Goal: Task Accomplishment & Management: Use online tool/utility

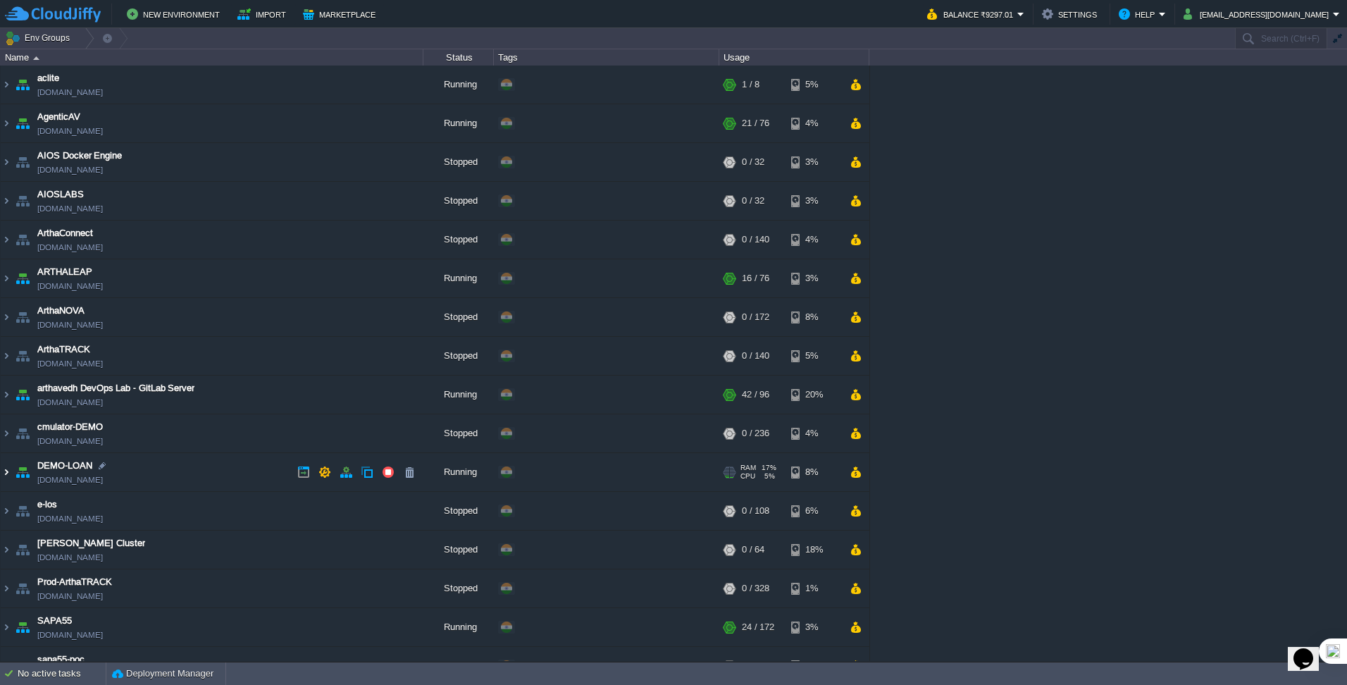
click at [6, 475] on img at bounding box center [6, 472] width 11 height 38
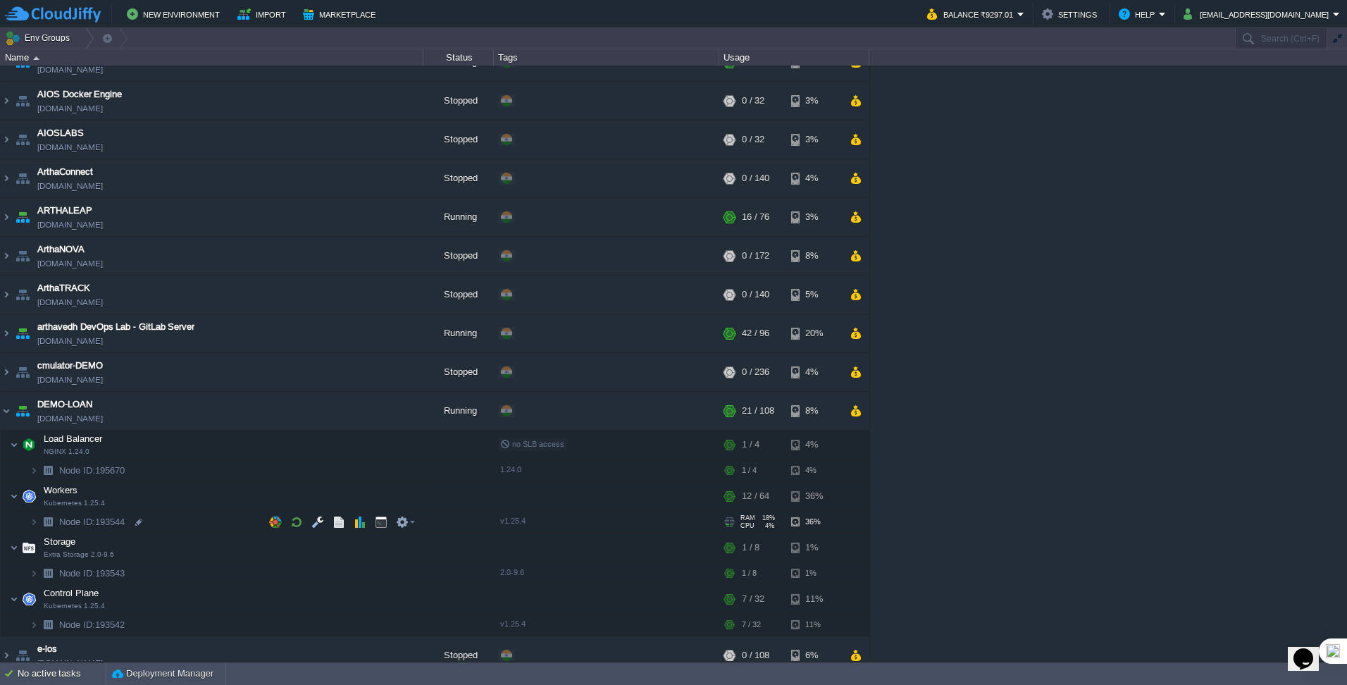
scroll to position [141, 0]
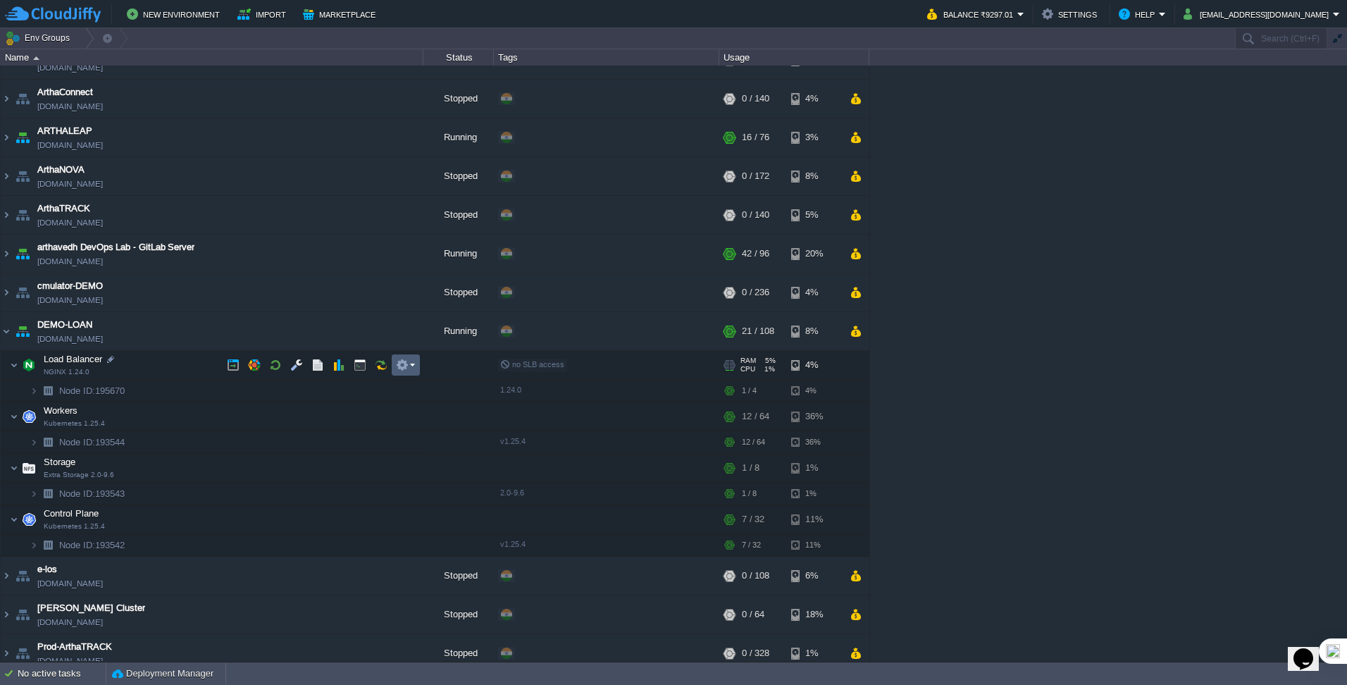
click at [406, 373] on td at bounding box center [406, 364] width 28 height 21
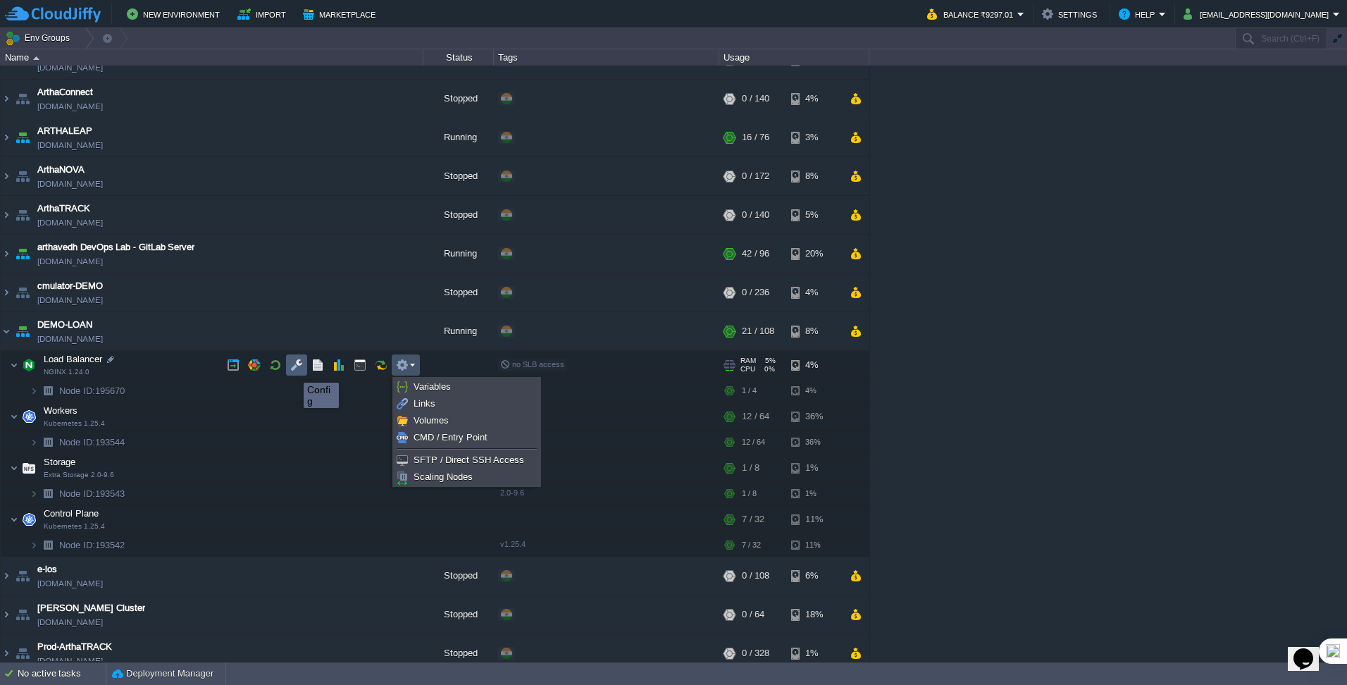
click at [293, 370] on button "button" at bounding box center [296, 365] width 13 height 13
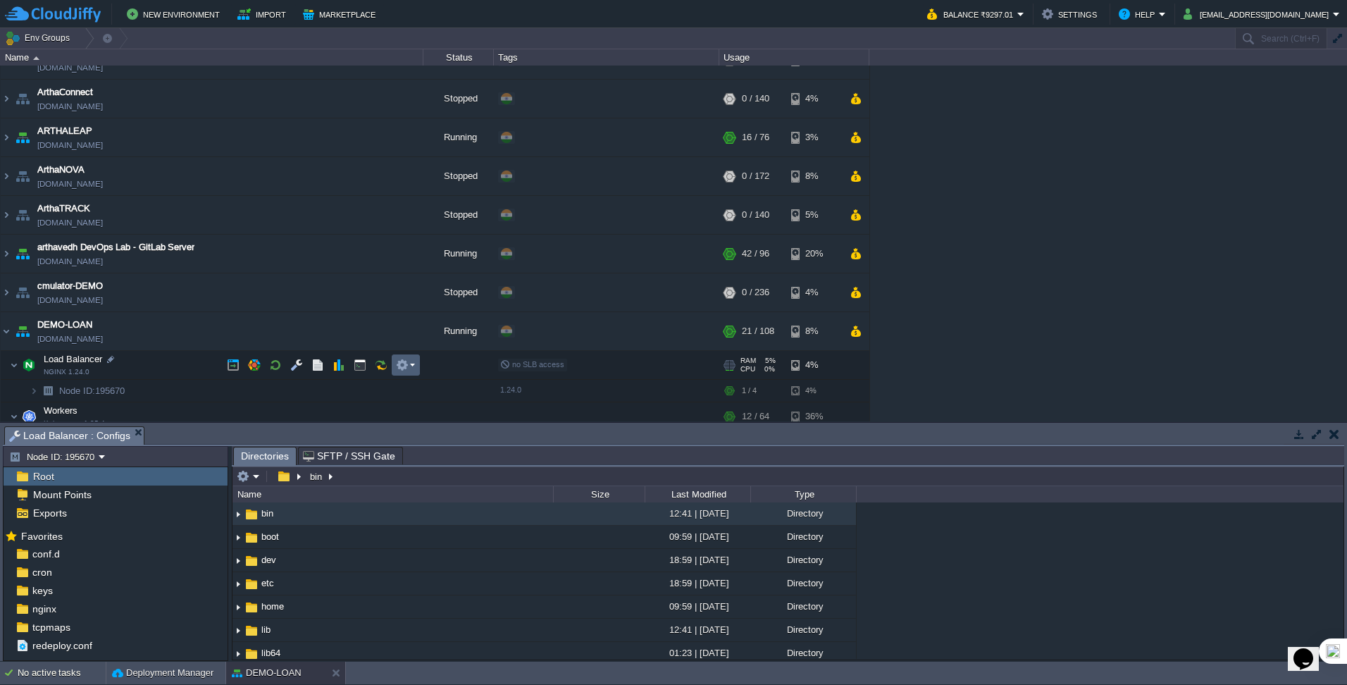
click at [409, 366] on em at bounding box center [405, 365] width 19 height 13
click at [406, 363] on button "button" at bounding box center [402, 365] width 13 height 13
click at [405, 371] on button "button" at bounding box center [402, 365] width 13 height 13
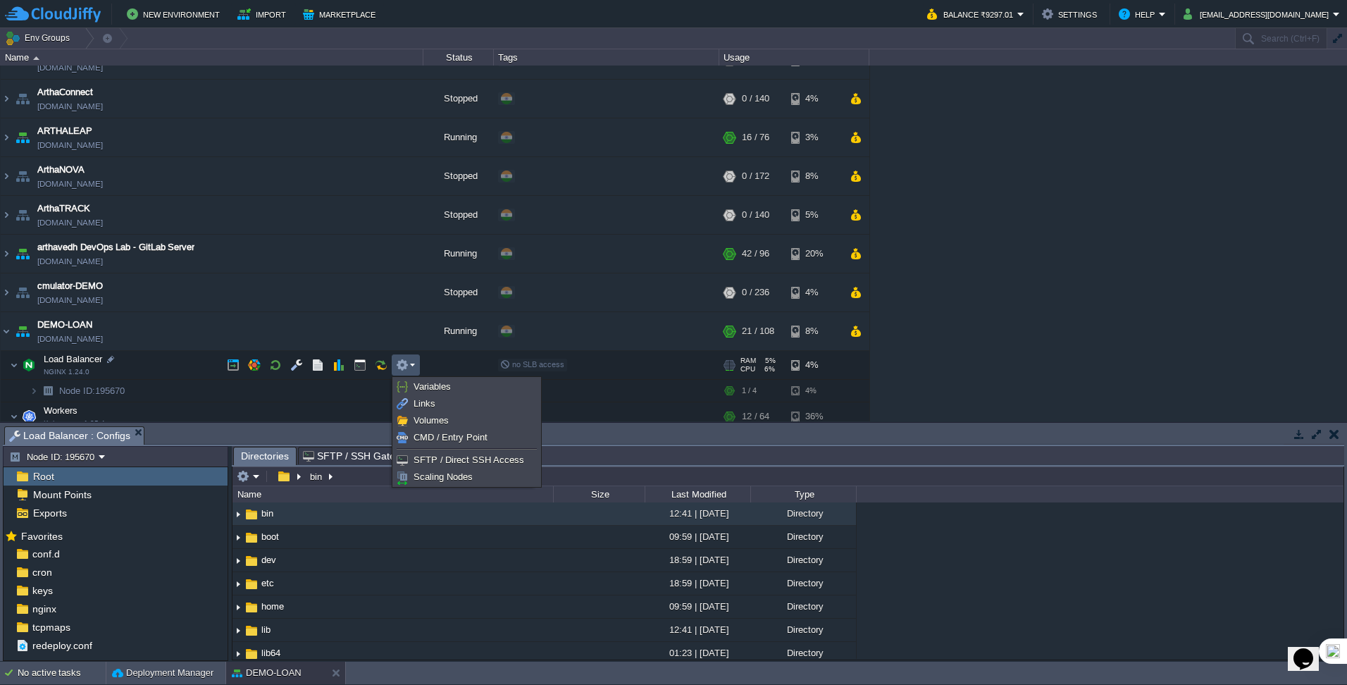
click at [794, 39] on td "Env Groups" at bounding box center [616, 38] width 1233 height 20
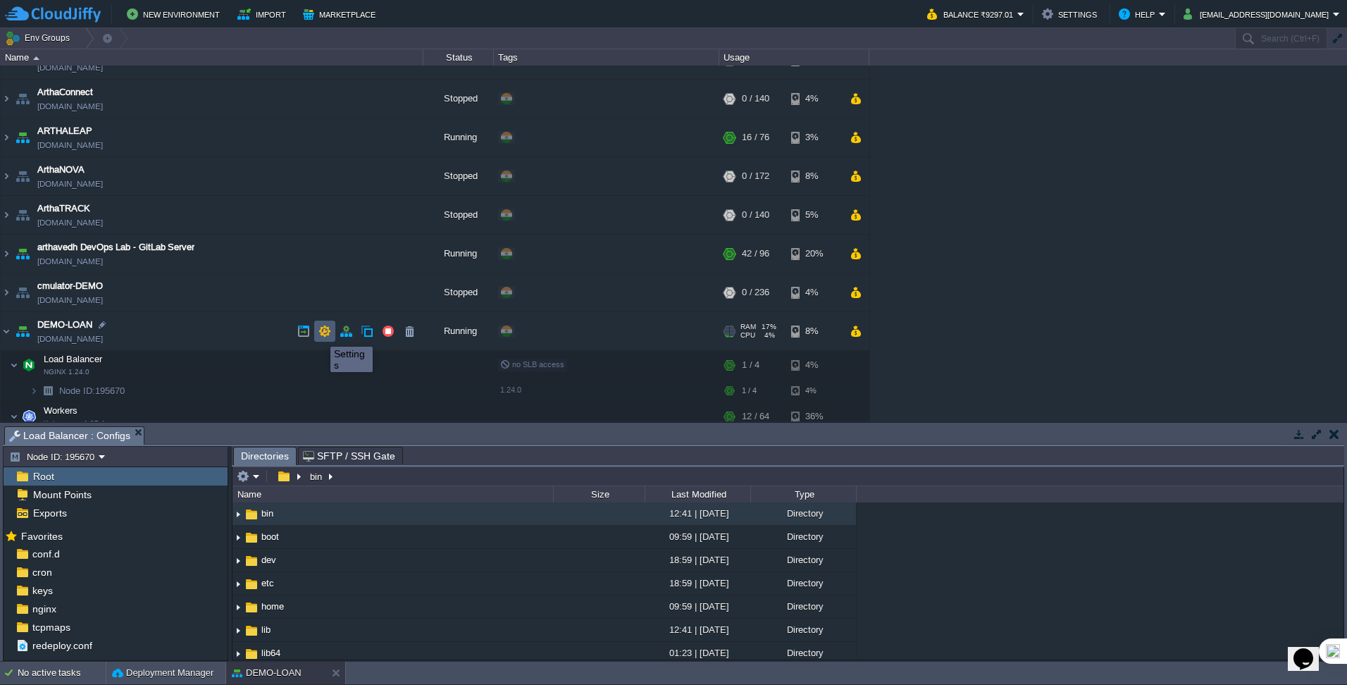
click at [320, 334] on button "button" at bounding box center [324, 331] width 13 height 13
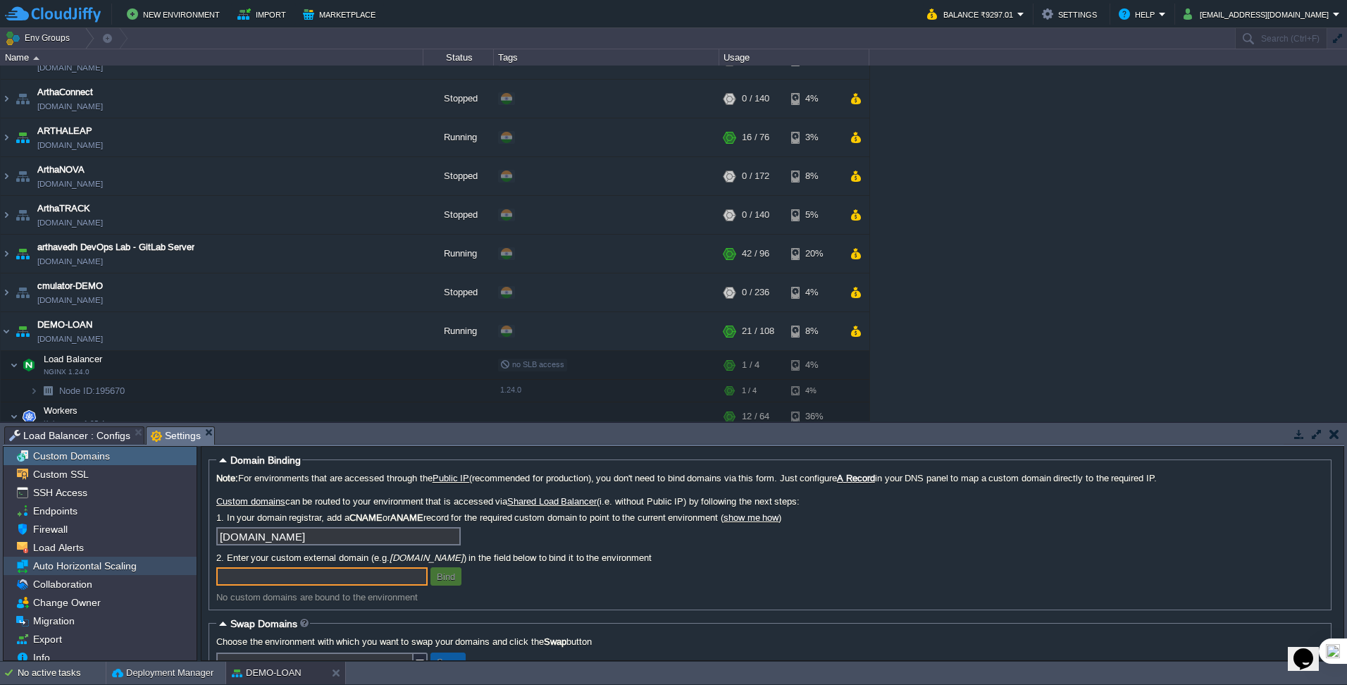
scroll to position [7, 0]
click at [71, 436] on span "Load Balancer : Configs" at bounding box center [69, 435] width 121 height 17
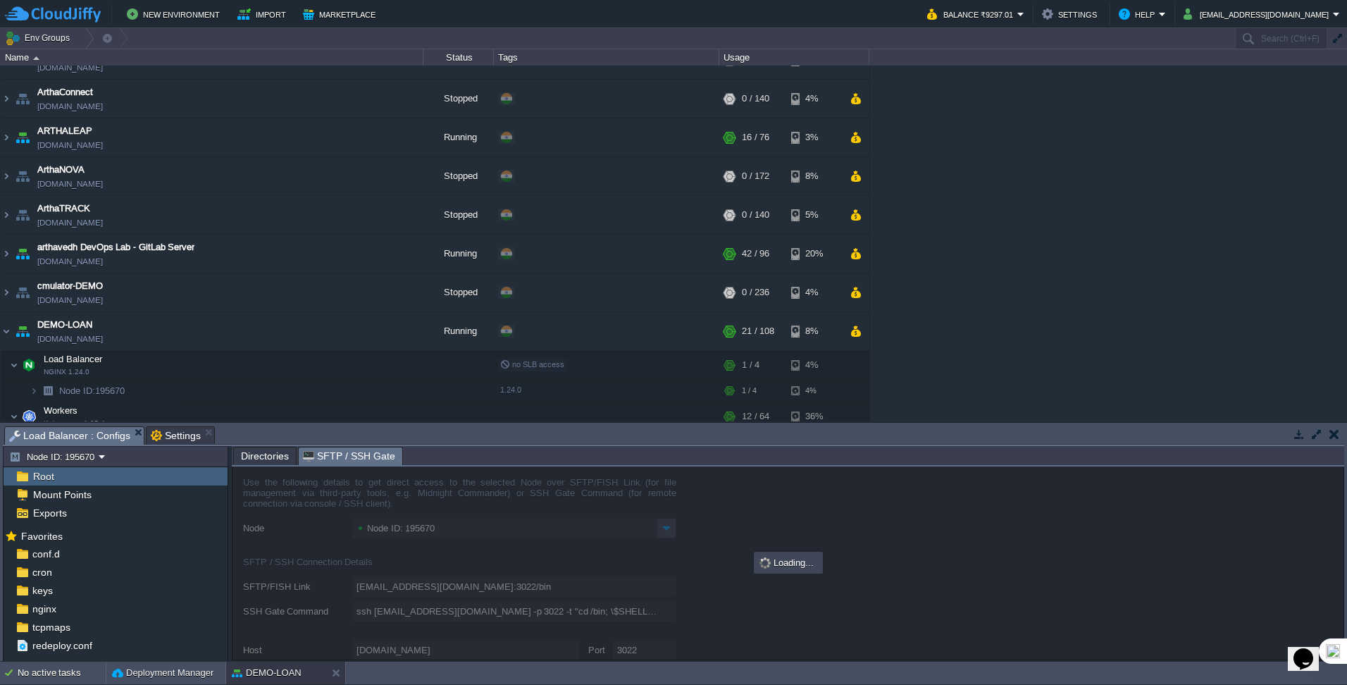
click at [344, 454] on span "SFTP / SSH Gate" at bounding box center [349, 456] width 92 height 18
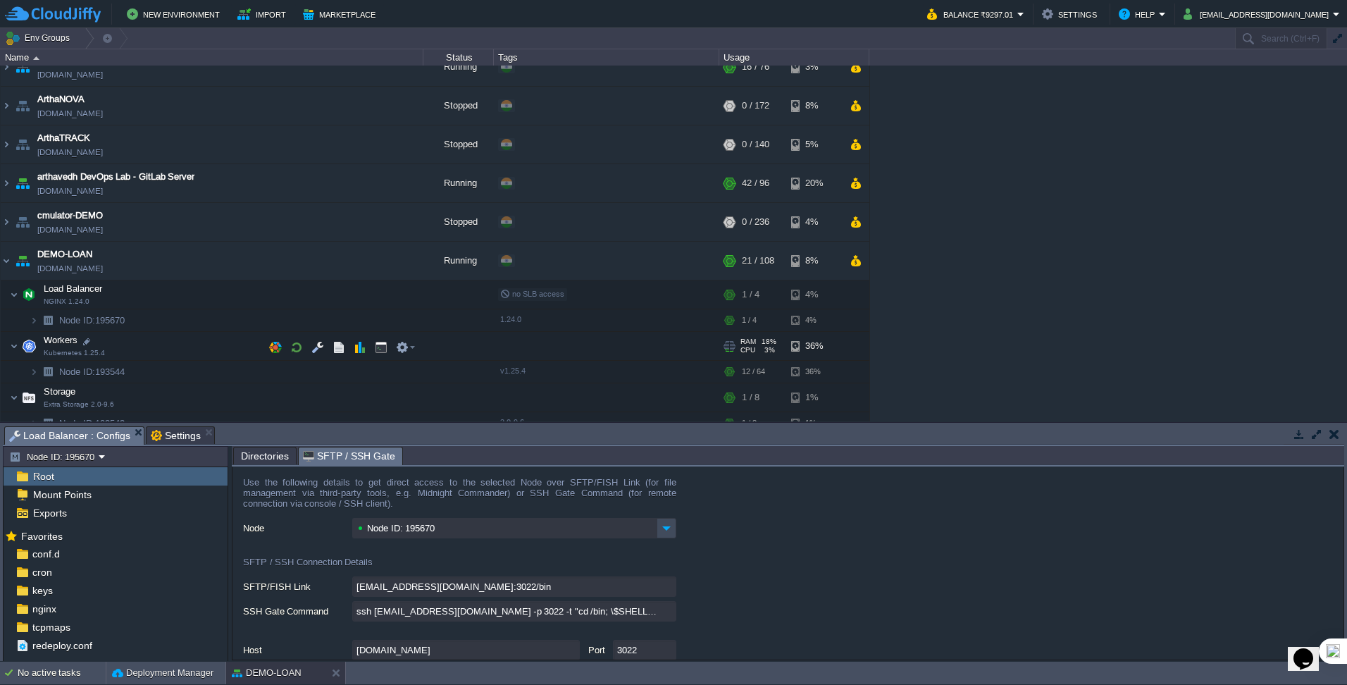
scroll to position [211, 0]
click at [406, 295] on button "button" at bounding box center [402, 294] width 13 height 13
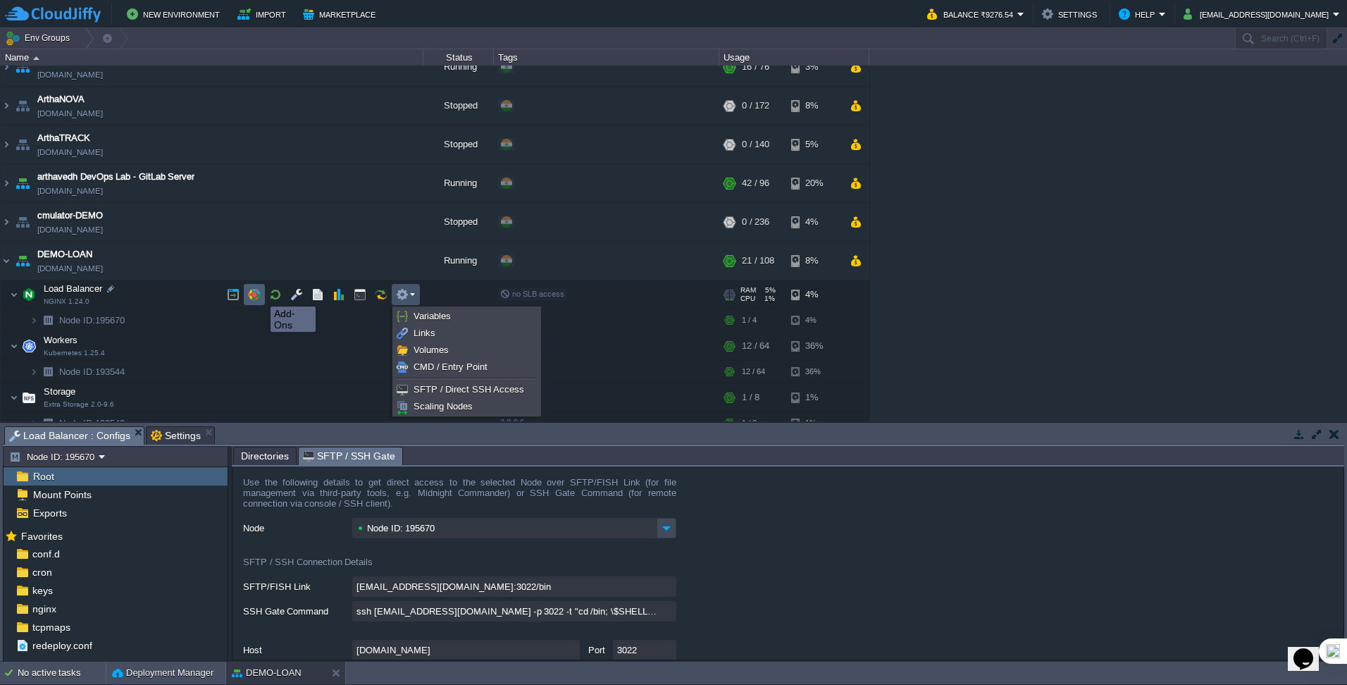
click at [260, 294] on button "button" at bounding box center [254, 294] width 13 height 13
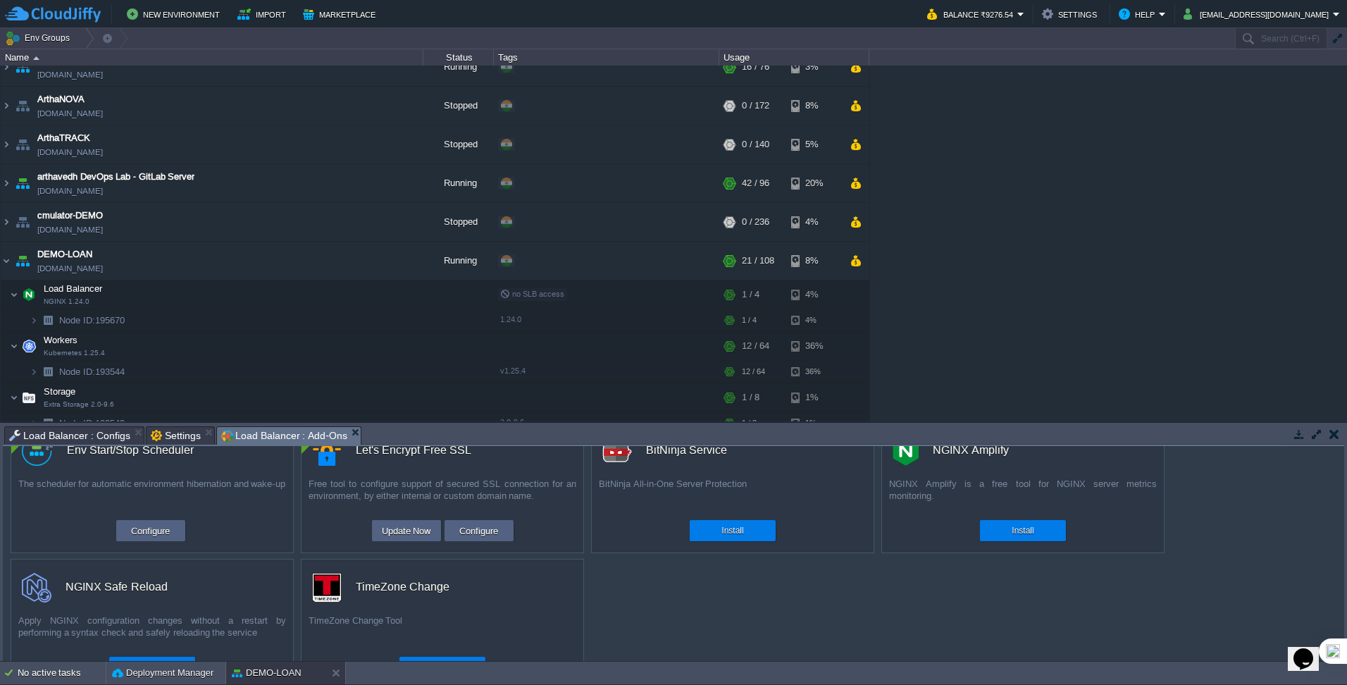
scroll to position [0, 0]
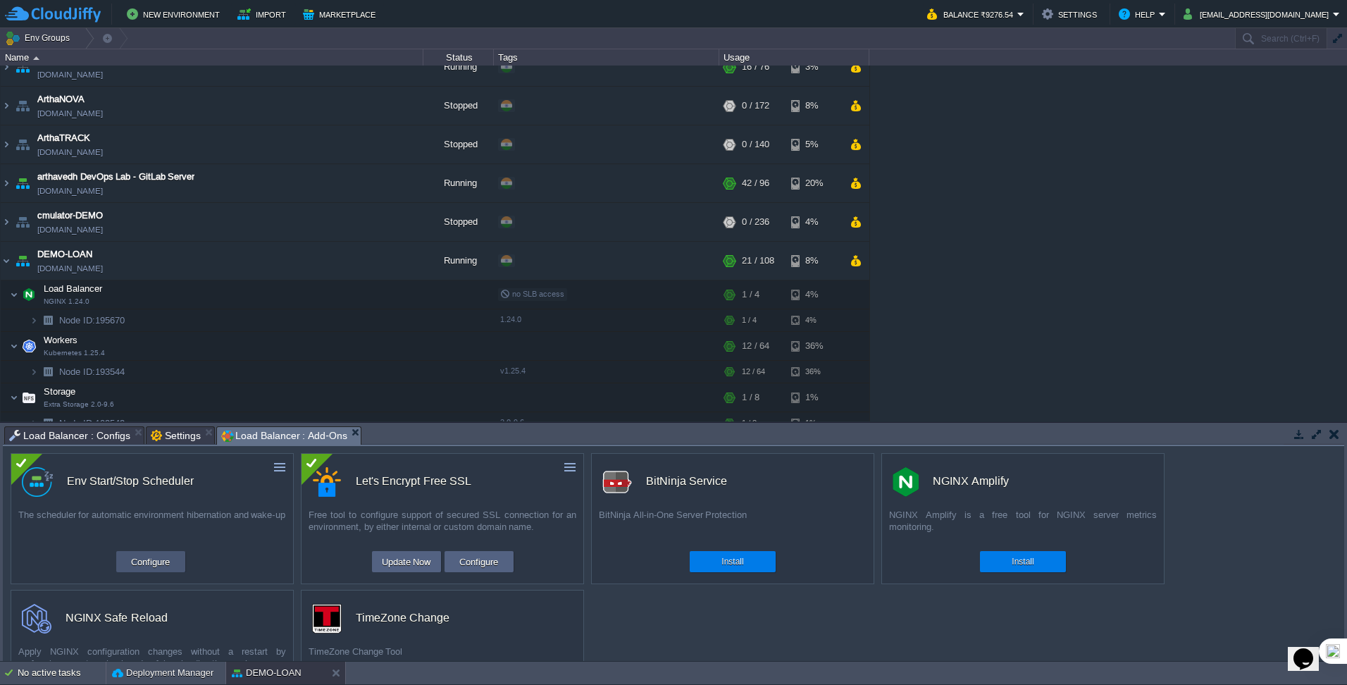
click at [161, 561] on button "Configure" at bounding box center [150, 561] width 47 height 17
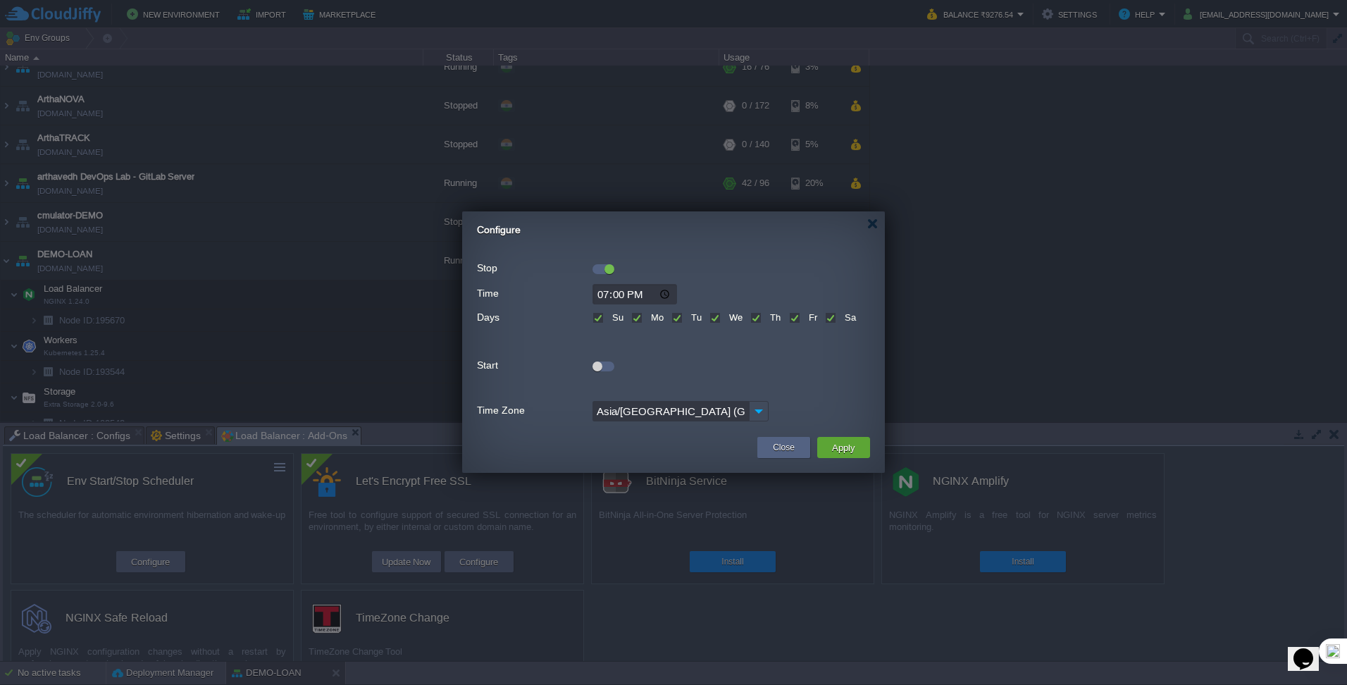
click at [602, 365] on div at bounding box center [603, 366] width 22 height 10
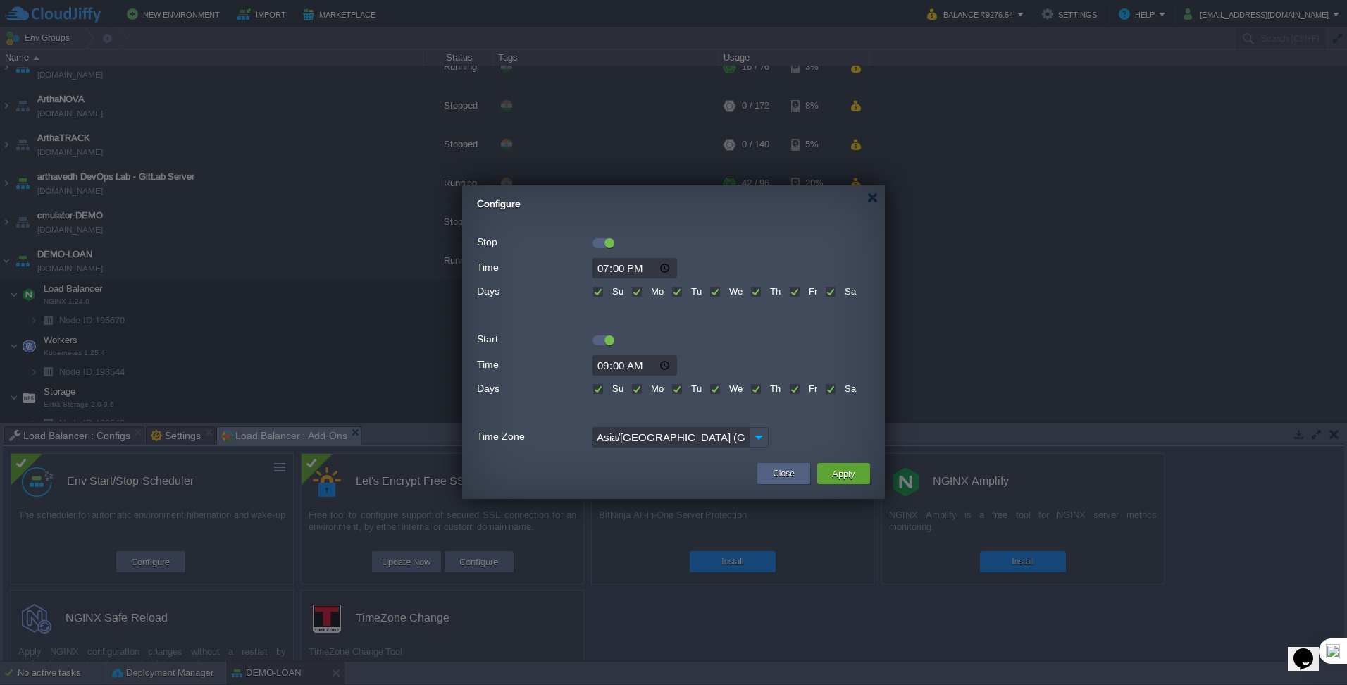
click at [664, 364] on input "09:00" at bounding box center [634, 365] width 85 height 20
type input "09:30"
click at [733, 354] on div "Time 09:30 Days Su Mo Tu We Th Fr Sa" at bounding box center [673, 375] width 393 height 49
click at [609, 387] on label "Su" at bounding box center [616, 388] width 15 height 11
click at [599, 387] on input "Su" at bounding box center [596, 389] width 9 height 9
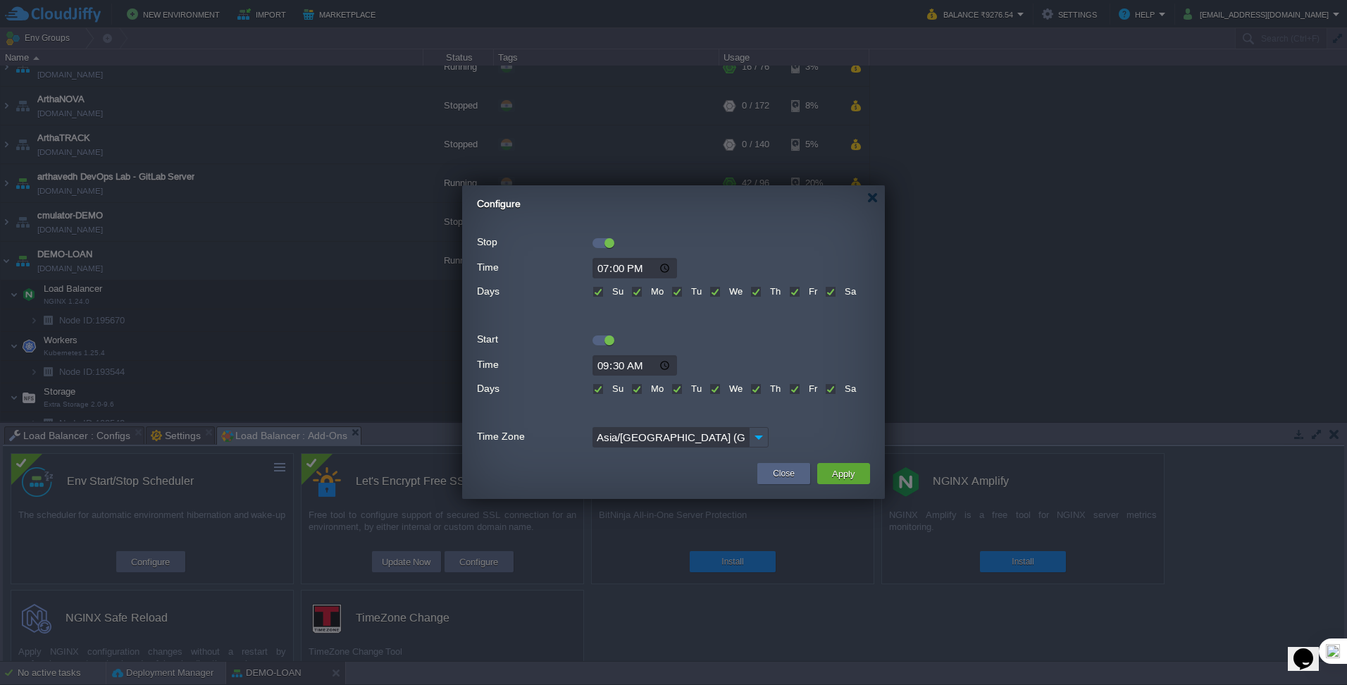
checkbox input "false"
click at [841, 388] on label "Sa" at bounding box center [848, 388] width 15 height 11
click at [829, 388] on input "Sa" at bounding box center [829, 389] width 9 height 9
checkbox input "false"
click at [647, 267] on input "19:00" at bounding box center [634, 268] width 85 height 20
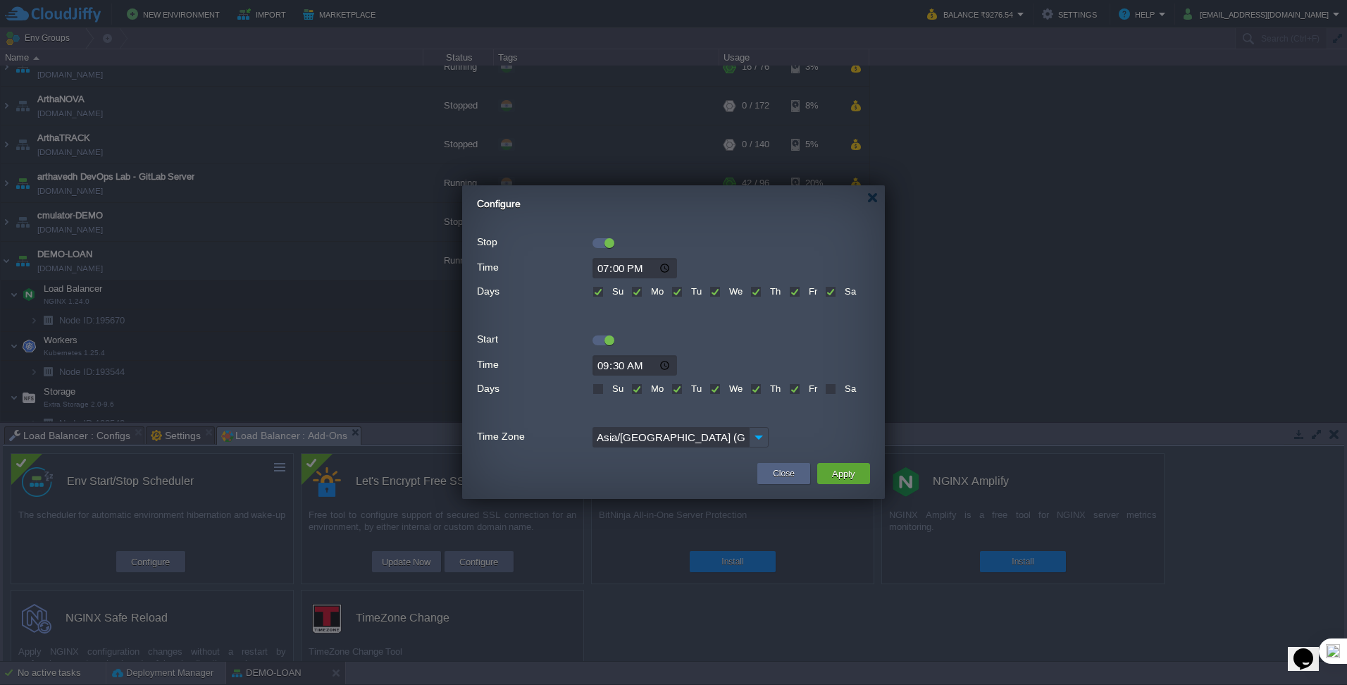
click at [602, 266] on input "19:00" at bounding box center [634, 268] width 85 height 20
click at [668, 270] on input "19:00" at bounding box center [634, 268] width 85 height 20
type input "20:00"
click at [797, 351] on form "Stop Time 20:00 Days Su Mo Tu We Th Fr Sa Start Time 09:30 Days Su Mo Tu We Th …" at bounding box center [673, 339] width 393 height 221
click at [841, 471] on button "Apply" at bounding box center [844, 473] width 32 height 17
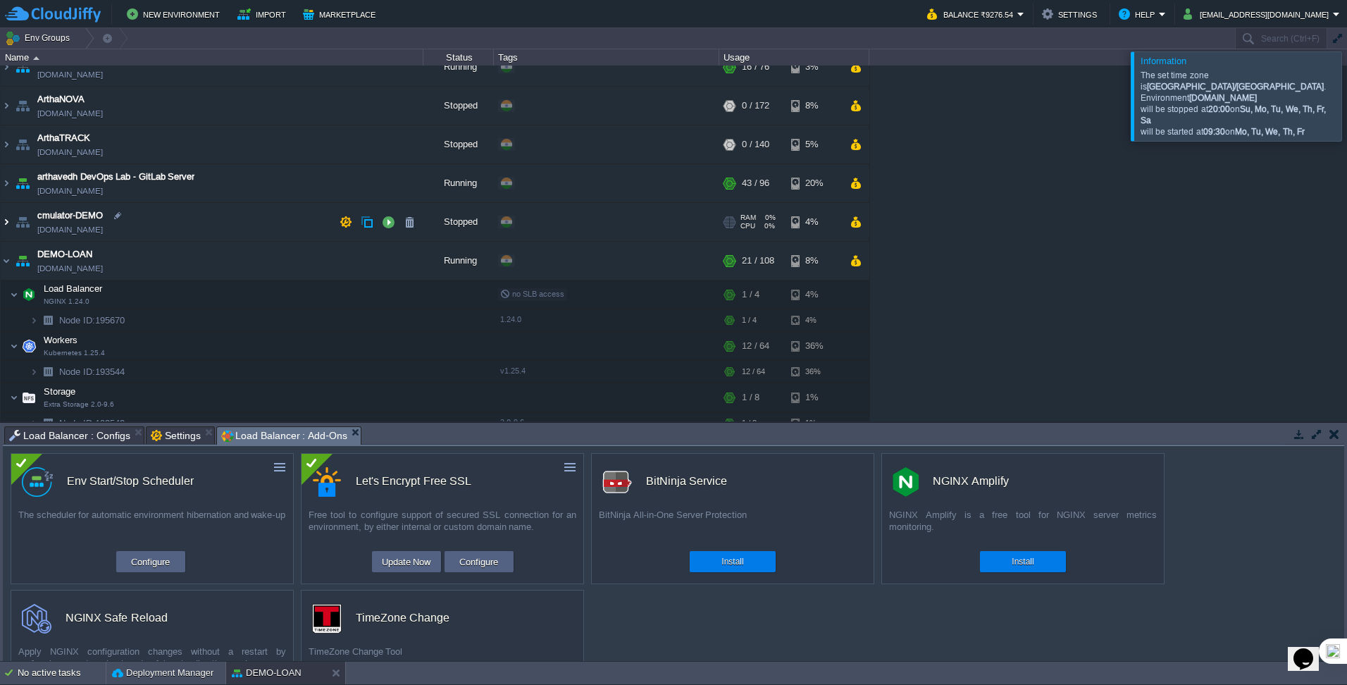
click at [10, 225] on img at bounding box center [6, 222] width 11 height 38
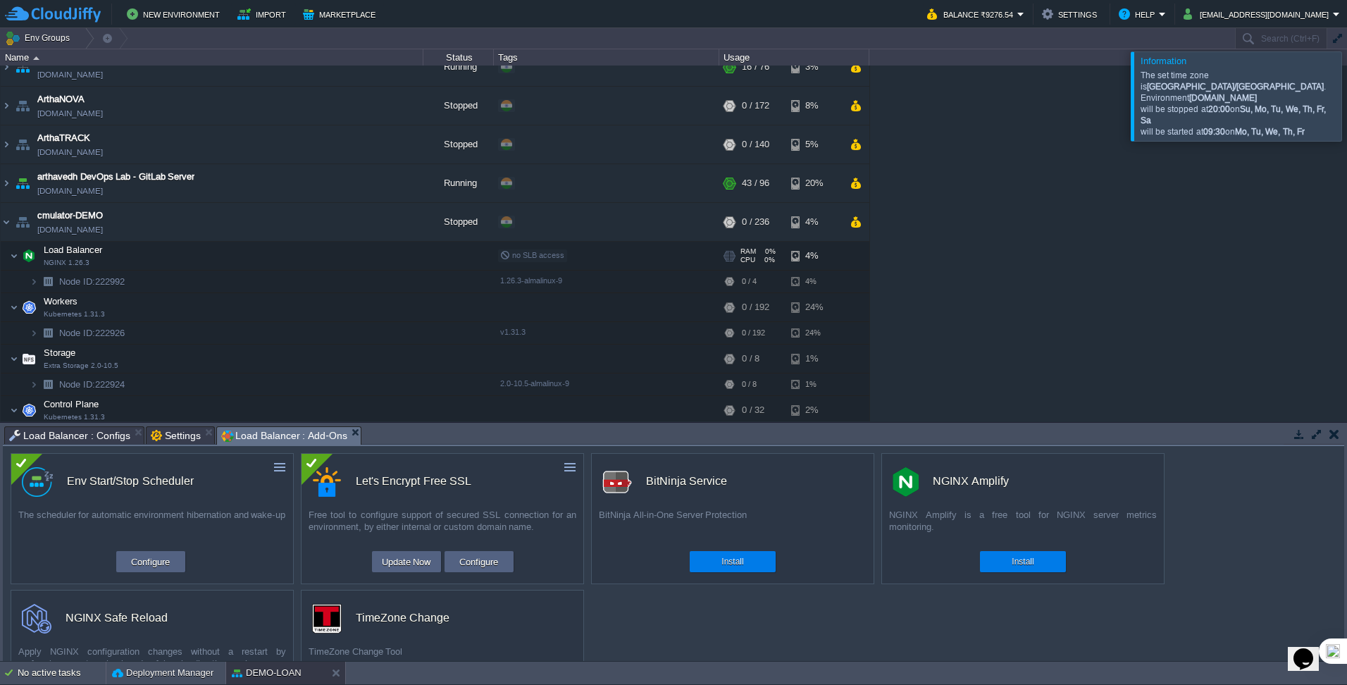
click at [175, 256] on td "Load Balancer NGINX 1.26.3" at bounding box center [212, 256] width 423 height 29
click at [382, 220] on button "button" at bounding box center [388, 222] width 13 height 13
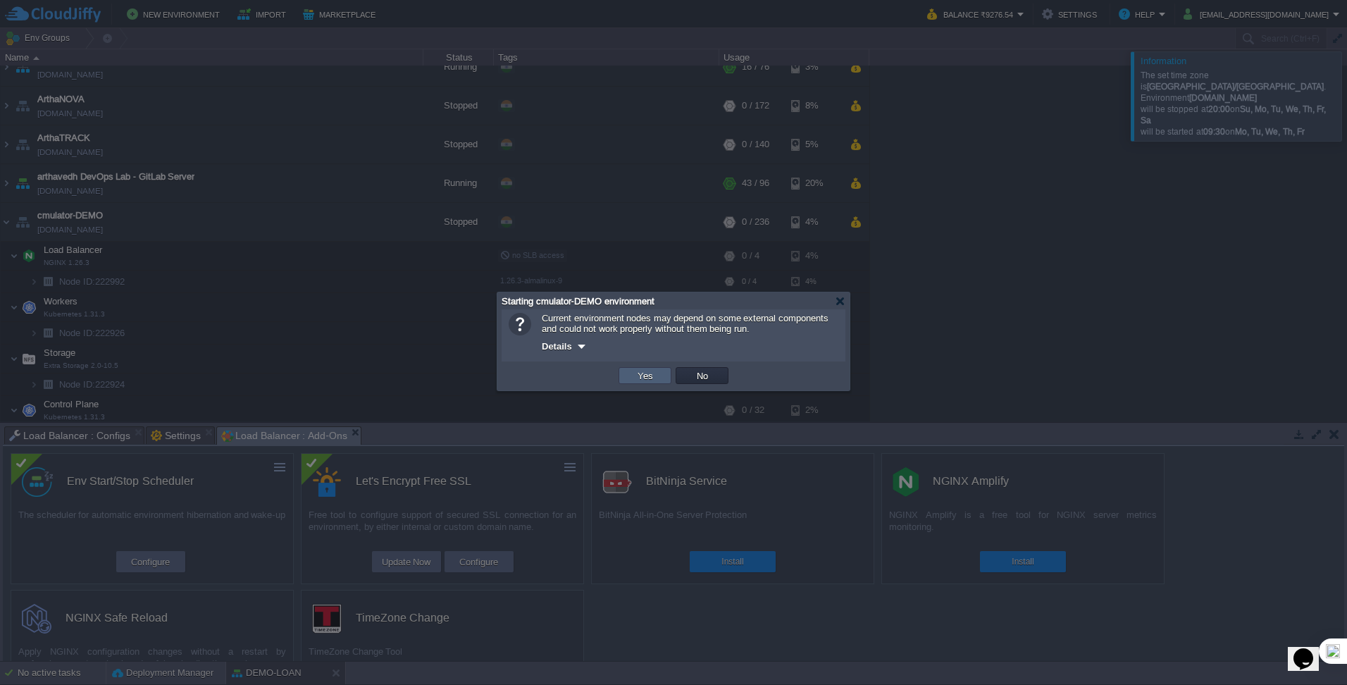
click at [644, 370] on td "Yes" at bounding box center [644, 375] width 53 height 17
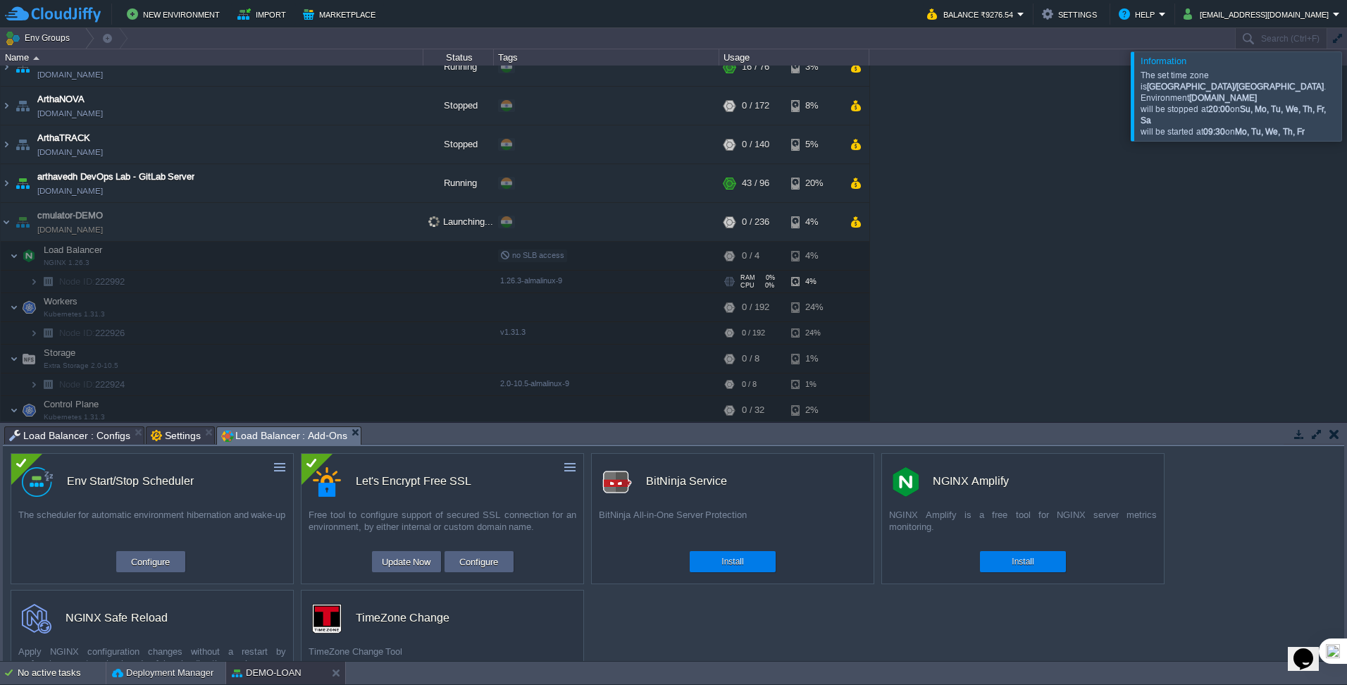
scroll to position [141, 0]
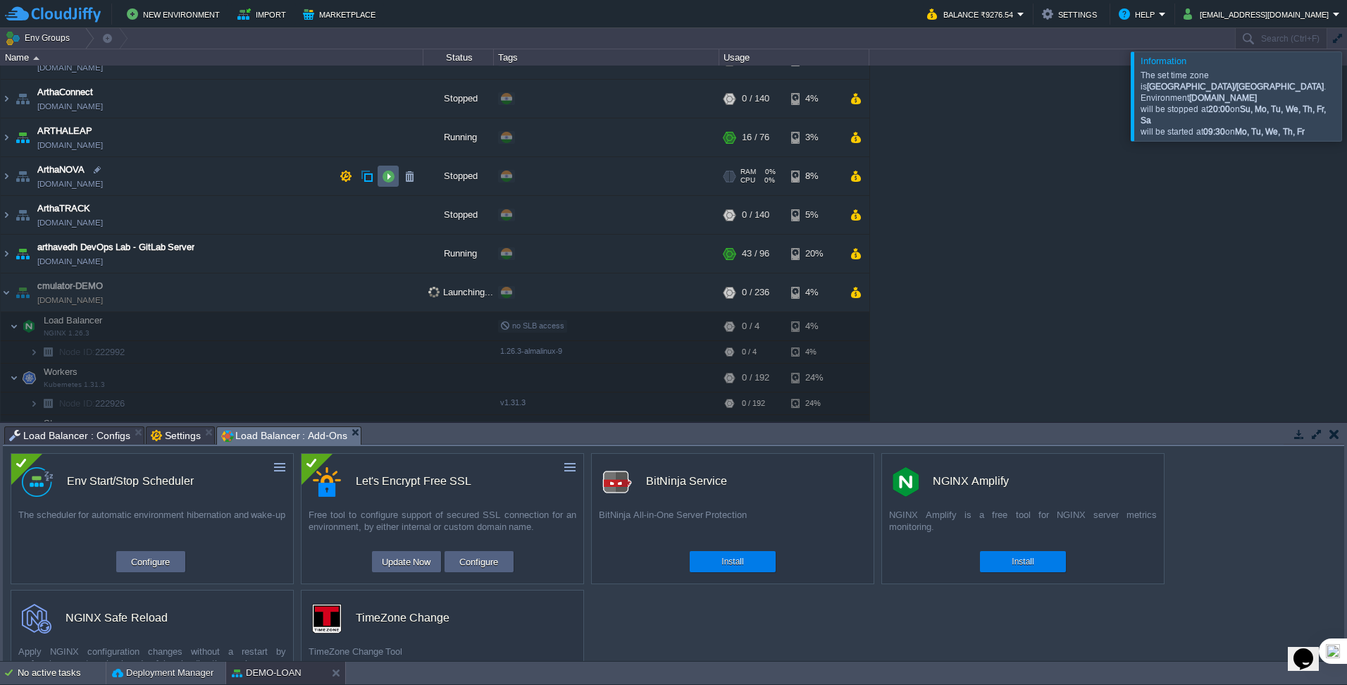
click at [392, 177] on button "button" at bounding box center [388, 176] width 13 height 13
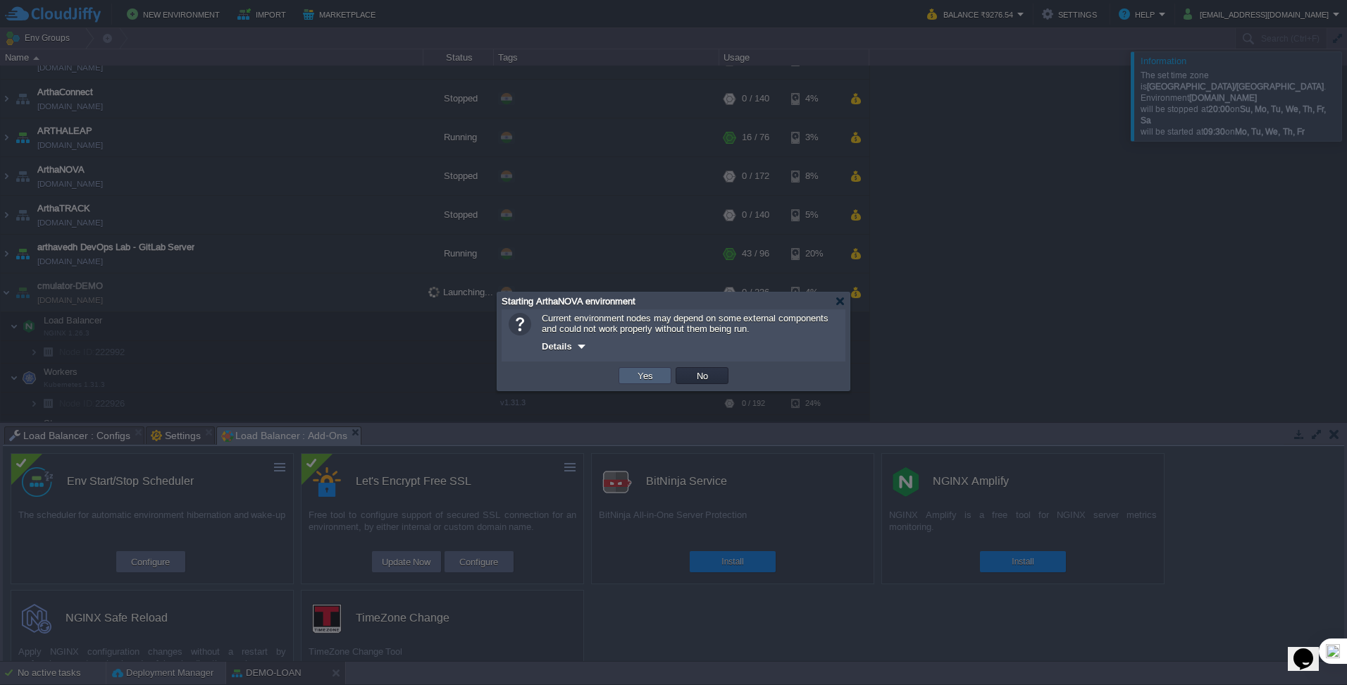
click at [647, 374] on button "Yes" at bounding box center [645, 375] width 24 height 13
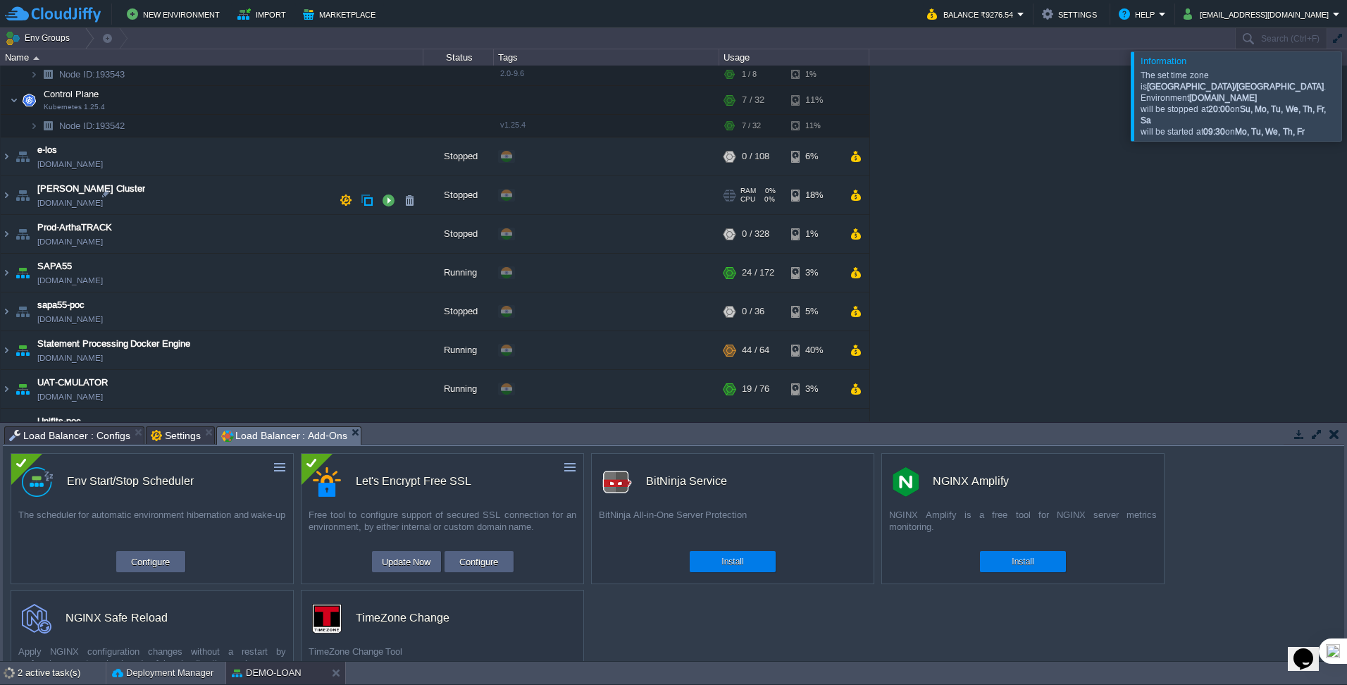
scroll to position [775, 0]
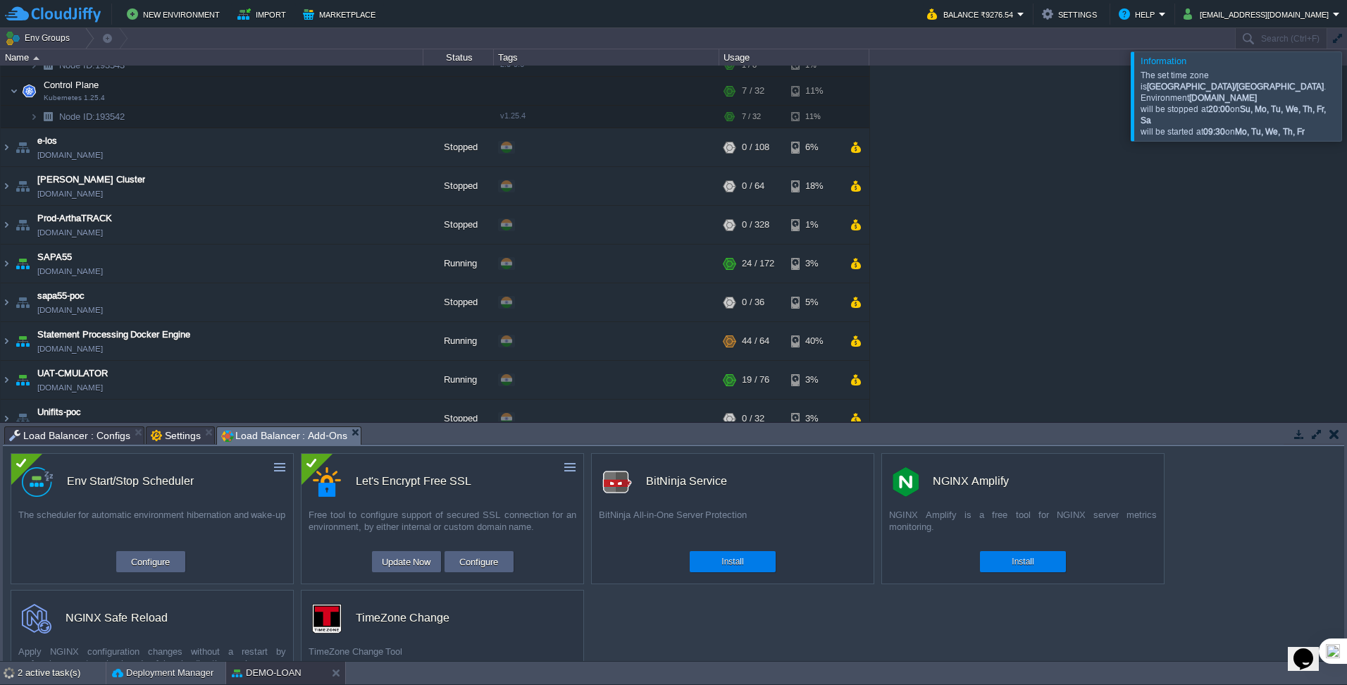
drag, startPoint x: 154, startPoint y: 168, endPoint x: 564, endPoint y: 6, distance: 441.7
click at [564, 6] on td "New Environment Import Marketplace" at bounding box center [458, 14] width 906 height 21
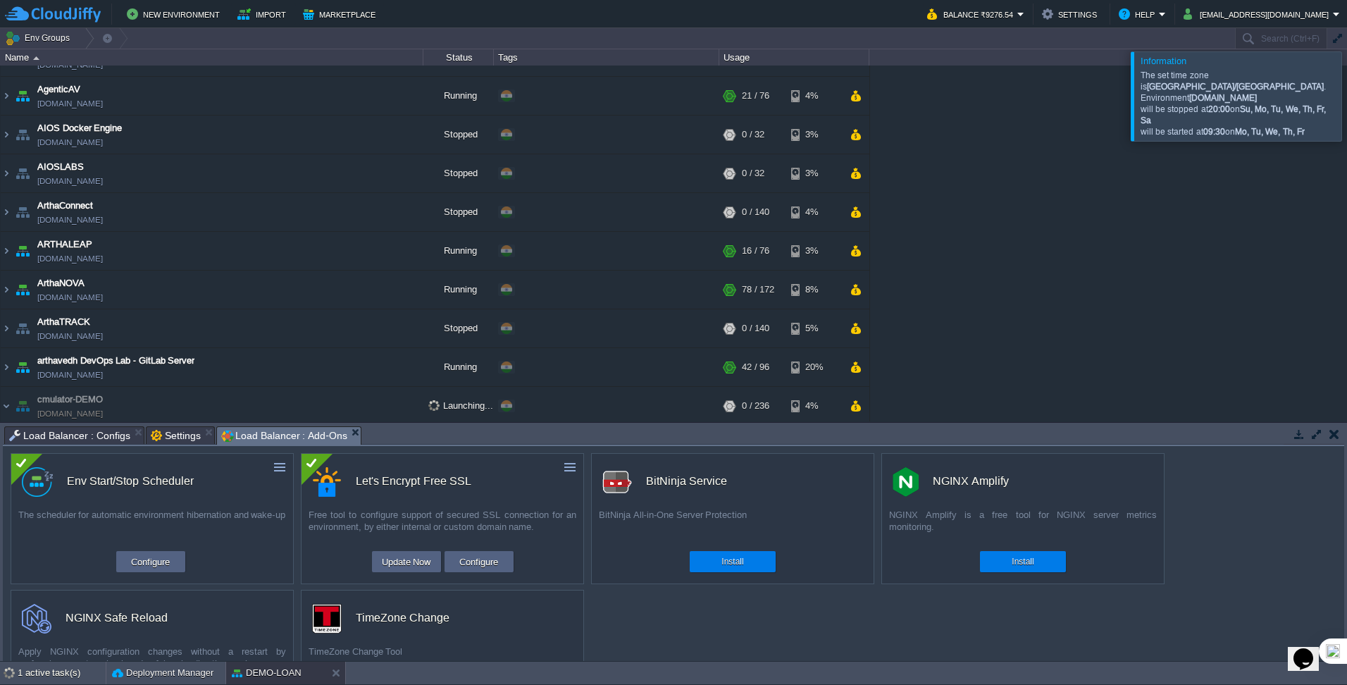
scroll to position [17, 0]
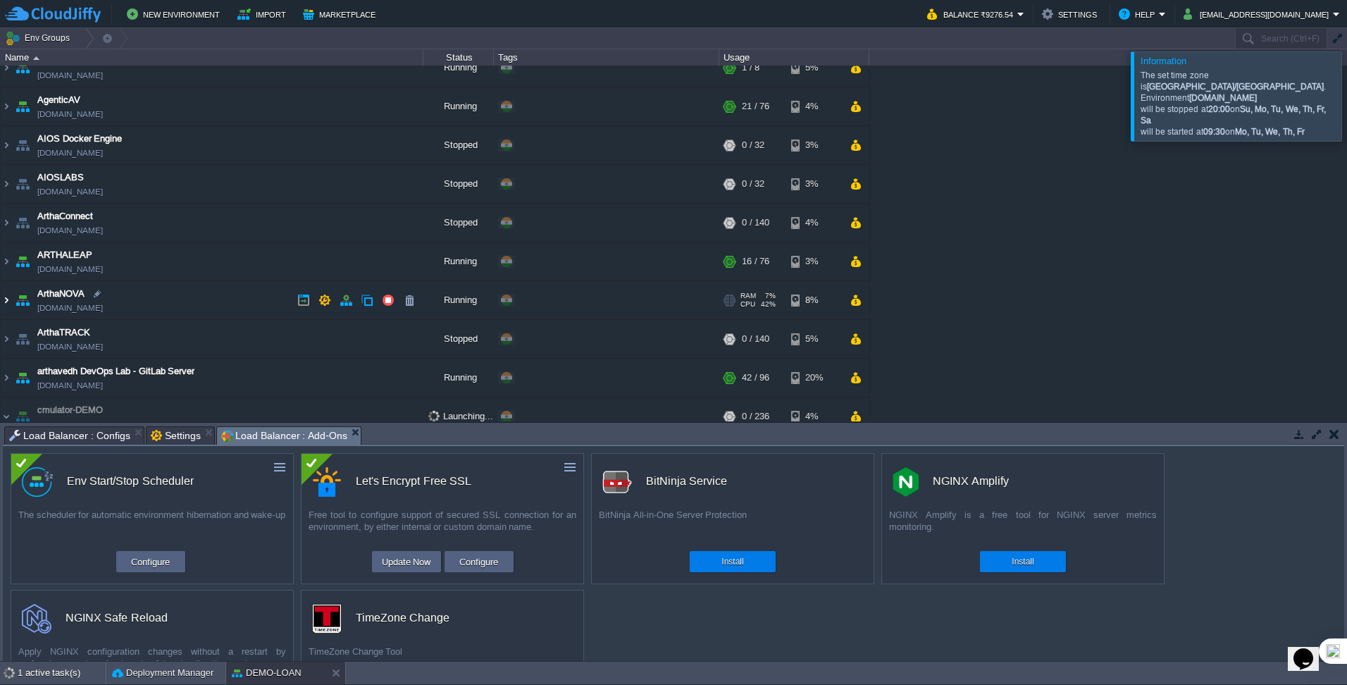
click at [11, 302] on img at bounding box center [6, 300] width 11 height 38
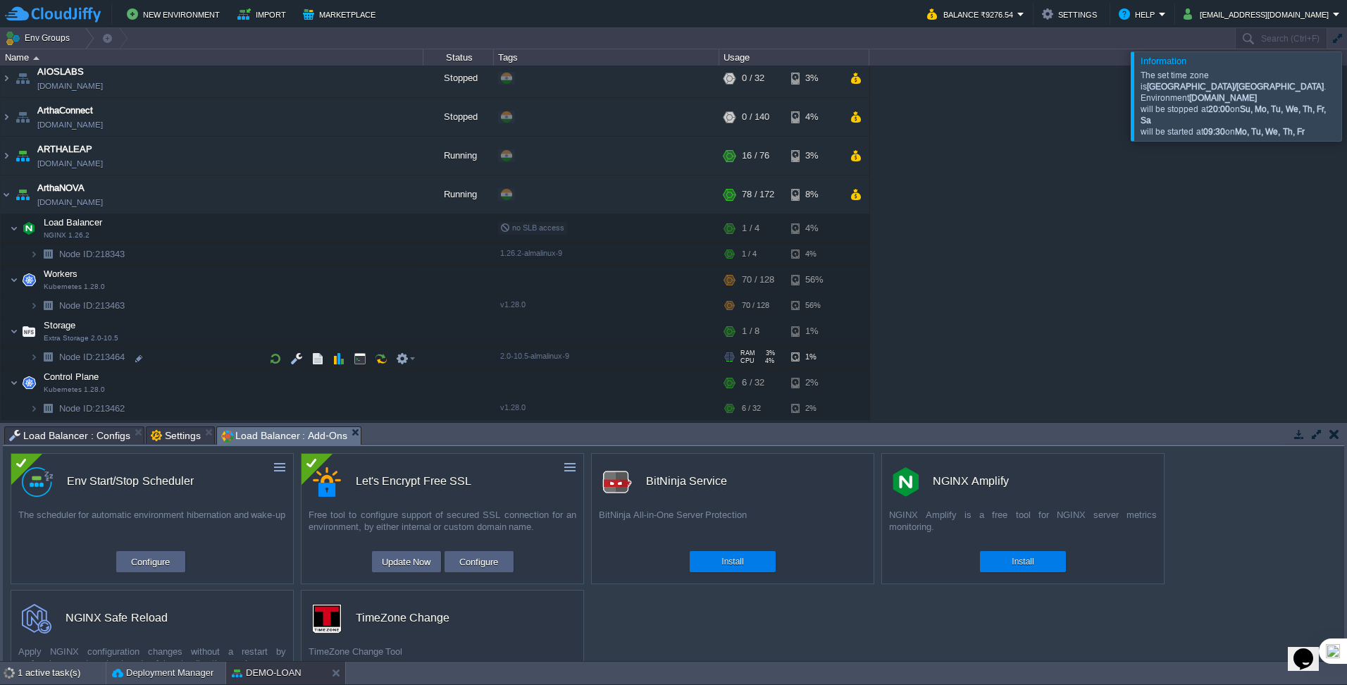
scroll to position [158, 0]
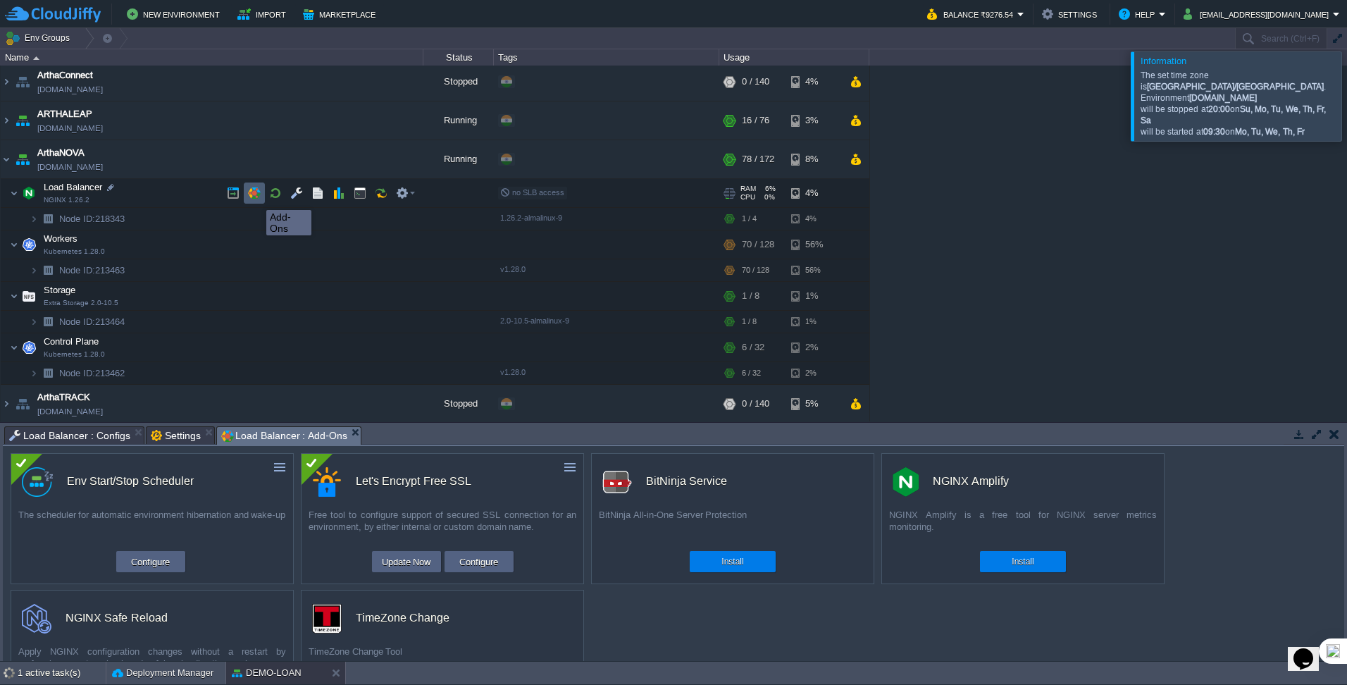
click at [256, 197] on button "button" at bounding box center [254, 193] width 13 height 13
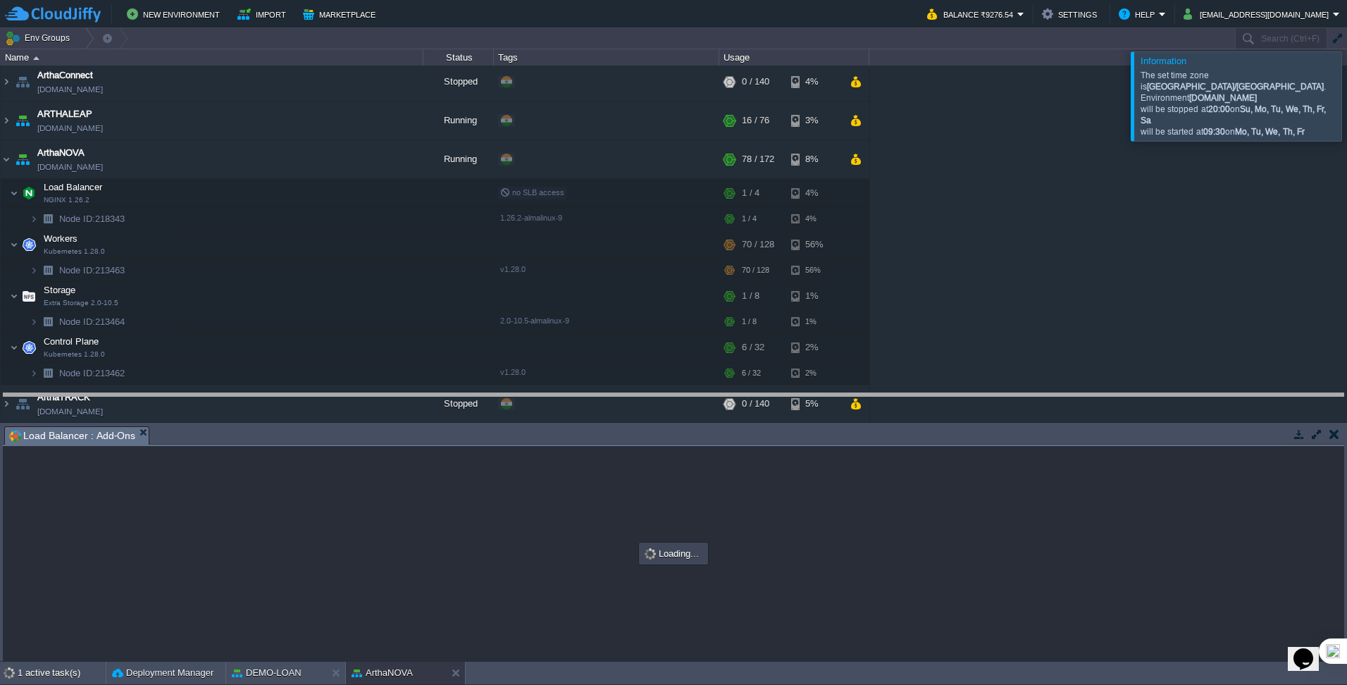
drag, startPoint x: 471, startPoint y: 440, endPoint x: 470, endPoint y: 395, distance: 44.4
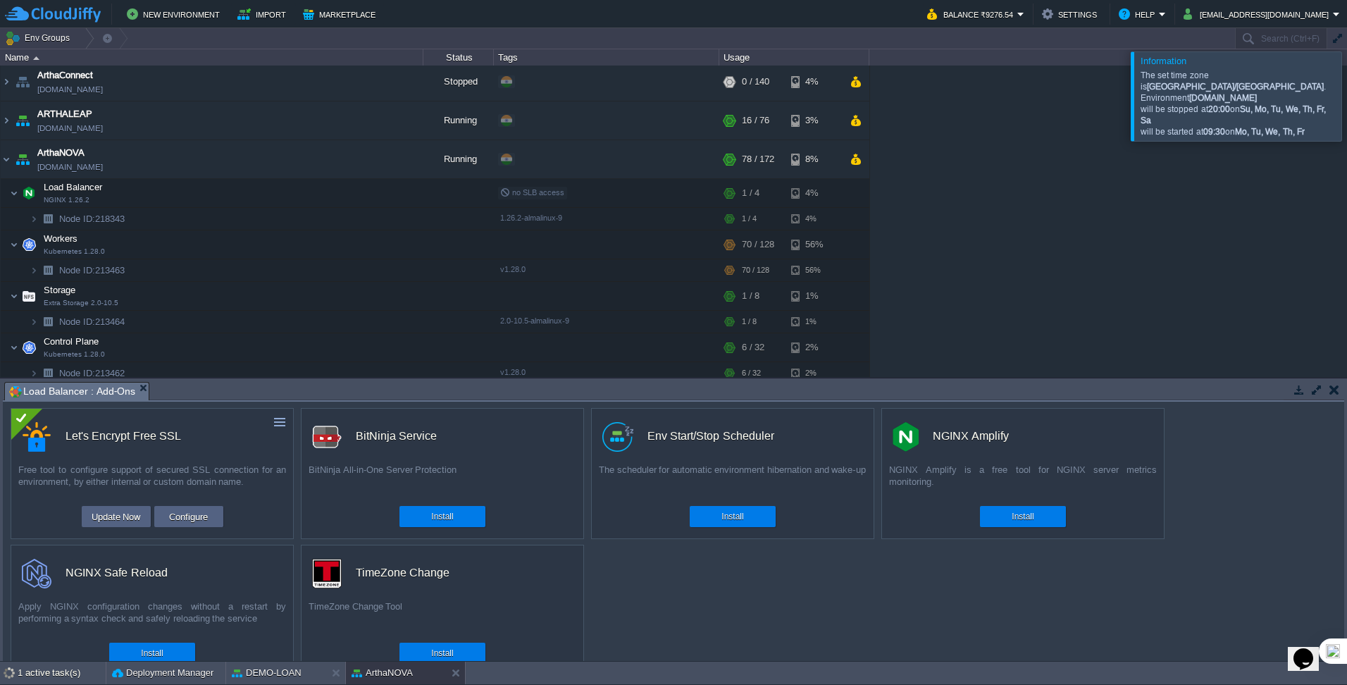
scroll to position [0, 0]
click at [749, 521] on div "Install" at bounding box center [732, 516] width 65 height 21
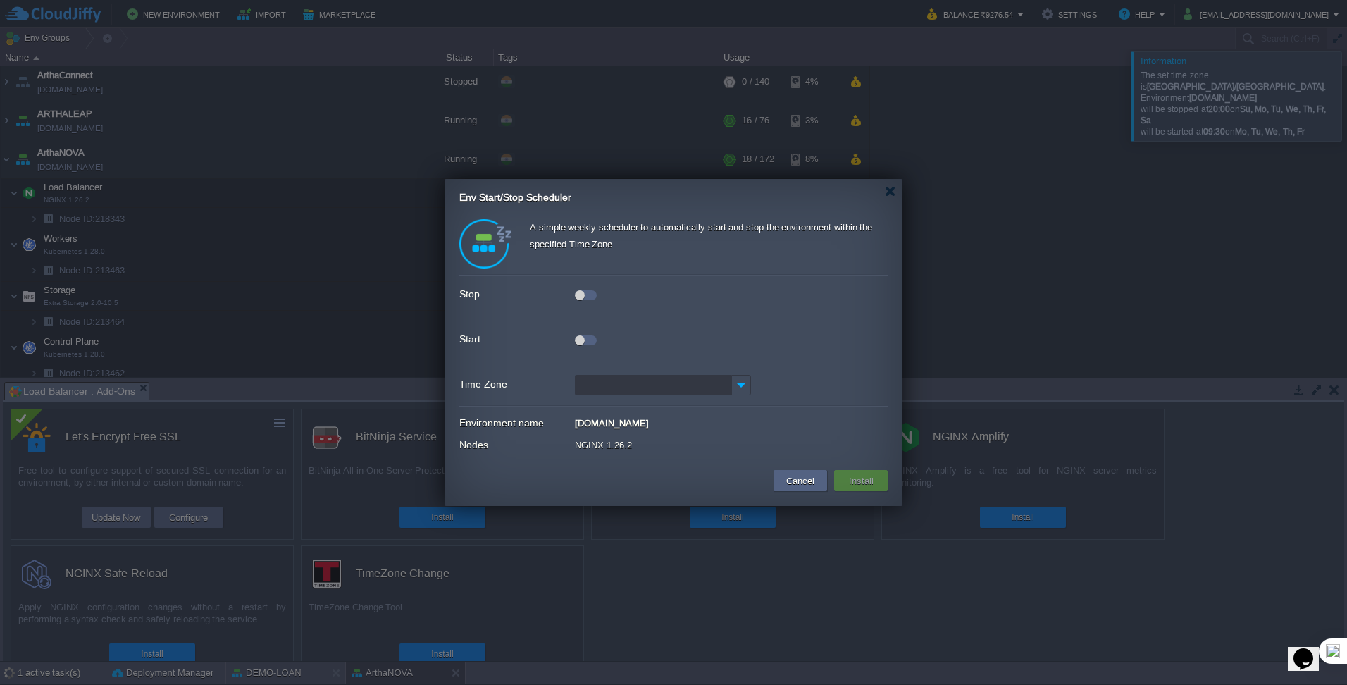
click at [585, 294] on div at bounding box center [586, 295] width 22 height 10
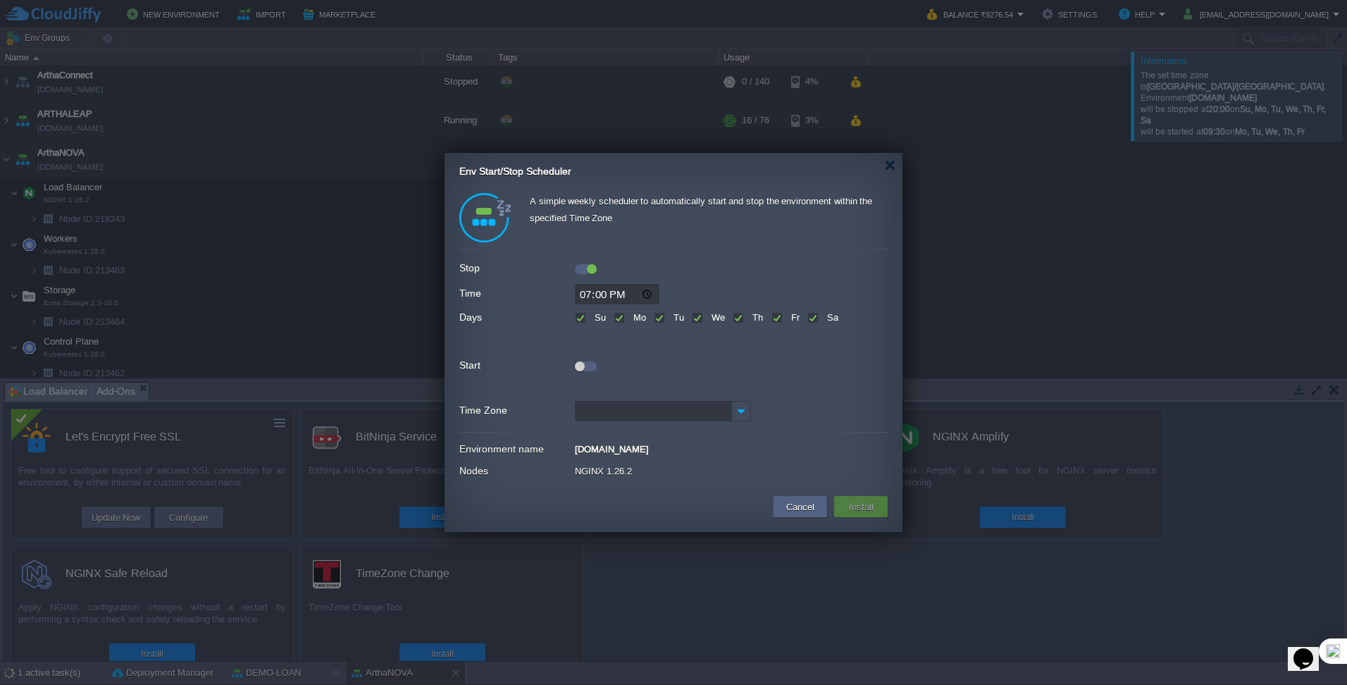
click at [647, 295] on input "19:00" at bounding box center [617, 294] width 85 height 20
type input "20:00"
click at [744, 347] on div at bounding box center [673, 342] width 428 height 19
click at [583, 366] on div at bounding box center [580, 366] width 10 height 10
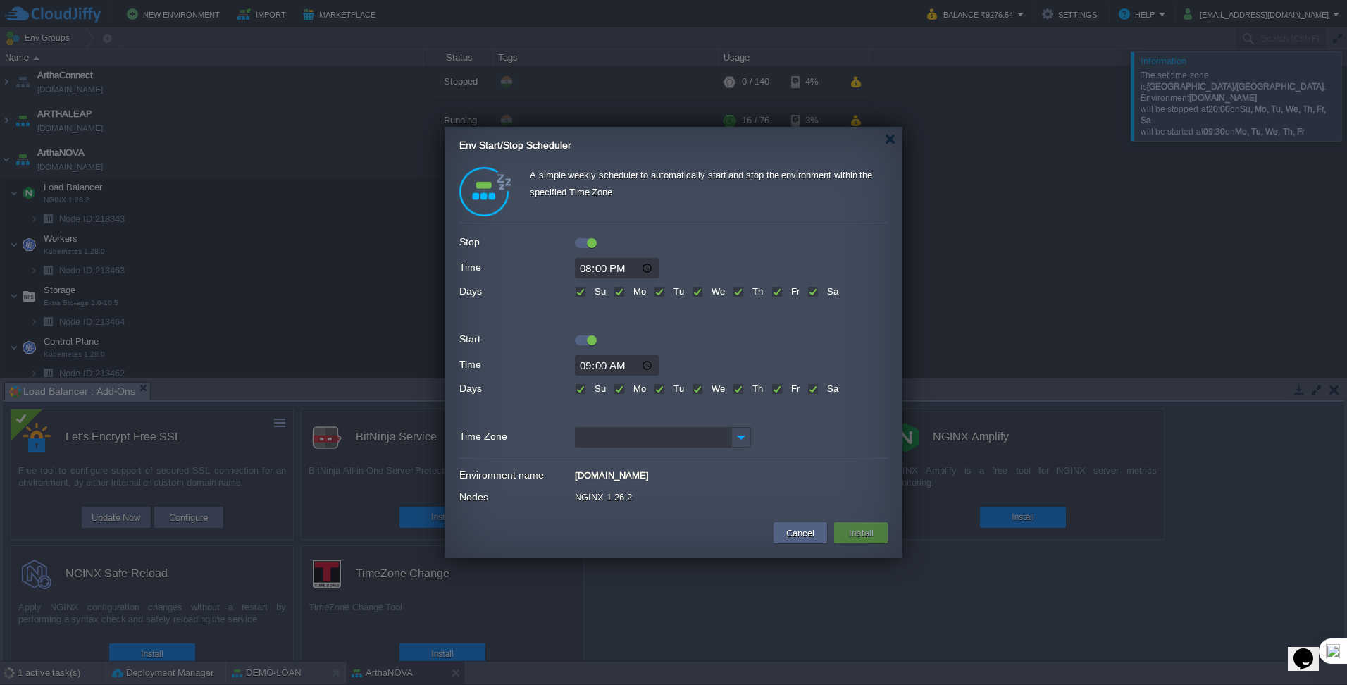
click at [623, 363] on input "09:00" at bounding box center [617, 365] width 85 height 20
click at [597, 361] on input "09:00" at bounding box center [617, 365] width 85 height 20
click at [655, 367] on input "09:00" at bounding box center [617, 365] width 85 height 20
click at [646, 363] on input "09:00" at bounding box center [617, 365] width 85 height 20
type input "09:30"
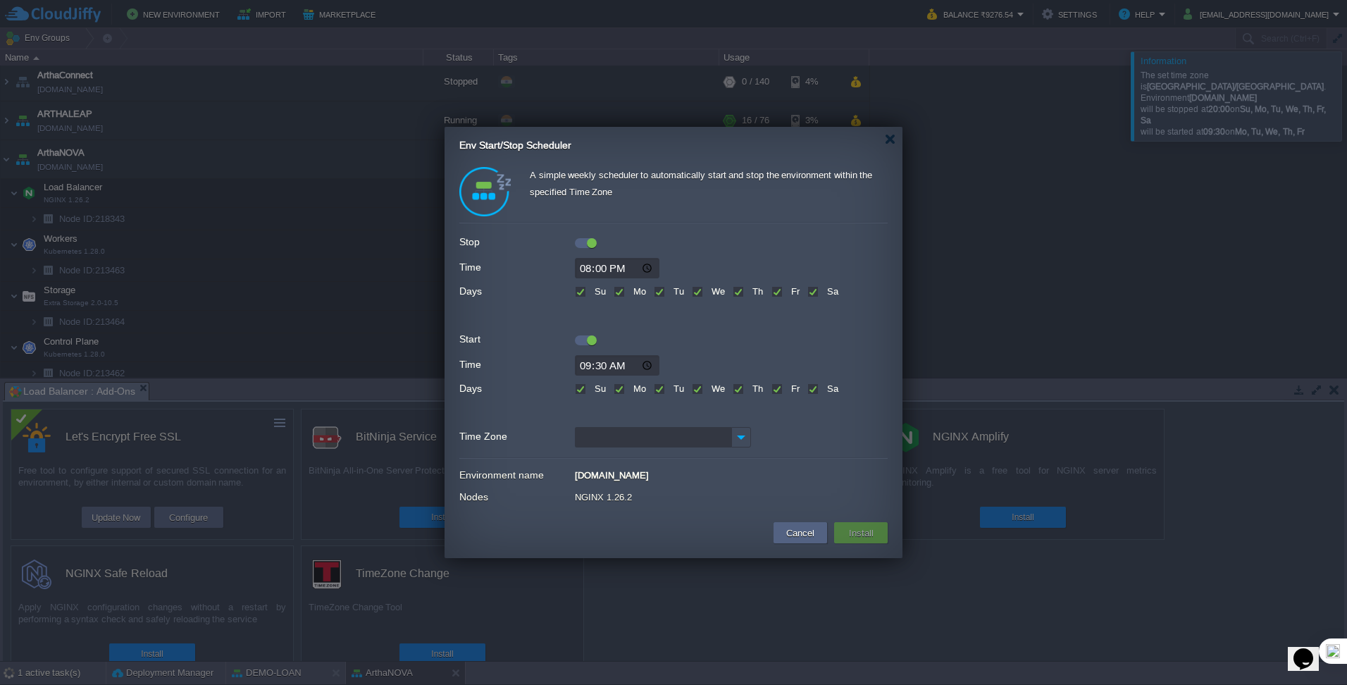
click at [761, 409] on div at bounding box center [673, 413] width 428 height 19
click at [591, 388] on label "Su" at bounding box center [598, 388] width 15 height 11
click at [578, 388] on input "Su" at bounding box center [579, 389] width 9 height 9
checkbox input "false"
click at [823, 388] on label "Sa" at bounding box center [830, 388] width 15 height 11
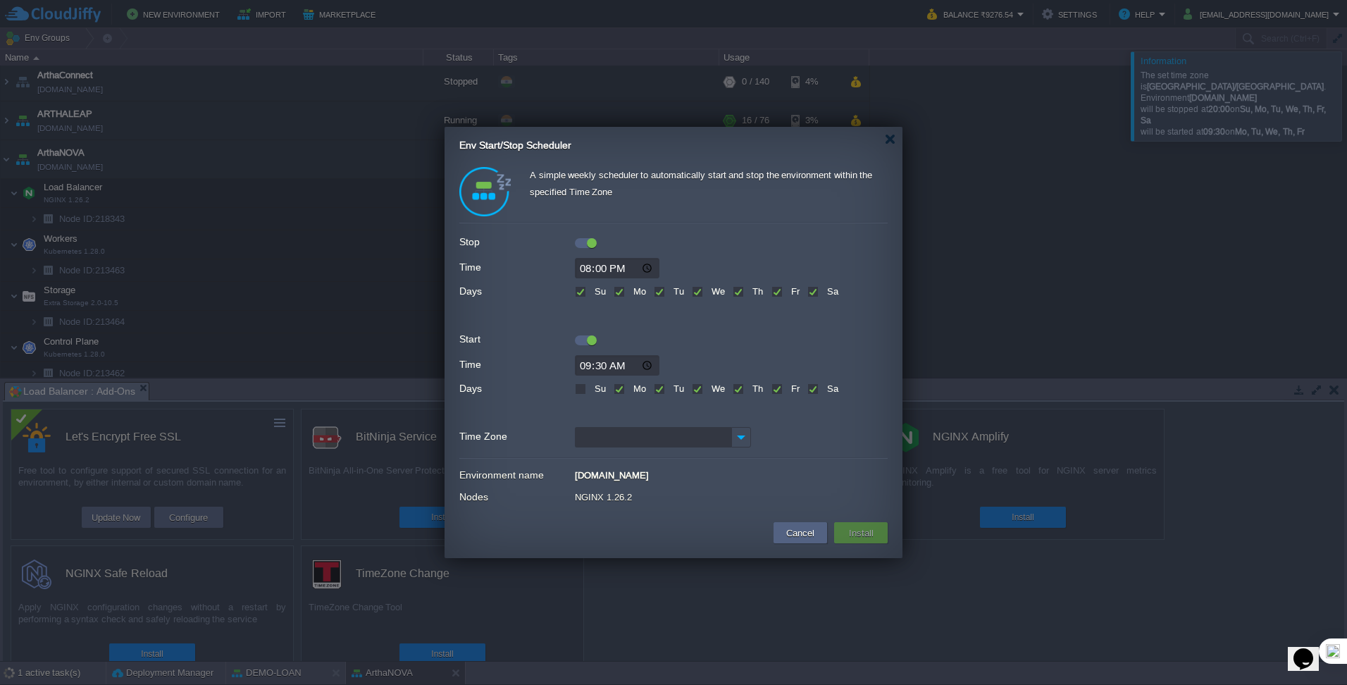
click at [812, 388] on input "Sa" at bounding box center [811, 389] width 9 height 9
checkbox input "false"
click at [743, 436] on img at bounding box center [741, 437] width 20 height 20
type input "C"
type input "k"
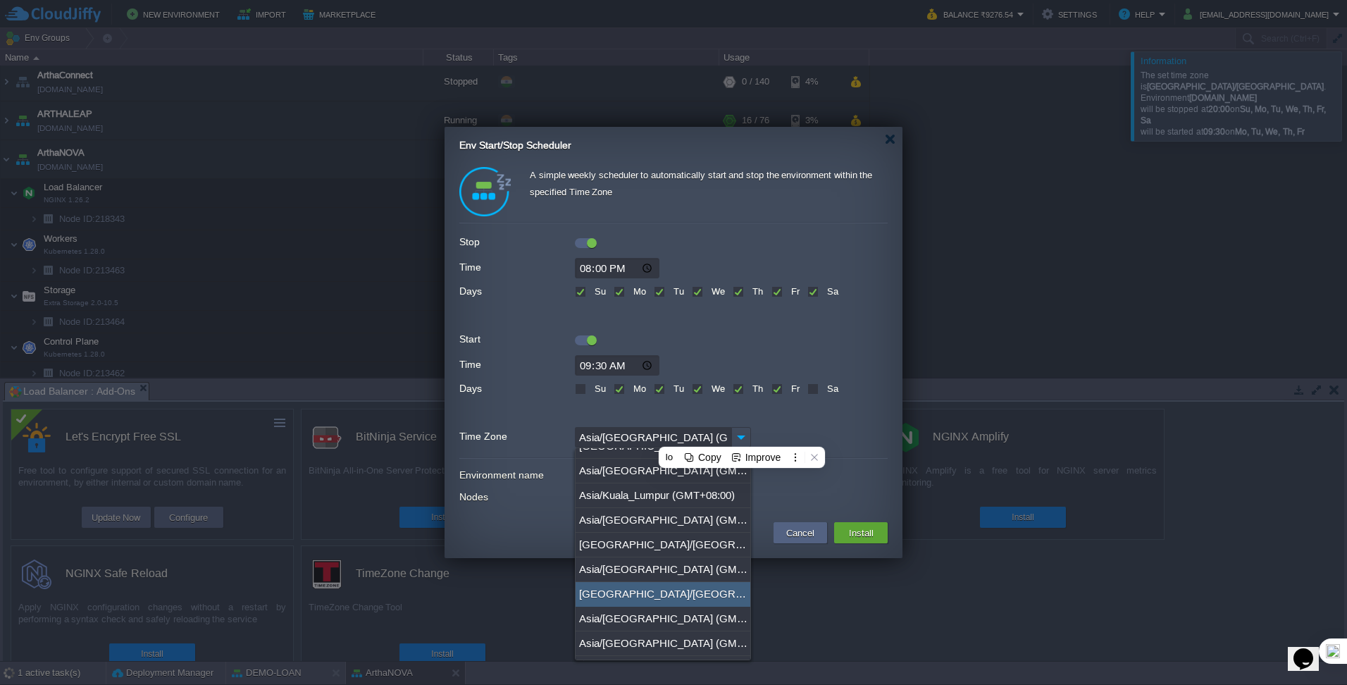
scroll to position [1127, 0]
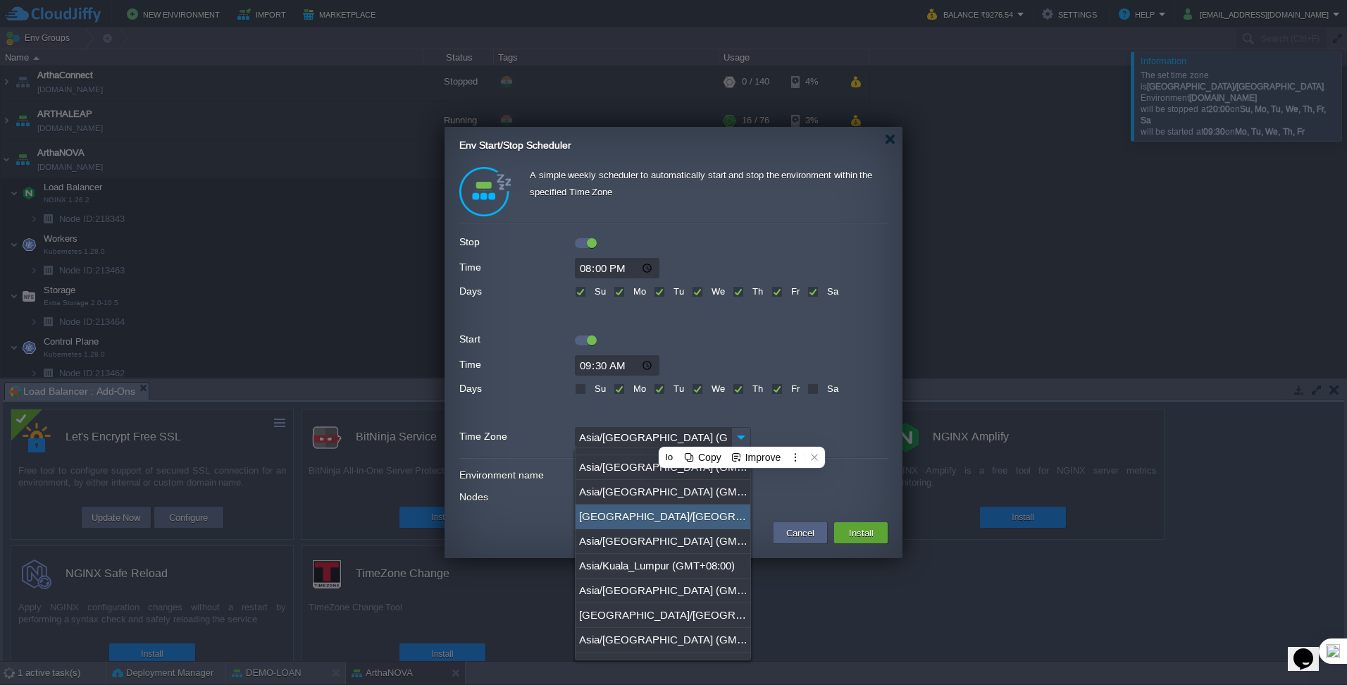
click at [675, 517] on div "[GEOGRAPHIC_DATA]/[GEOGRAPHIC_DATA] (GMT+05:30)" at bounding box center [662, 516] width 175 height 25
type input "[GEOGRAPHIC_DATA]/[GEOGRAPHIC_DATA] (GMT+05:30)"
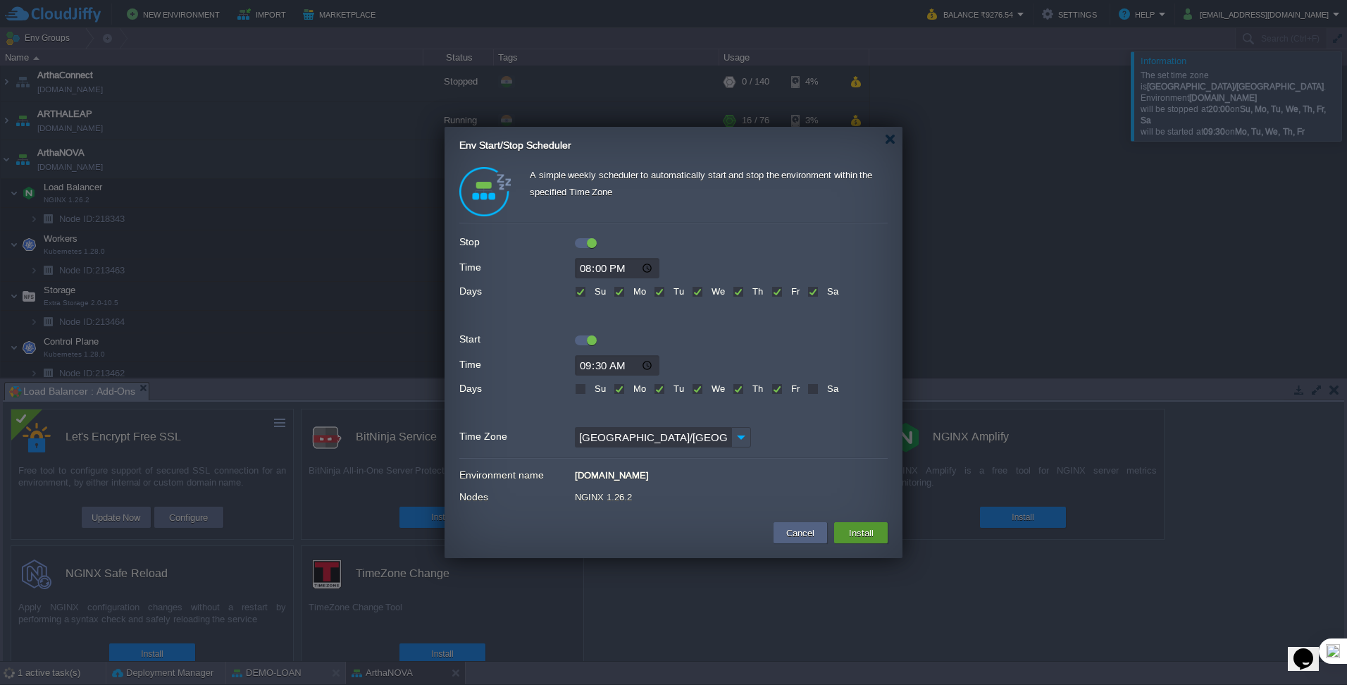
click at [868, 532] on button "Install" at bounding box center [861, 532] width 33 height 17
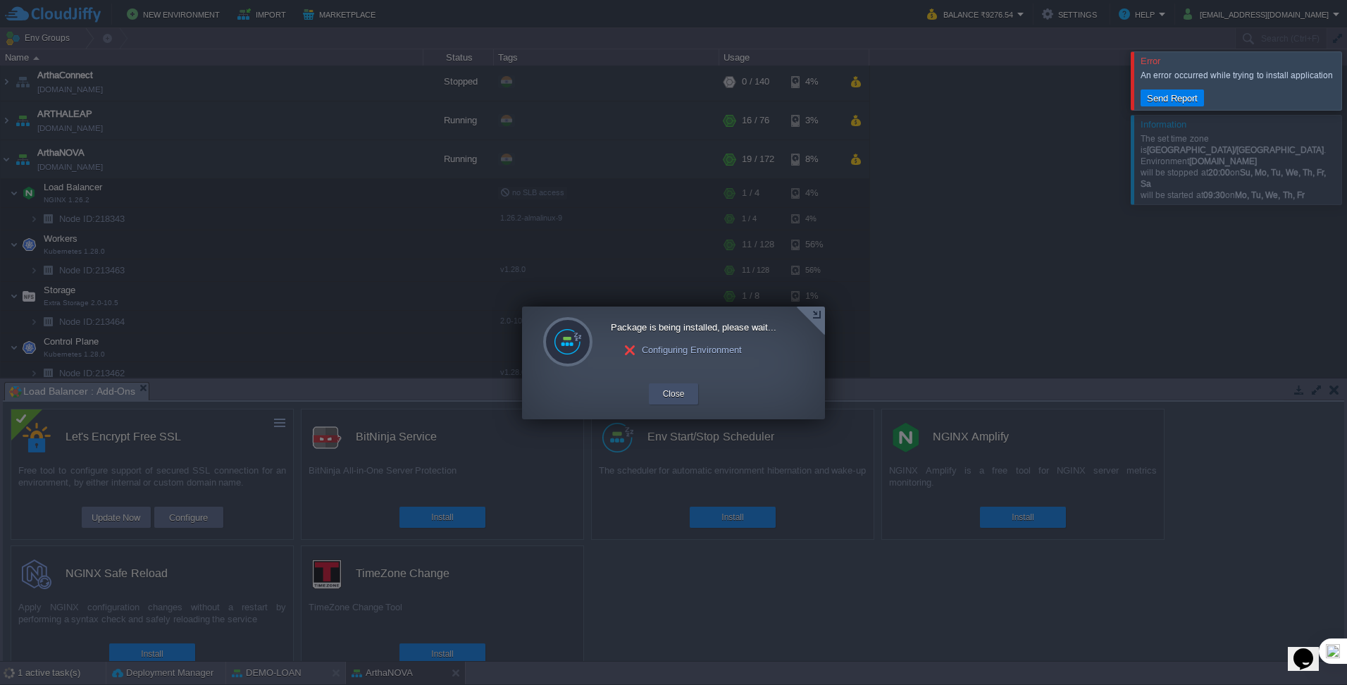
click at [668, 394] on button "Close" at bounding box center [674, 394] width 22 height 14
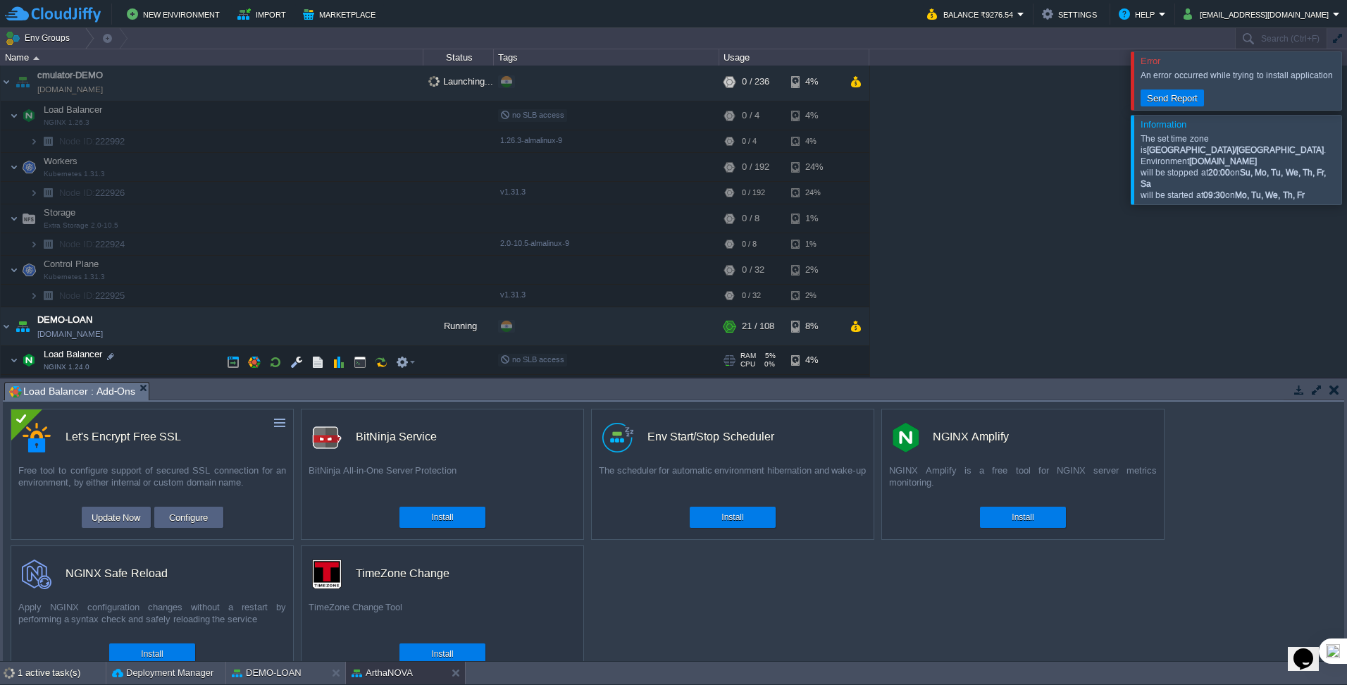
scroll to position [651, 0]
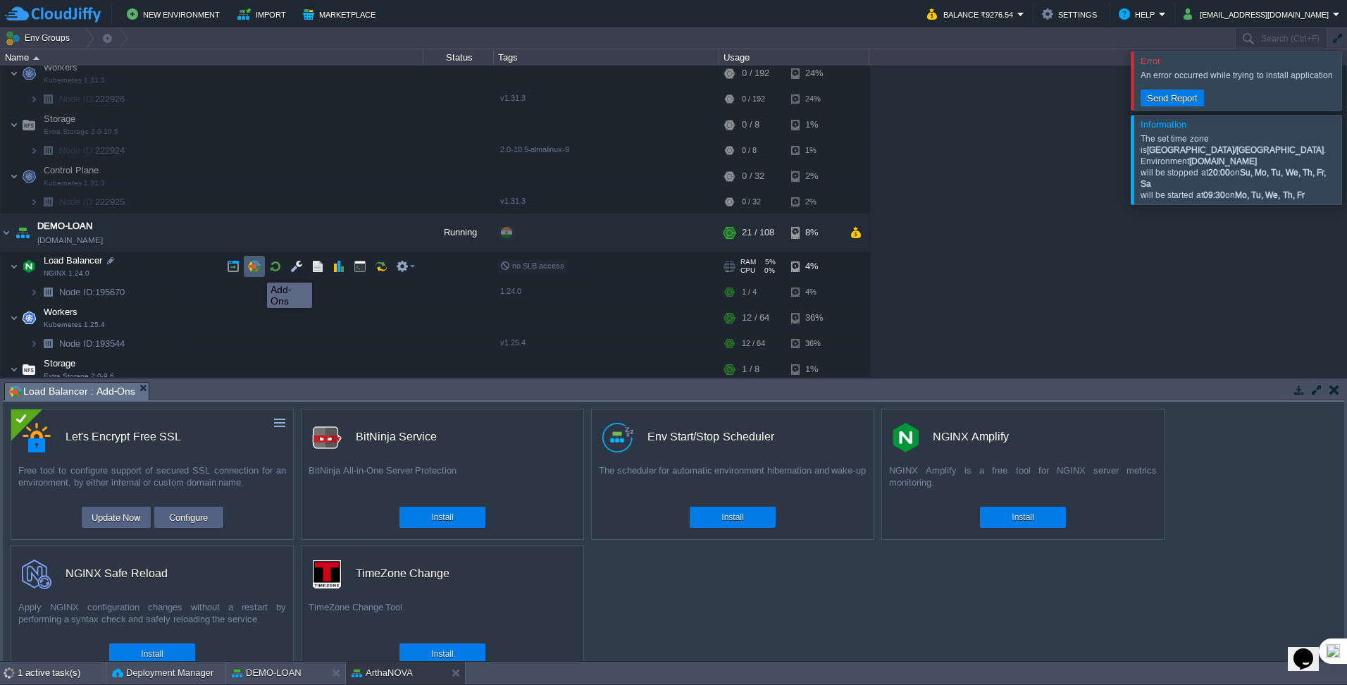
click at [256, 270] on button "button" at bounding box center [254, 266] width 13 height 13
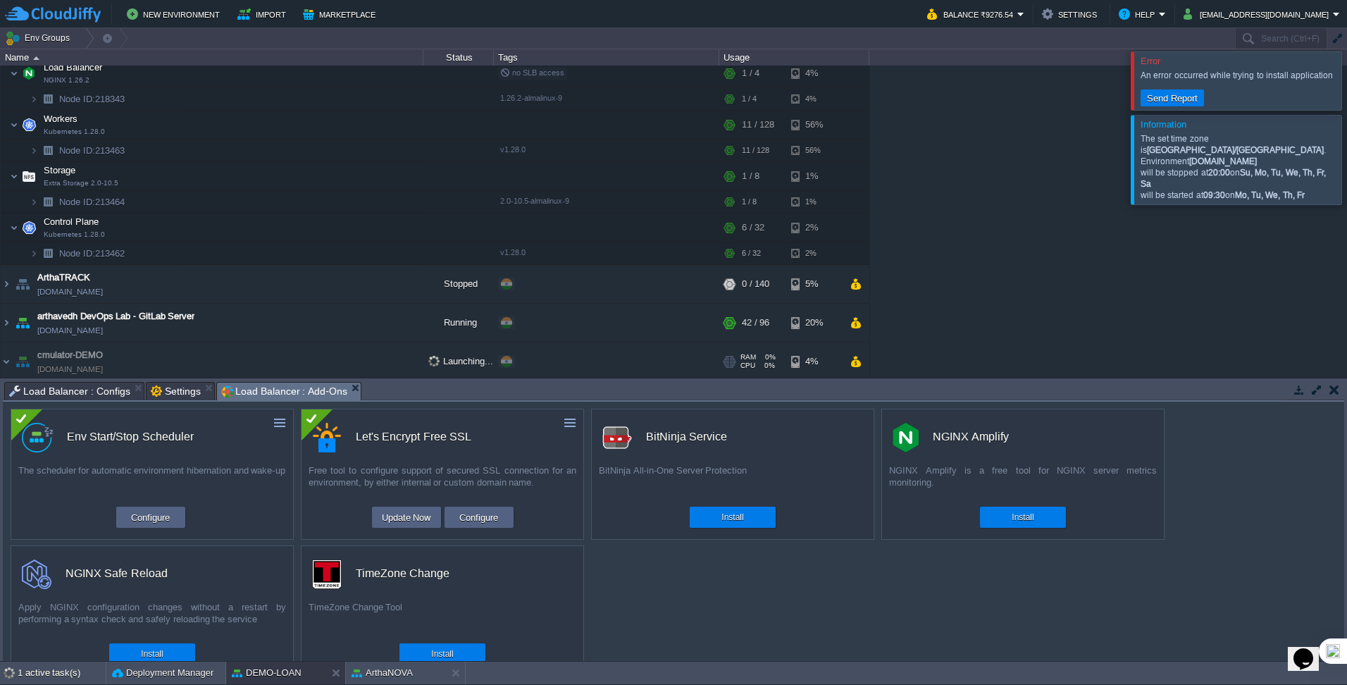
scroll to position [228, 0]
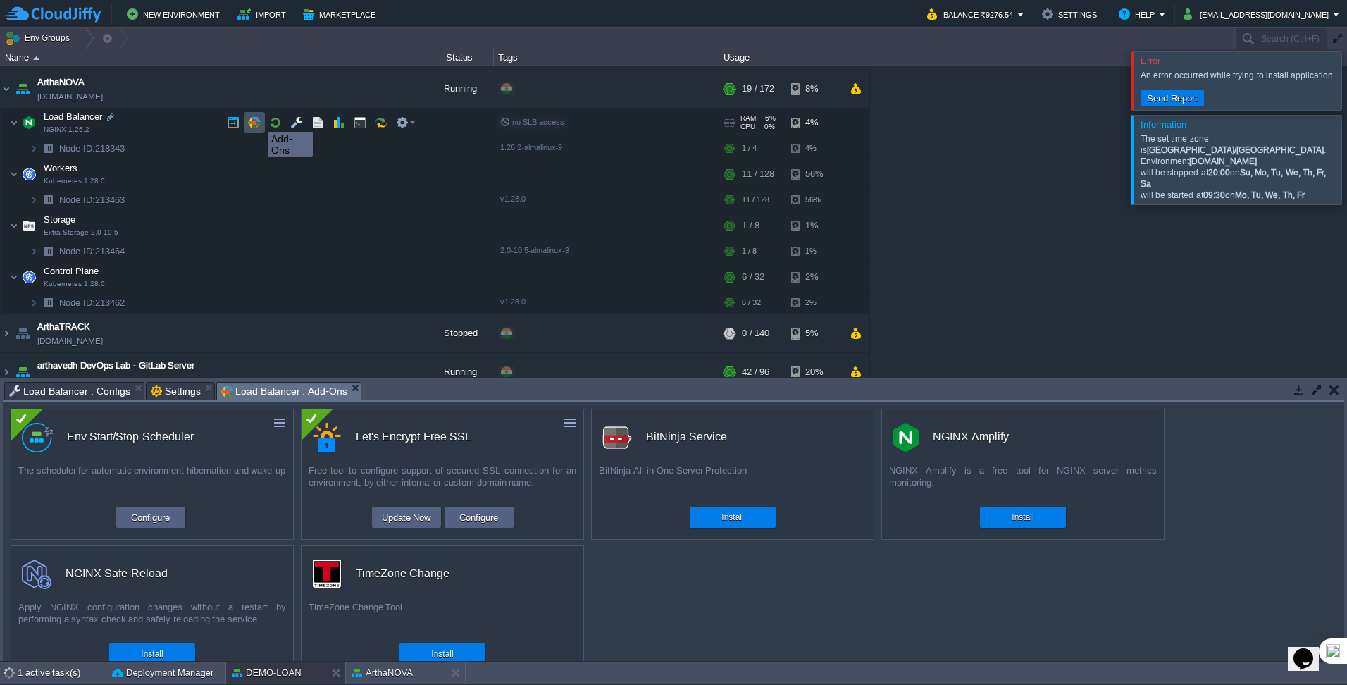
click at [257, 119] on button "button" at bounding box center [254, 122] width 13 height 13
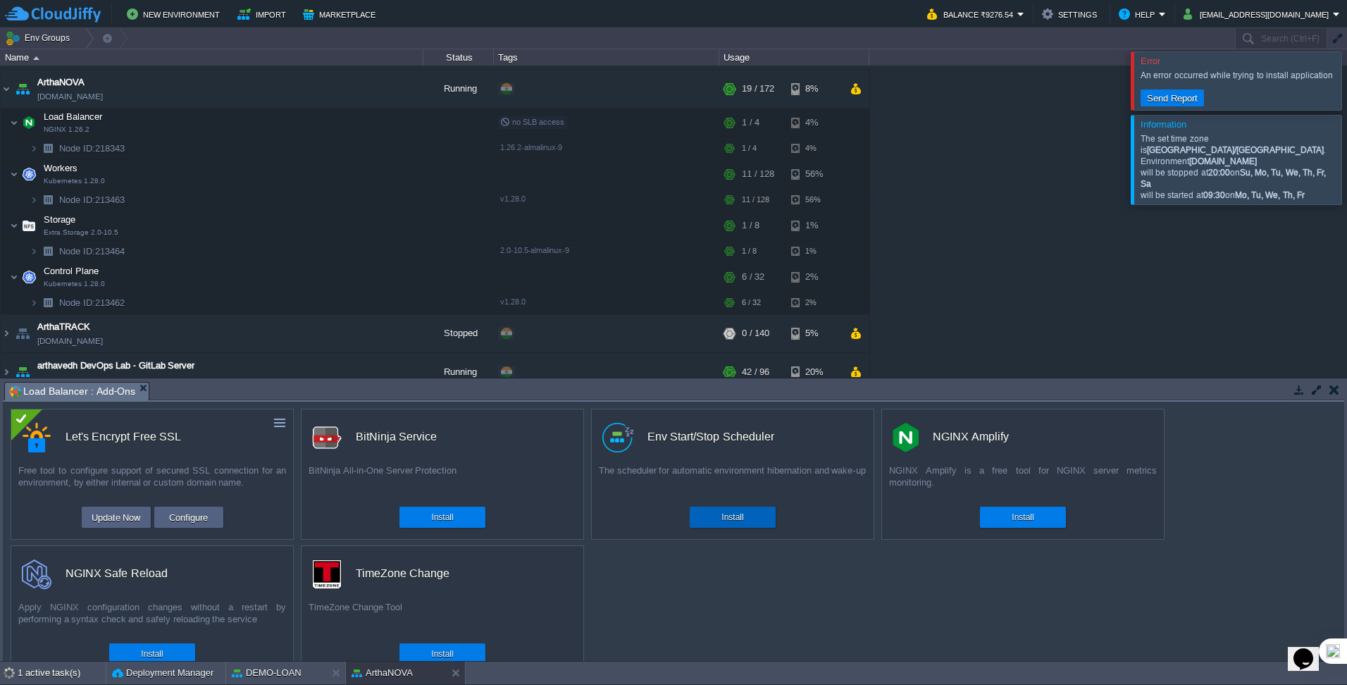
click at [727, 516] on button "Install" at bounding box center [732, 517] width 22 height 14
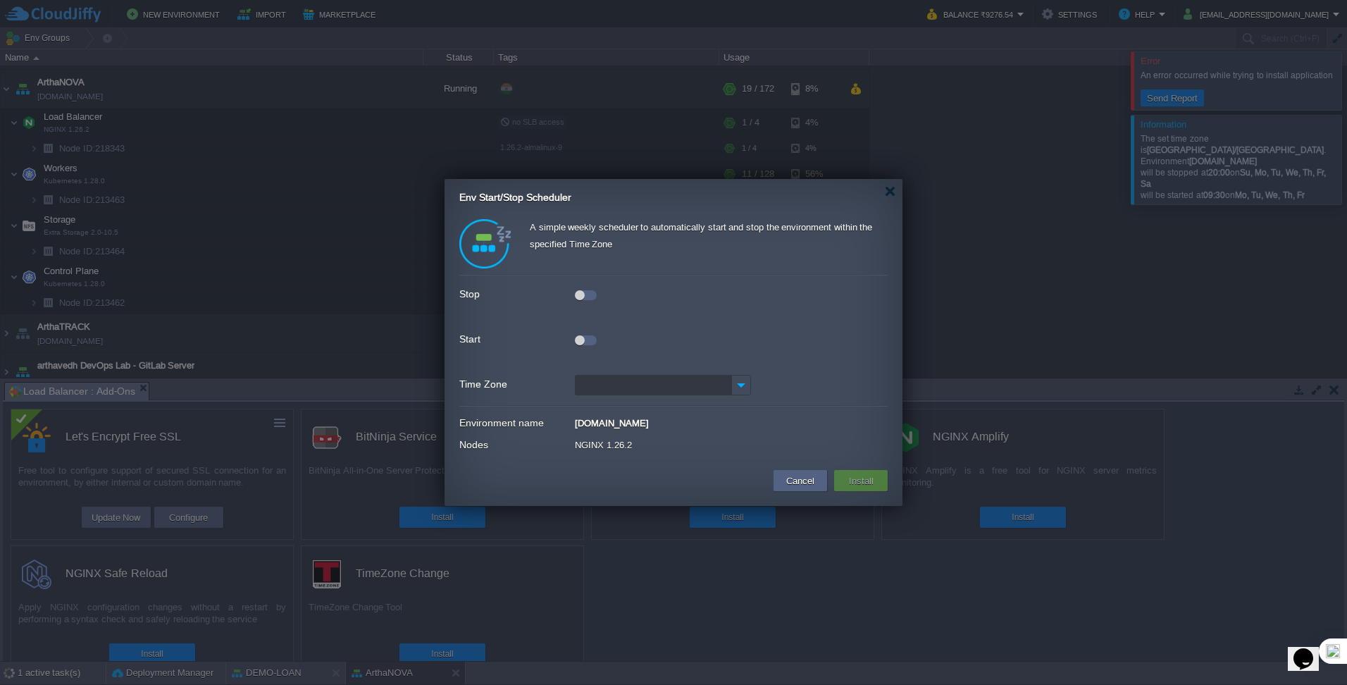
click at [588, 298] on div at bounding box center [586, 295] width 22 height 10
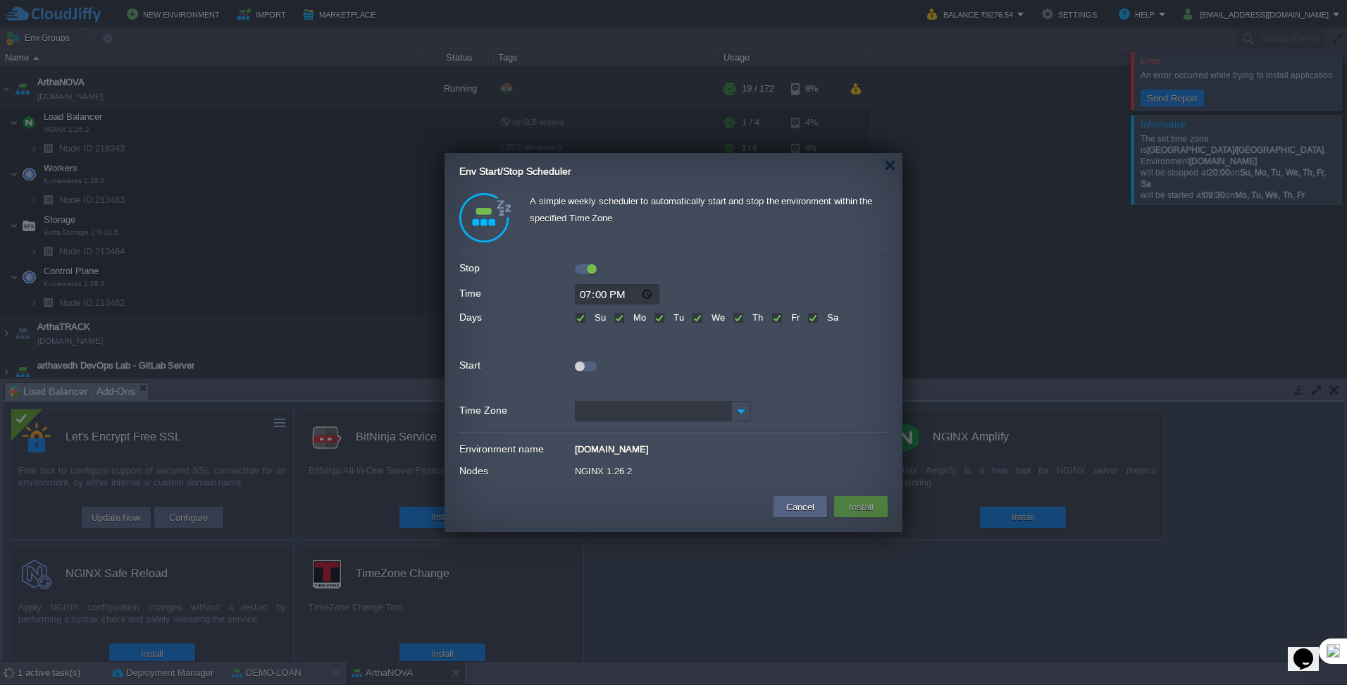
click at [601, 293] on input "19:00" at bounding box center [617, 294] width 85 height 20
click at [653, 297] on input "19:00" at bounding box center [617, 294] width 85 height 20
type input "20:00"
click at [730, 363] on div at bounding box center [673, 363] width 428 height 15
click at [583, 363] on div at bounding box center [580, 366] width 10 height 10
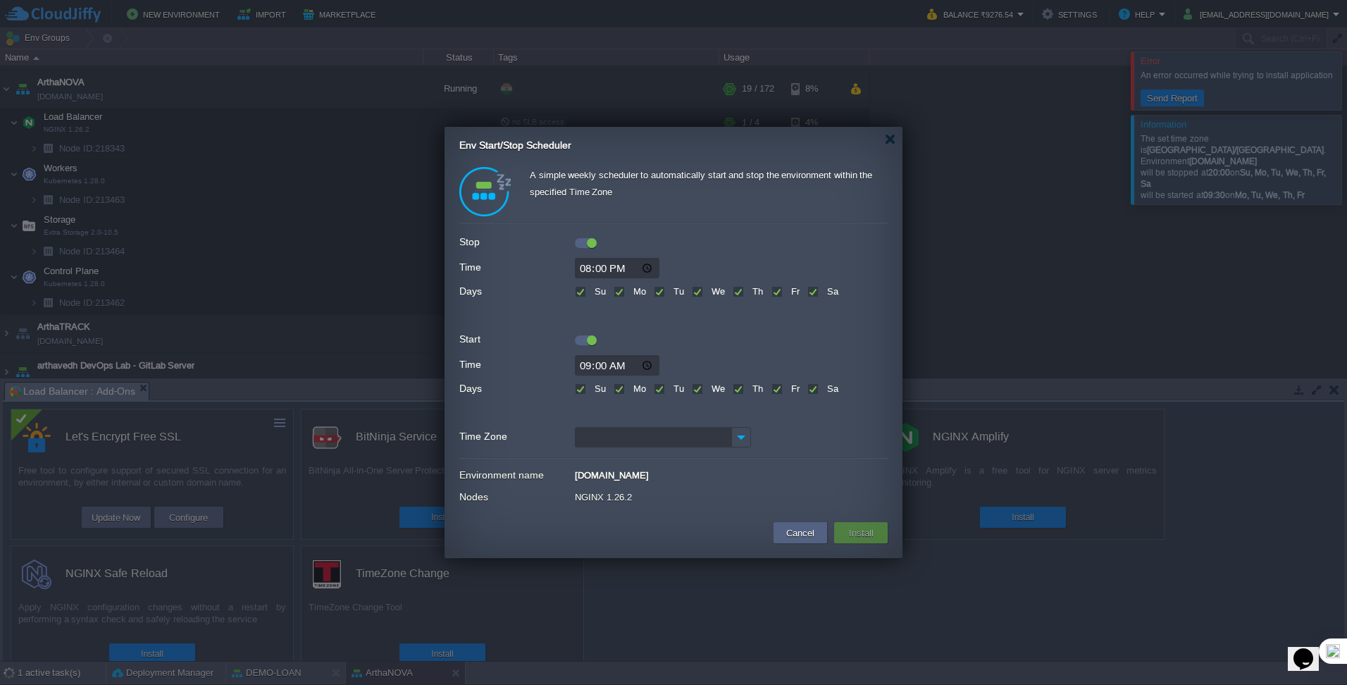
click at [591, 386] on label "Su" at bounding box center [598, 388] width 15 height 11
click at [579, 386] on input "Su" at bounding box center [579, 389] width 9 height 9
checkbox input "false"
click at [823, 387] on label "Sa" at bounding box center [830, 388] width 15 height 11
click at [809, 387] on input "Sa" at bounding box center [811, 389] width 9 height 9
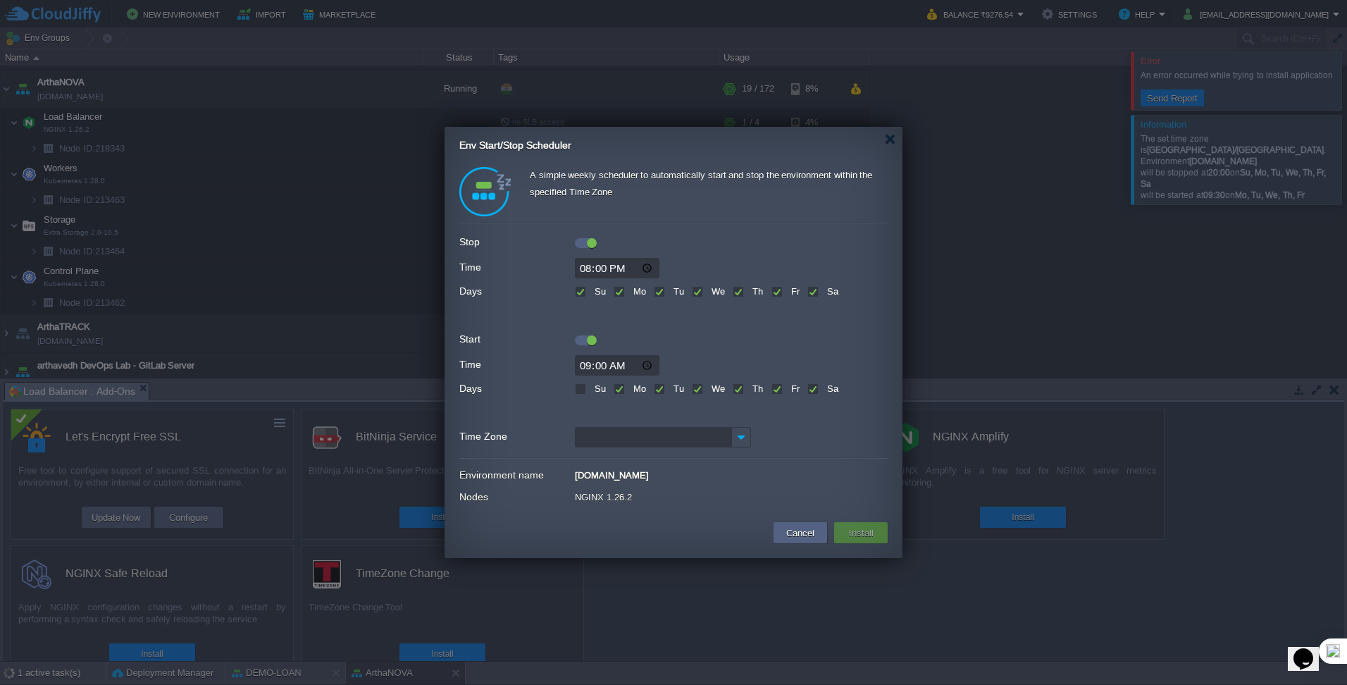
checkbox input "false"
click at [644, 364] on input "09:00" at bounding box center [617, 365] width 85 height 20
type input "09:30"
click at [811, 475] on div "[DOMAIN_NAME]" at bounding box center [731, 473] width 313 height 15
click at [735, 437] on img at bounding box center [741, 437] width 20 height 20
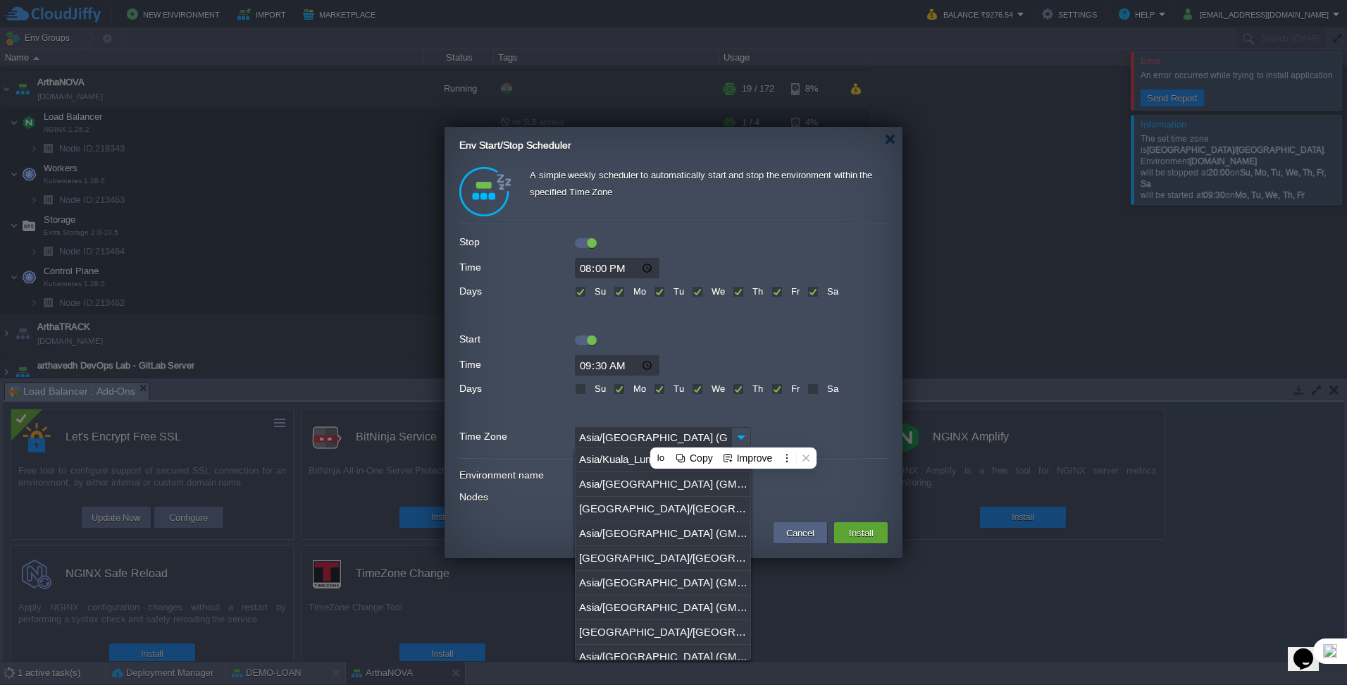
scroll to position [1127, 0]
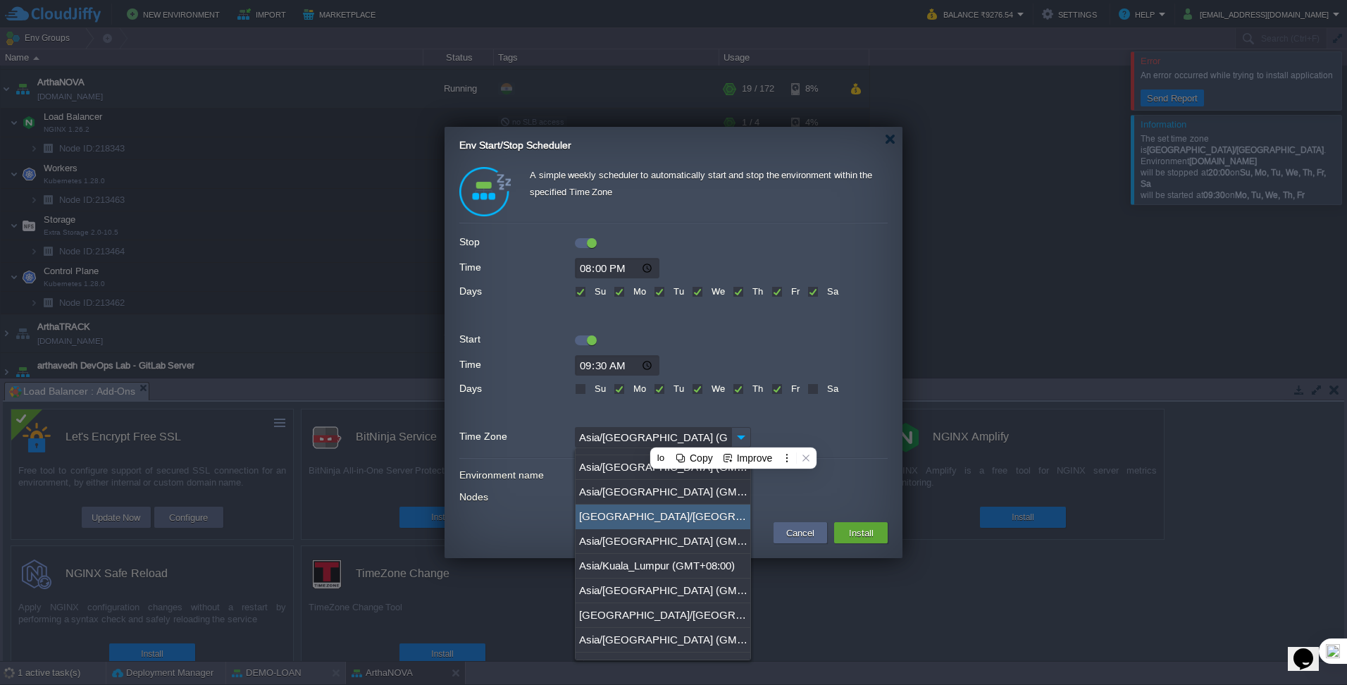
click at [632, 509] on div "[GEOGRAPHIC_DATA]/[GEOGRAPHIC_DATA] (GMT+05:30)" at bounding box center [662, 516] width 175 height 25
type input "[GEOGRAPHIC_DATA]/[GEOGRAPHIC_DATA] (GMT+05:30)"
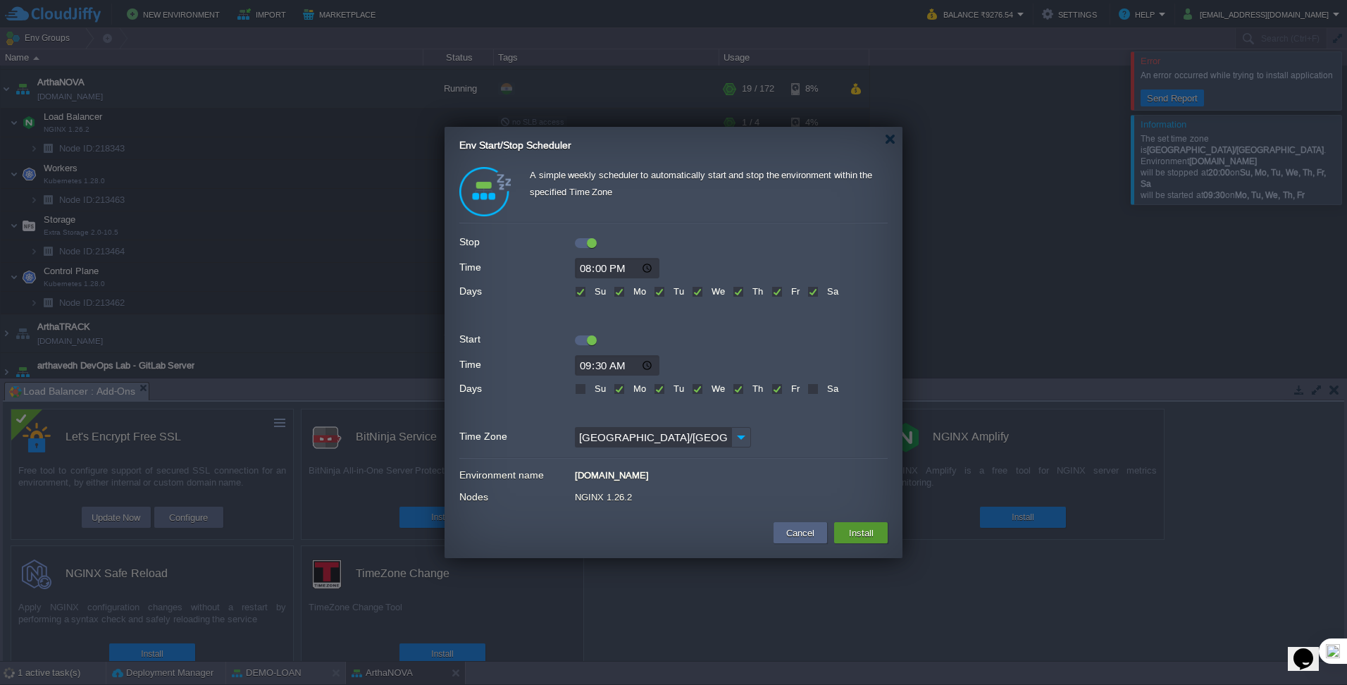
click at [852, 532] on button "Install" at bounding box center [861, 532] width 33 height 17
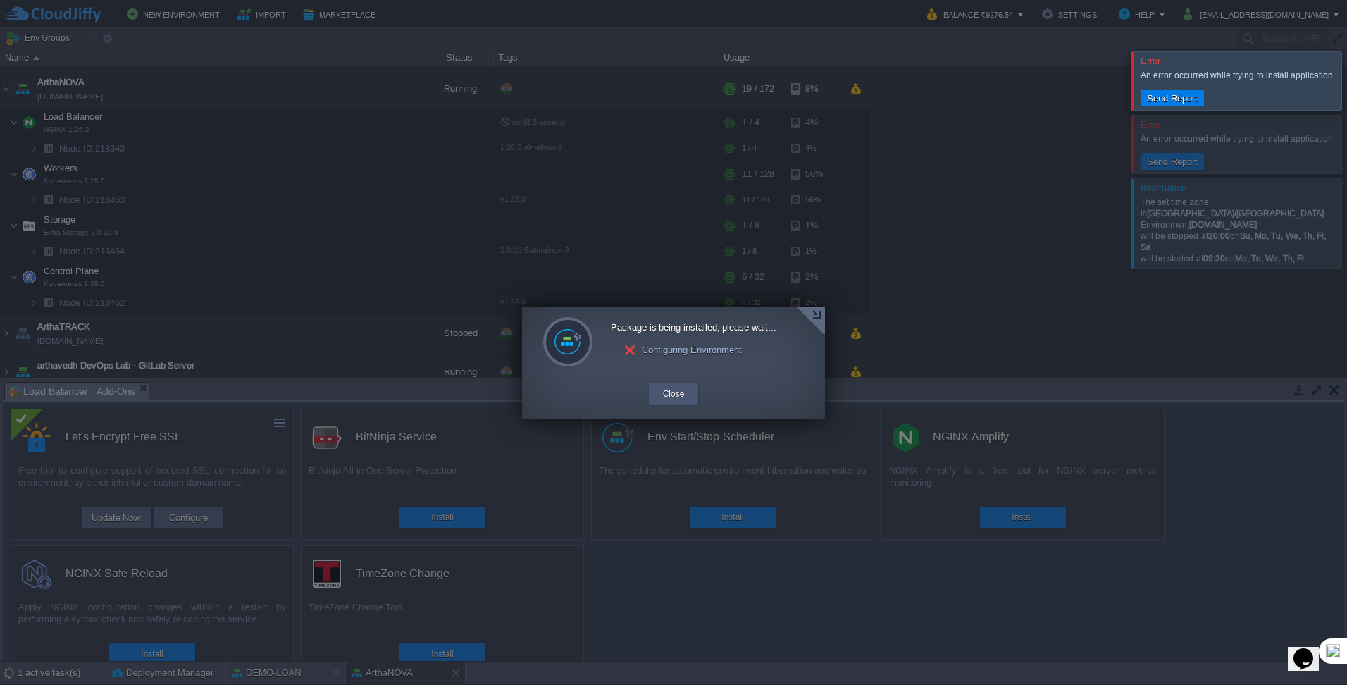
click at [681, 393] on button "Close" at bounding box center [674, 394] width 22 height 14
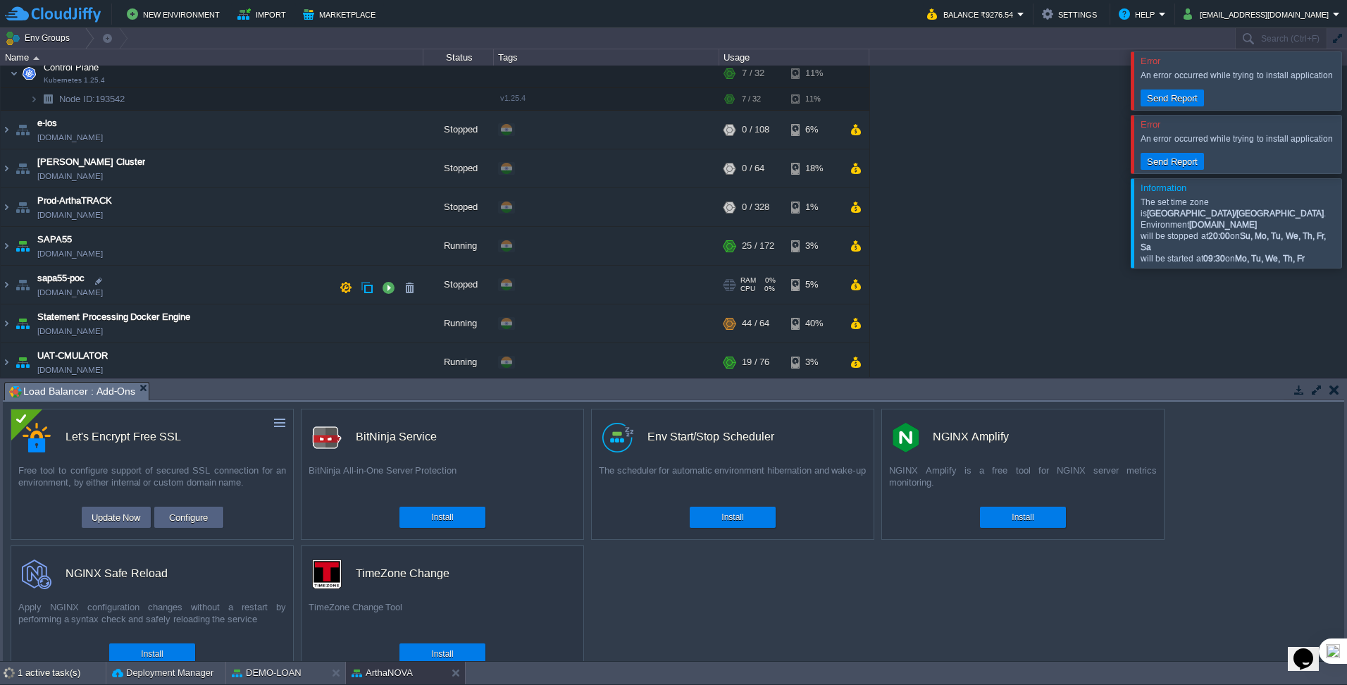
scroll to position [1042, 0]
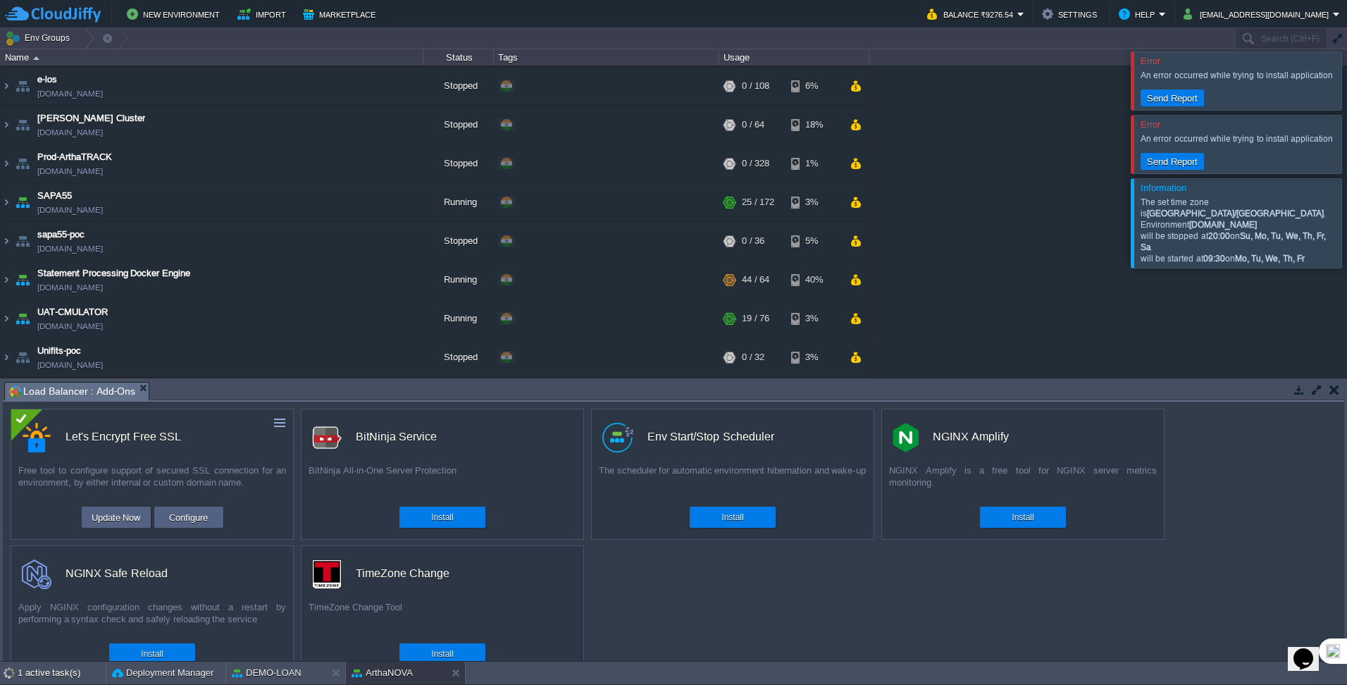
click at [1346, 91] on div at bounding box center [1364, 80] width 0 height 58
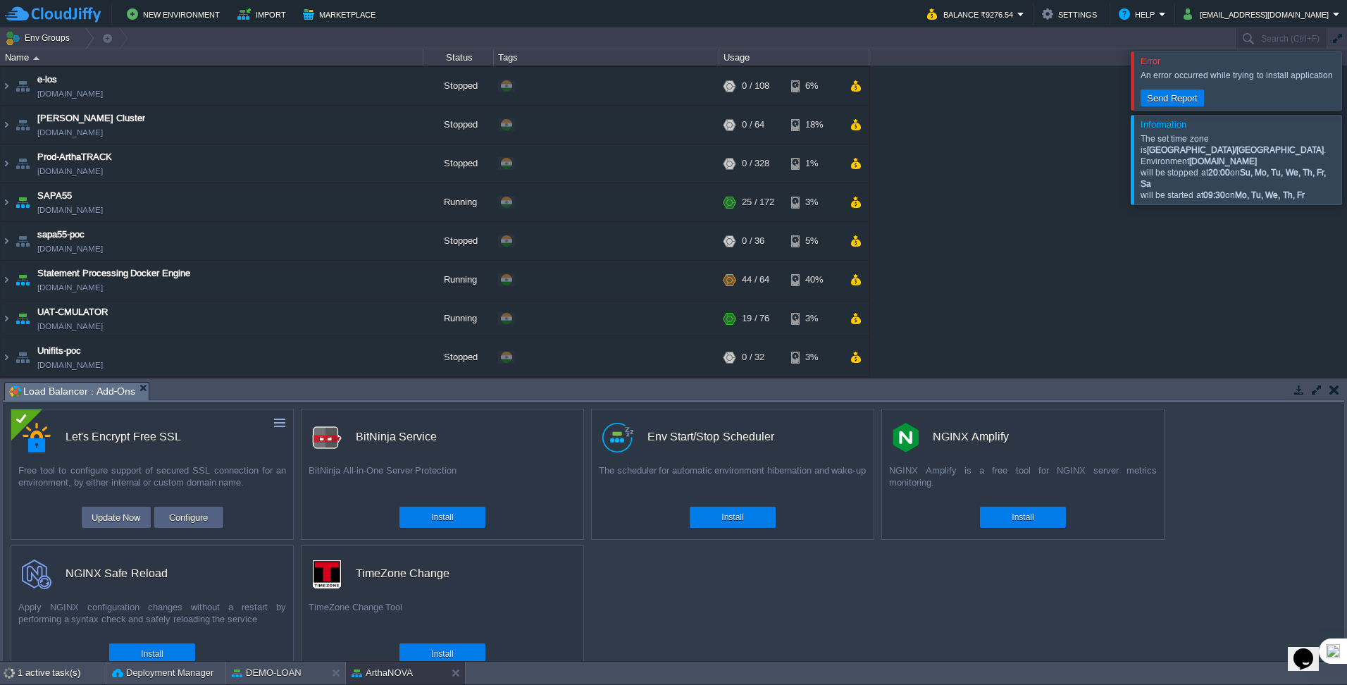
click at [1346, 92] on div at bounding box center [1364, 80] width 0 height 58
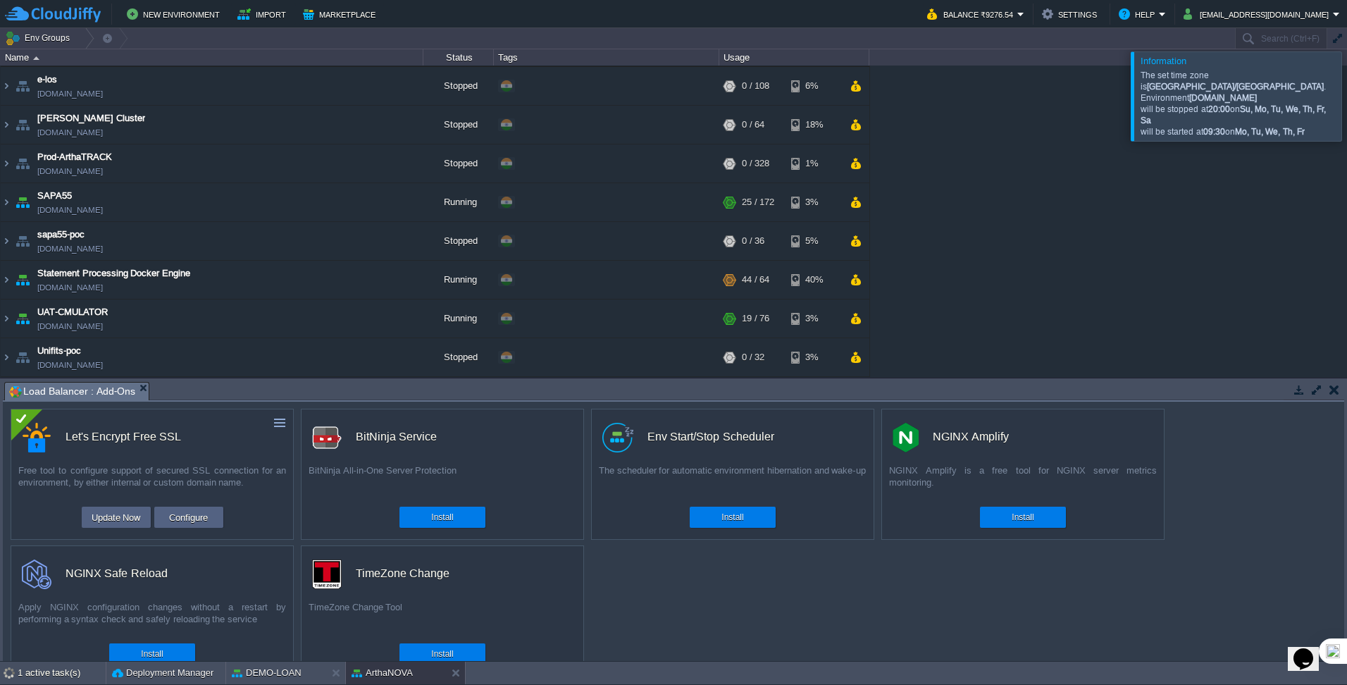
click at [1346, 93] on div at bounding box center [1364, 95] width 0 height 89
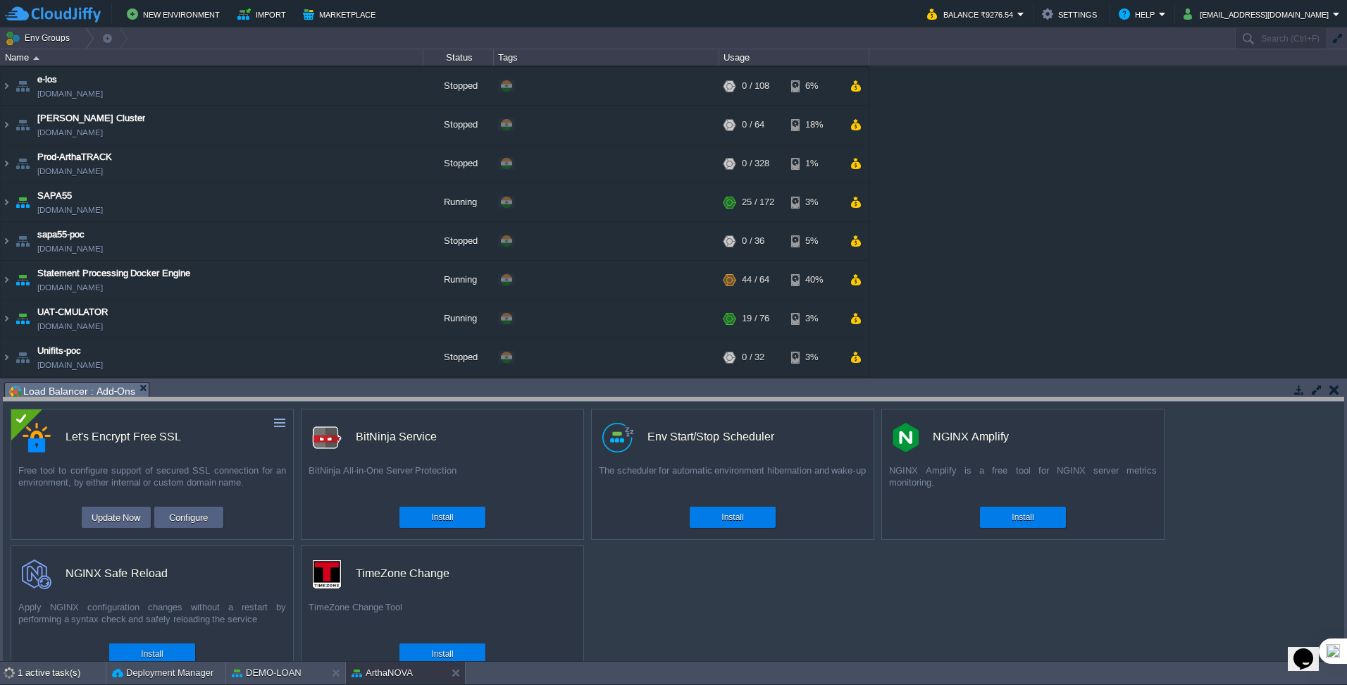
drag, startPoint x: 675, startPoint y: 390, endPoint x: 678, endPoint y: 406, distance: 15.7
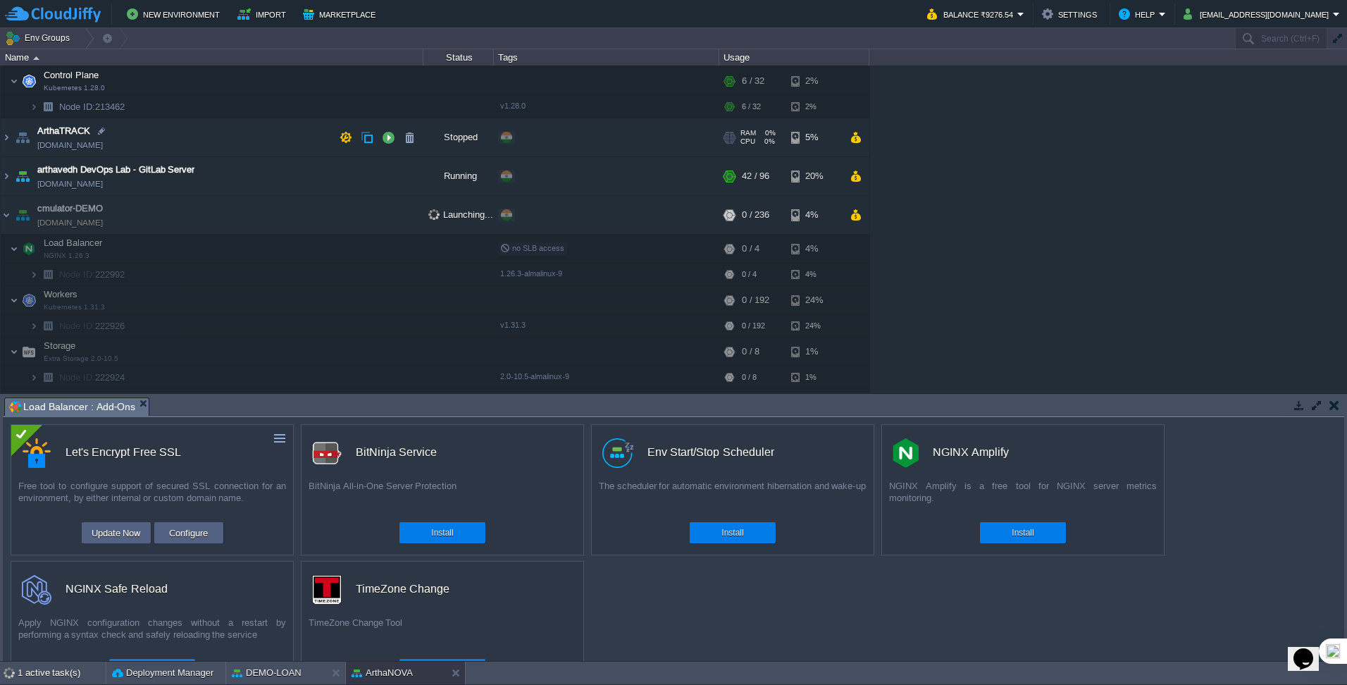
scroll to position [322, 0]
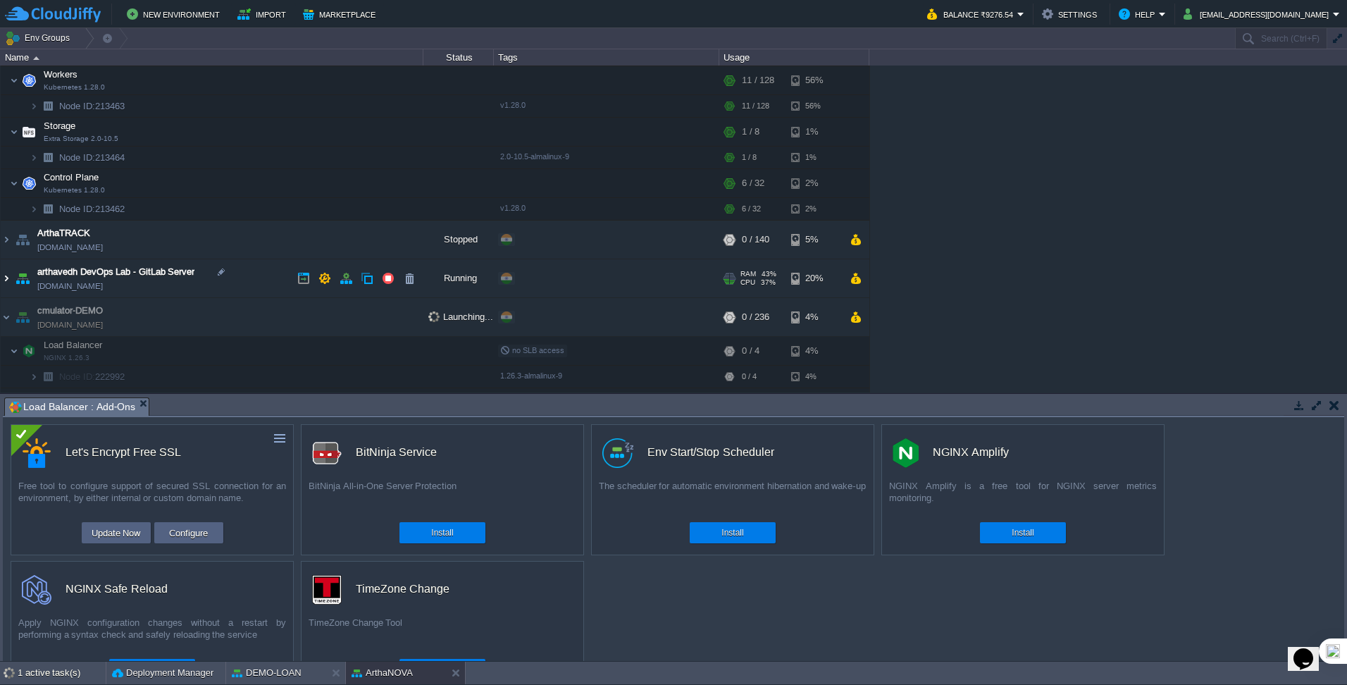
click at [8, 276] on img at bounding box center [6, 278] width 11 height 38
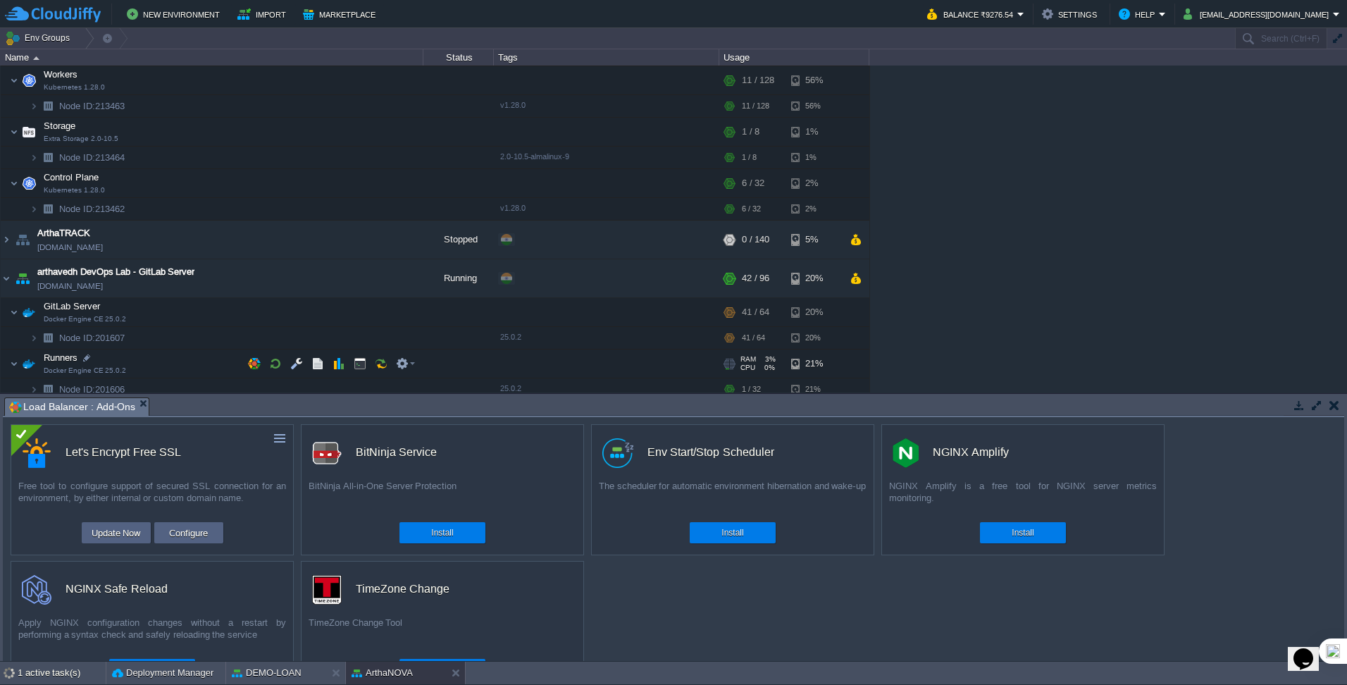
scroll to position [392, 0]
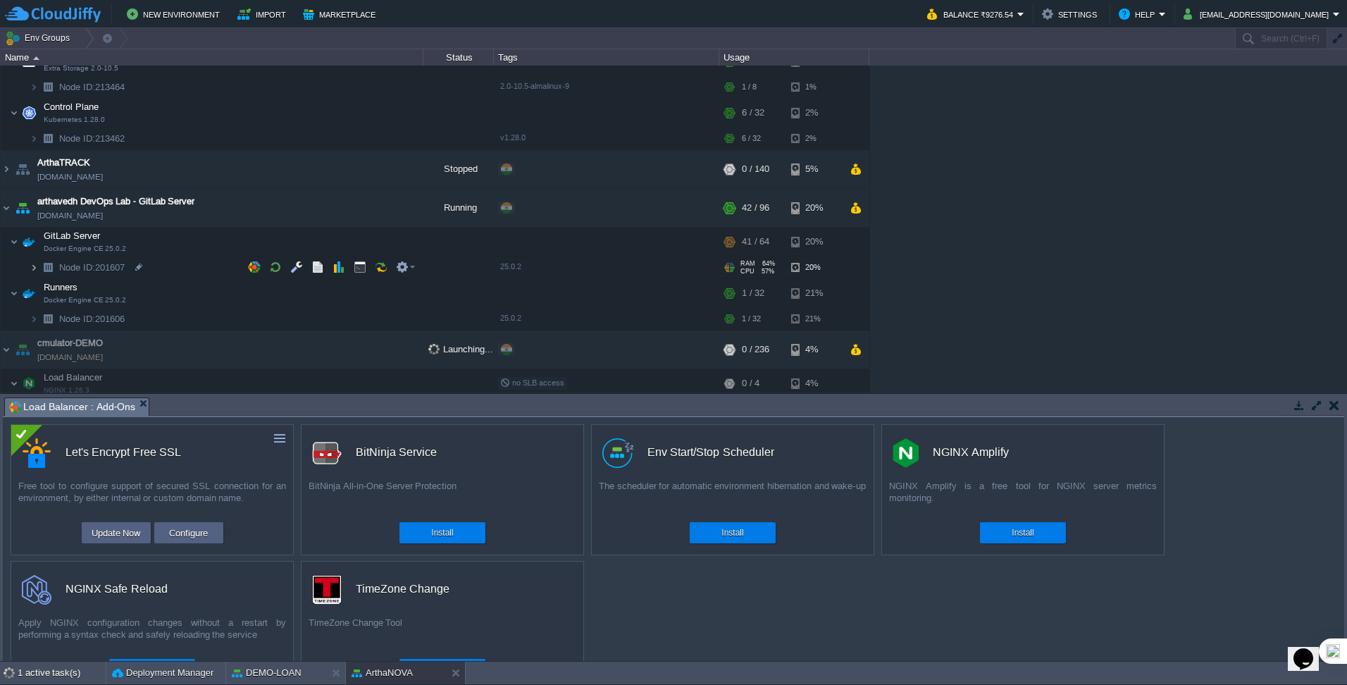
click at [35, 270] on img at bounding box center [34, 267] width 8 height 22
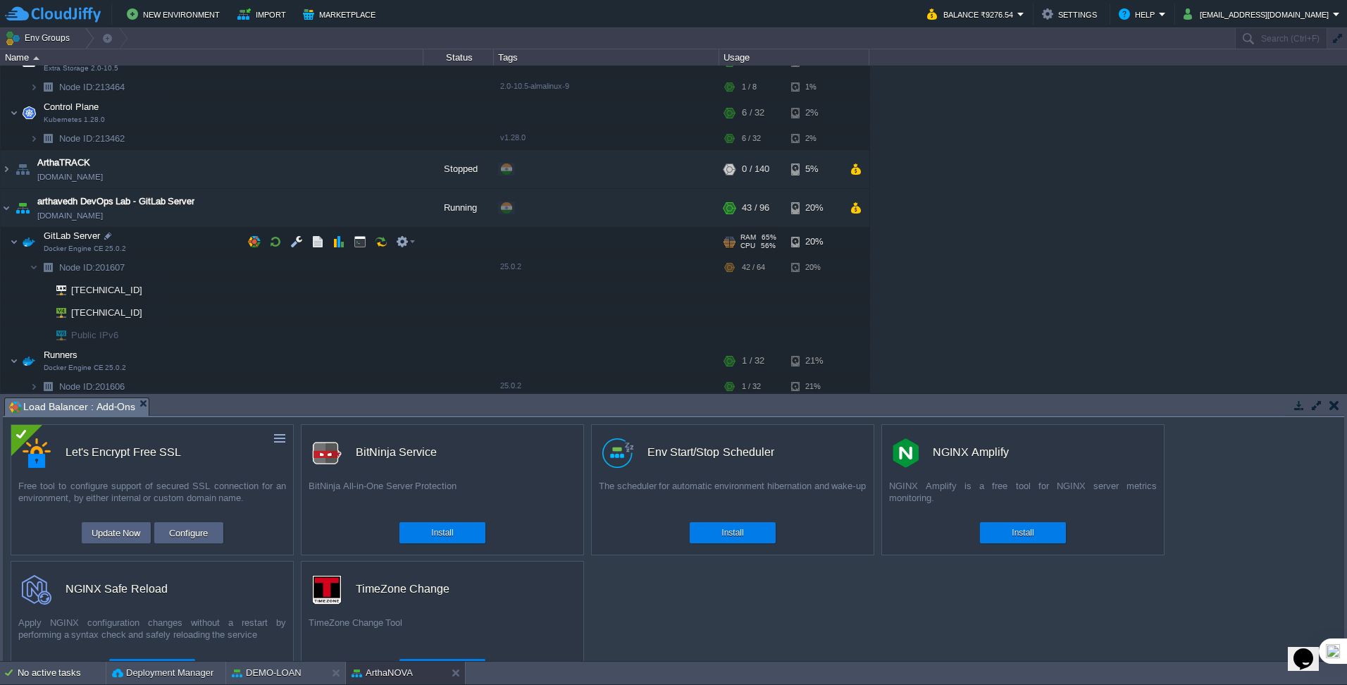
scroll to position [111, 0]
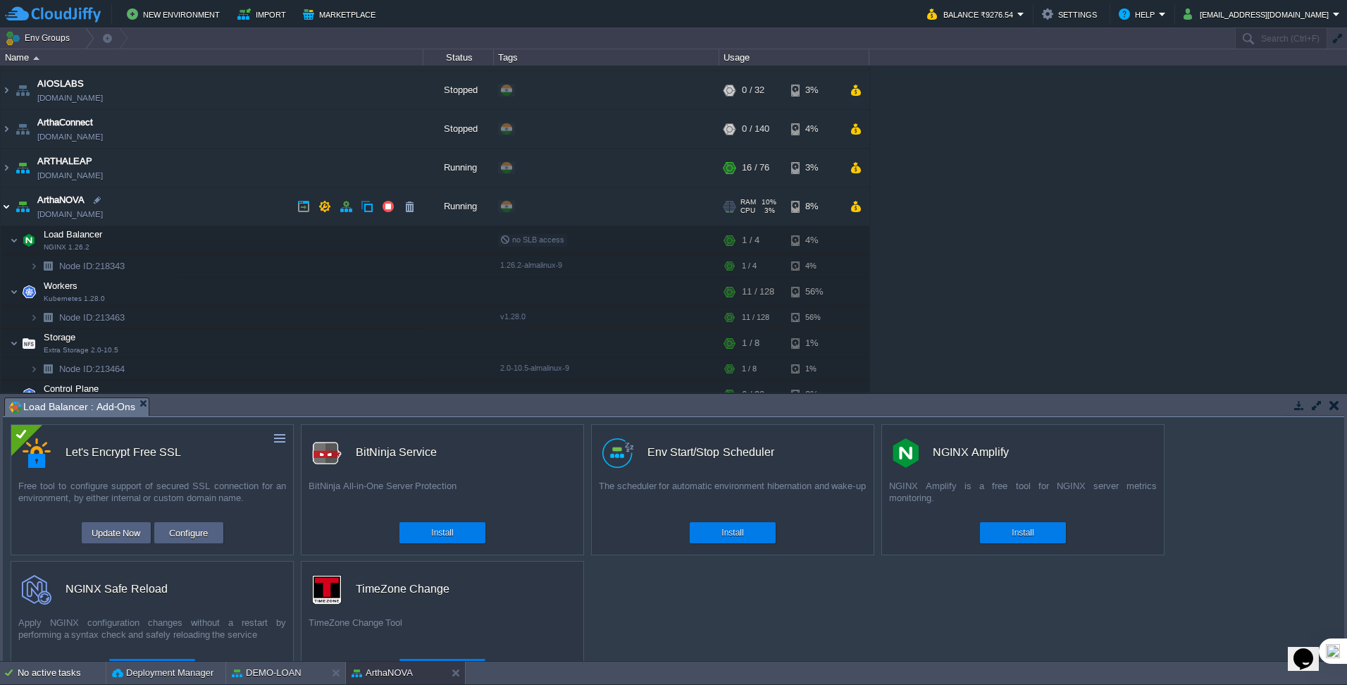
click at [9, 207] on img at bounding box center [6, 206] width 11 height 38
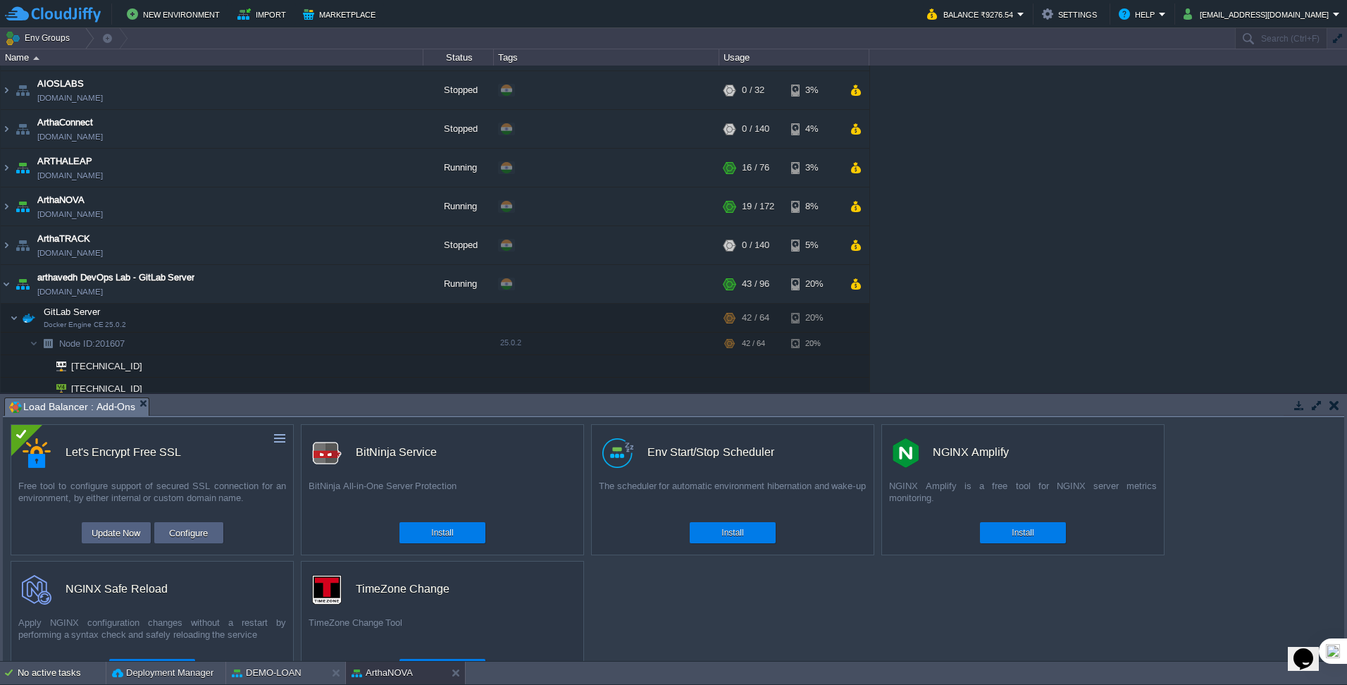
scroll to position [322, 0]
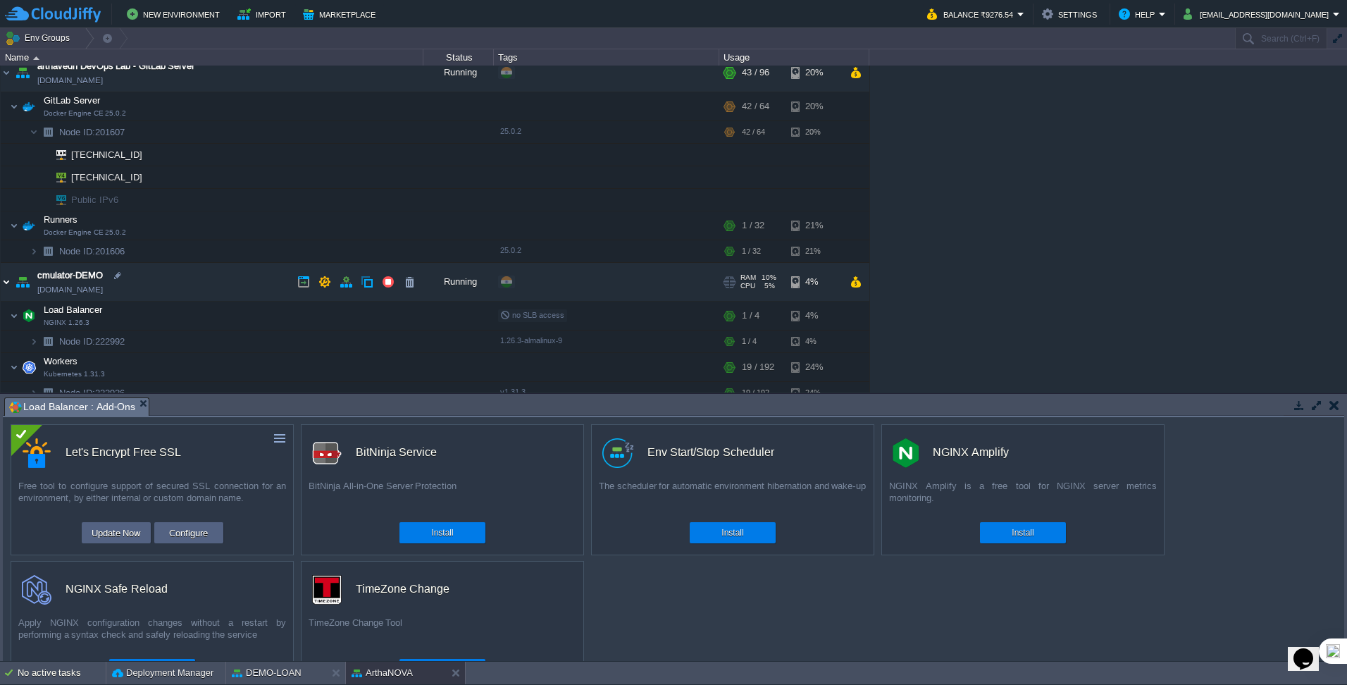
click at [11, 278] on img at bounding box center [6, 282] width 11 height 38
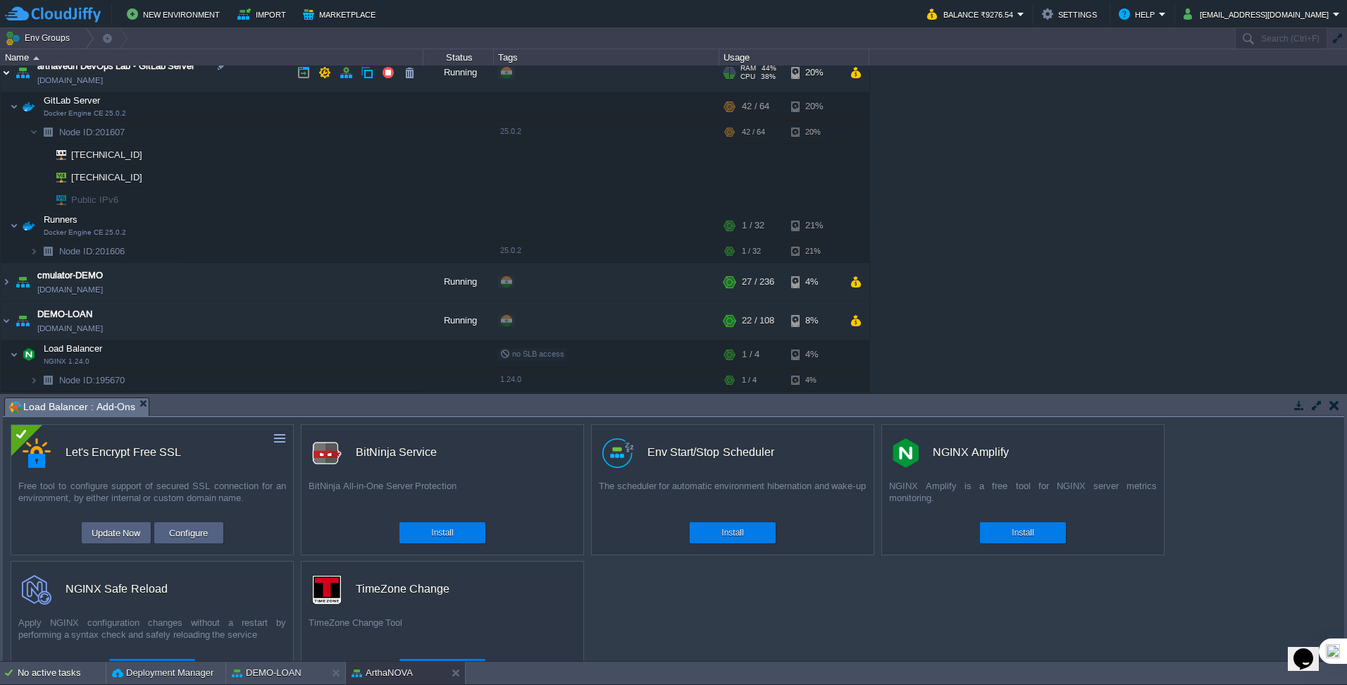
click at [3, 75] on img at bounding box center [6, 73] width 11 height 38
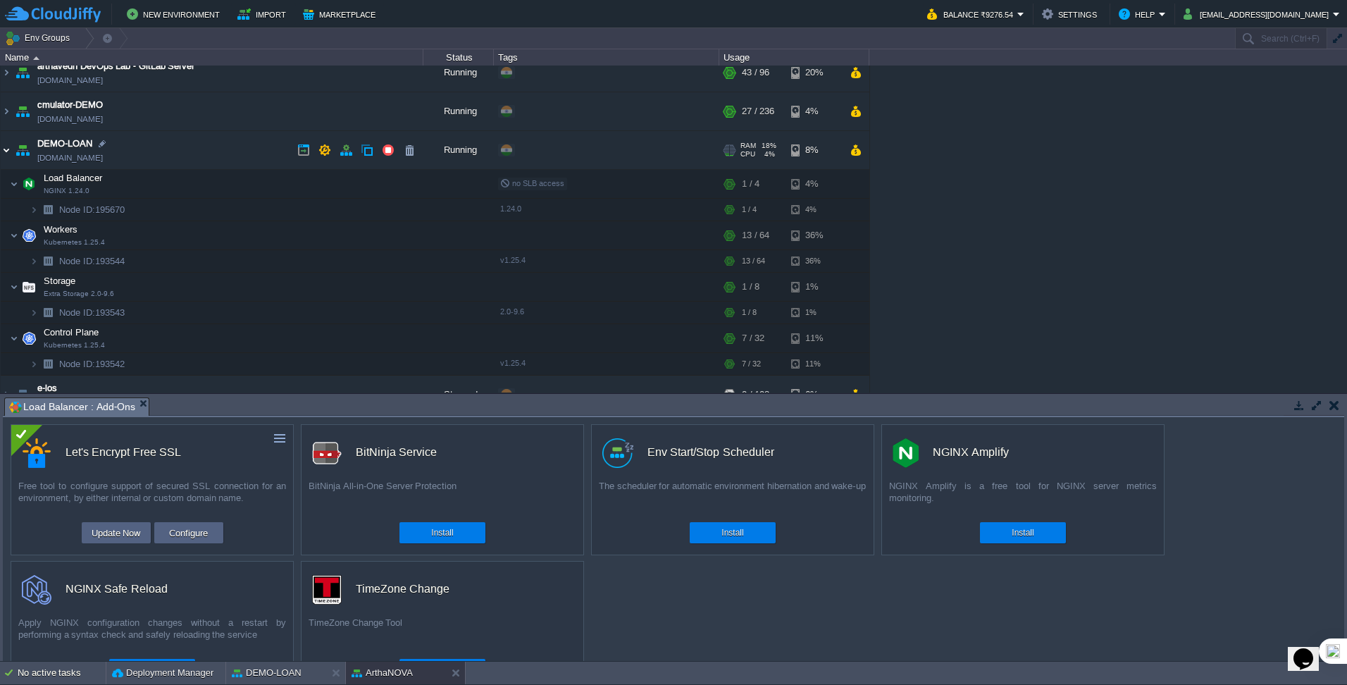
click at [8, 154] on img at bounding box center [6, 150] width 11 height 38
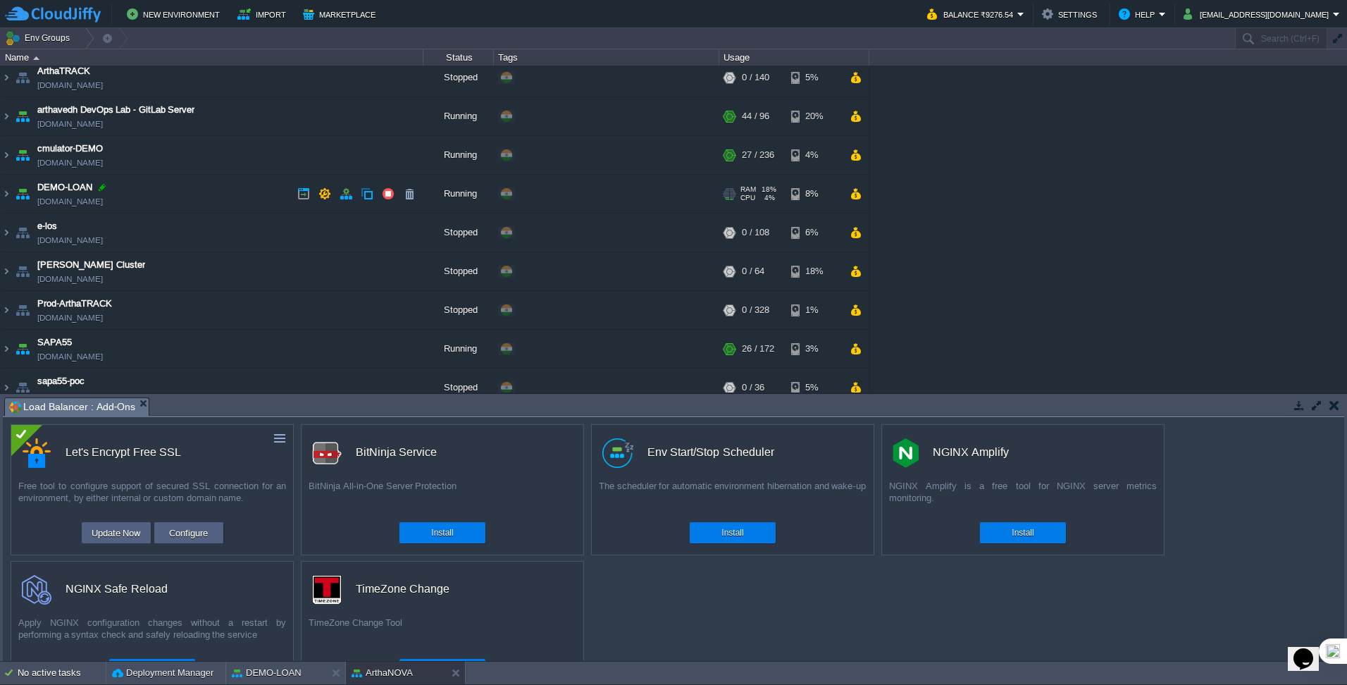
scroll to position [268, 0]
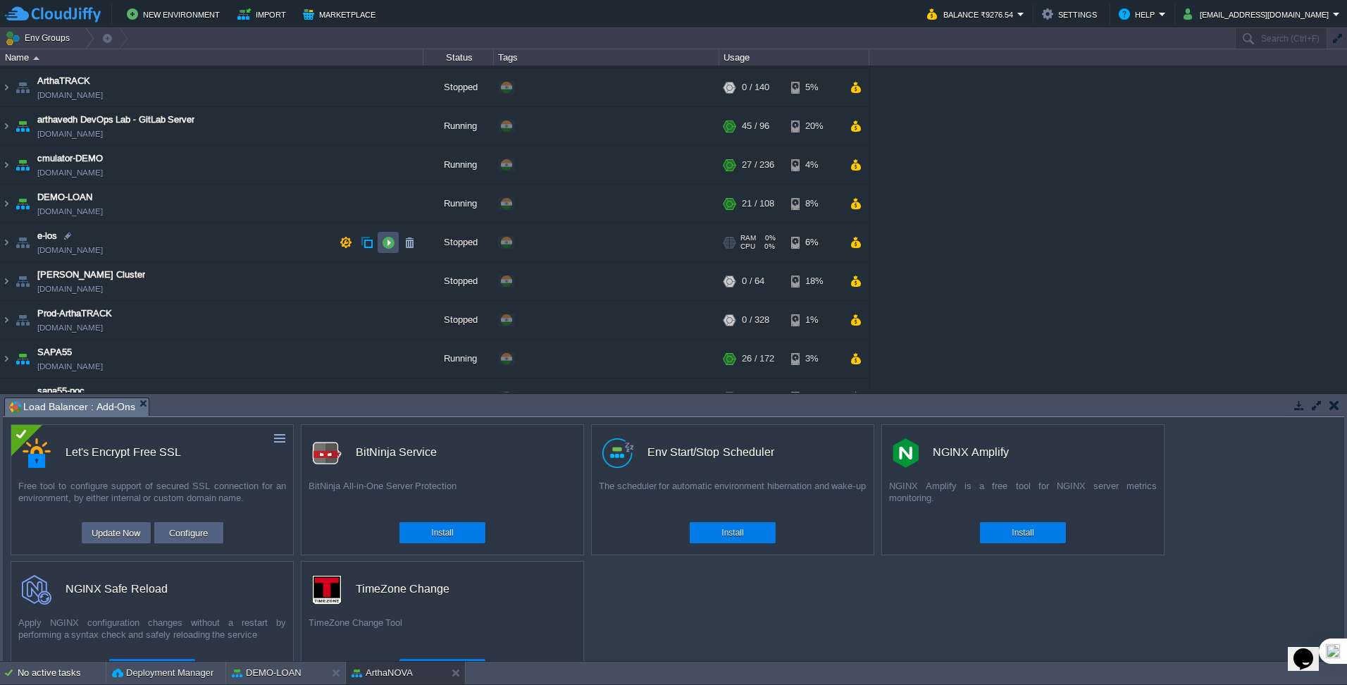
click at [387, 239] on button "button" at bounding box center [388, 242] width 13 height 13
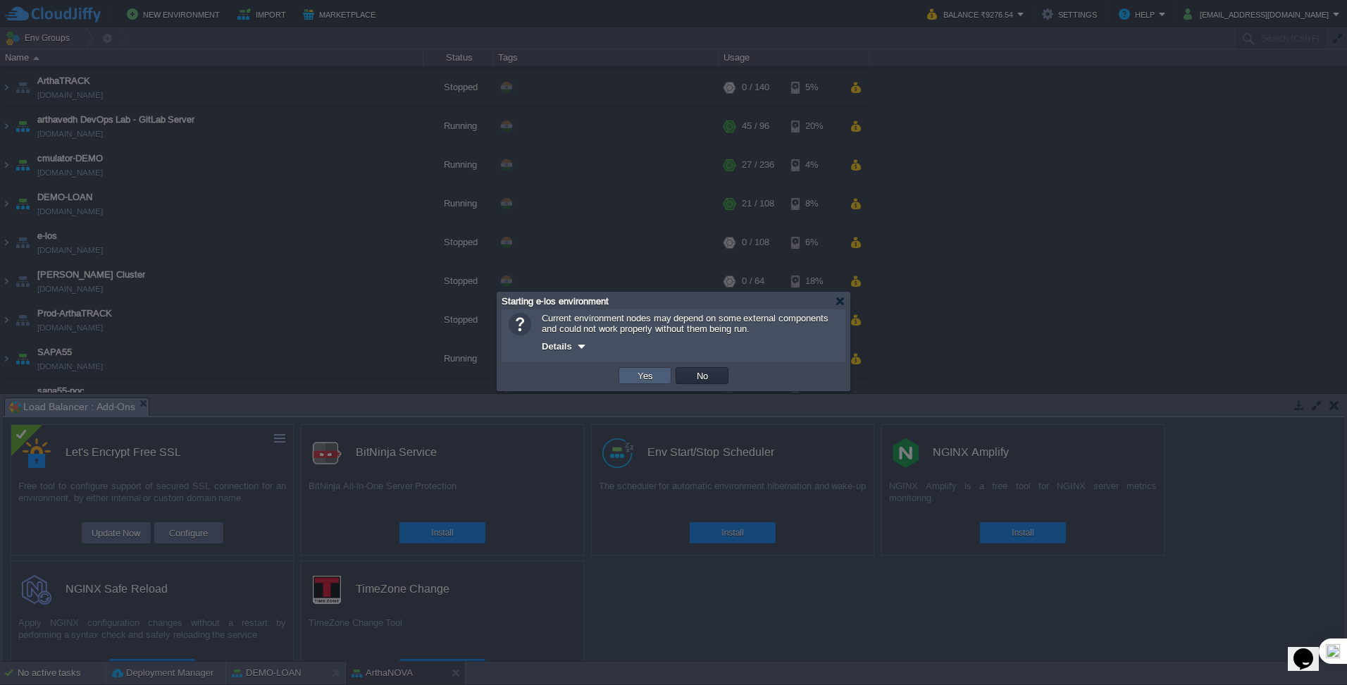
click at [642, 372] on button "Yes" at bounding box center [645, 375] width 24 height 13
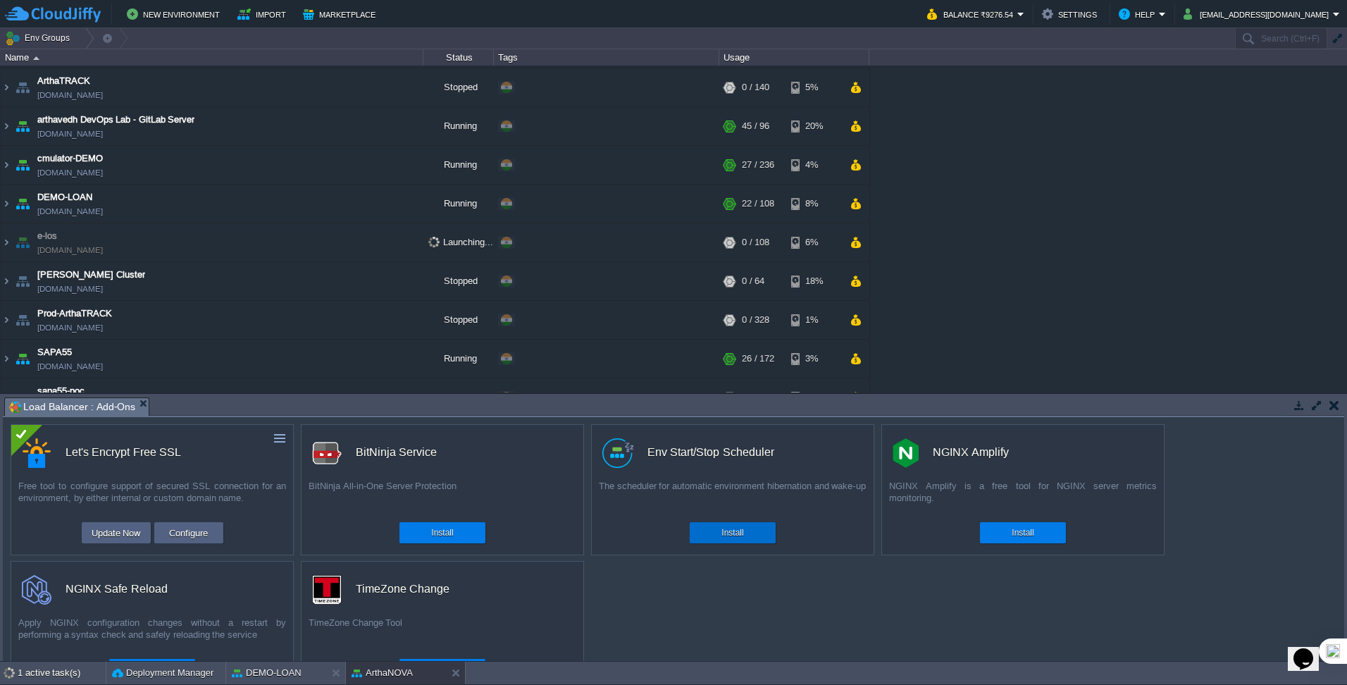
click at [734, 532] on button "Install" at bounding box center [732, 532] width 22 height 14
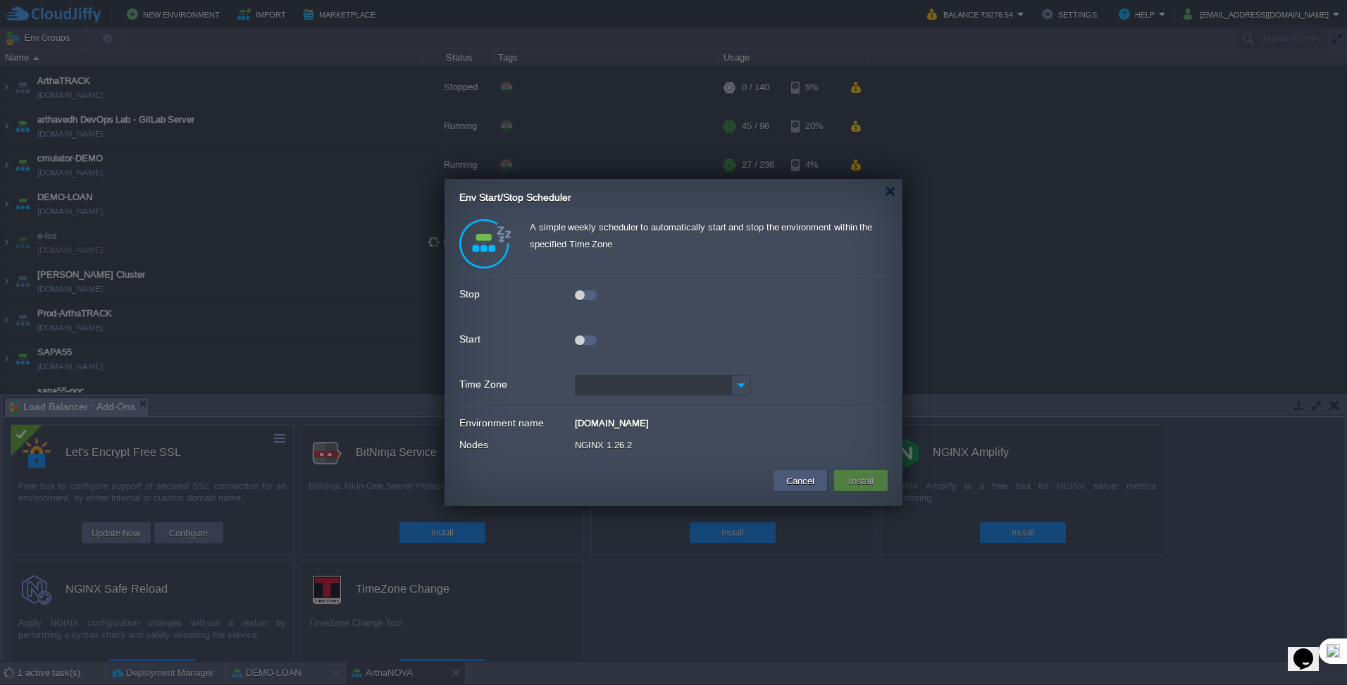
click at [800, 478] on button "Cancel" at bounding box center [800, 480] width 37 height 17
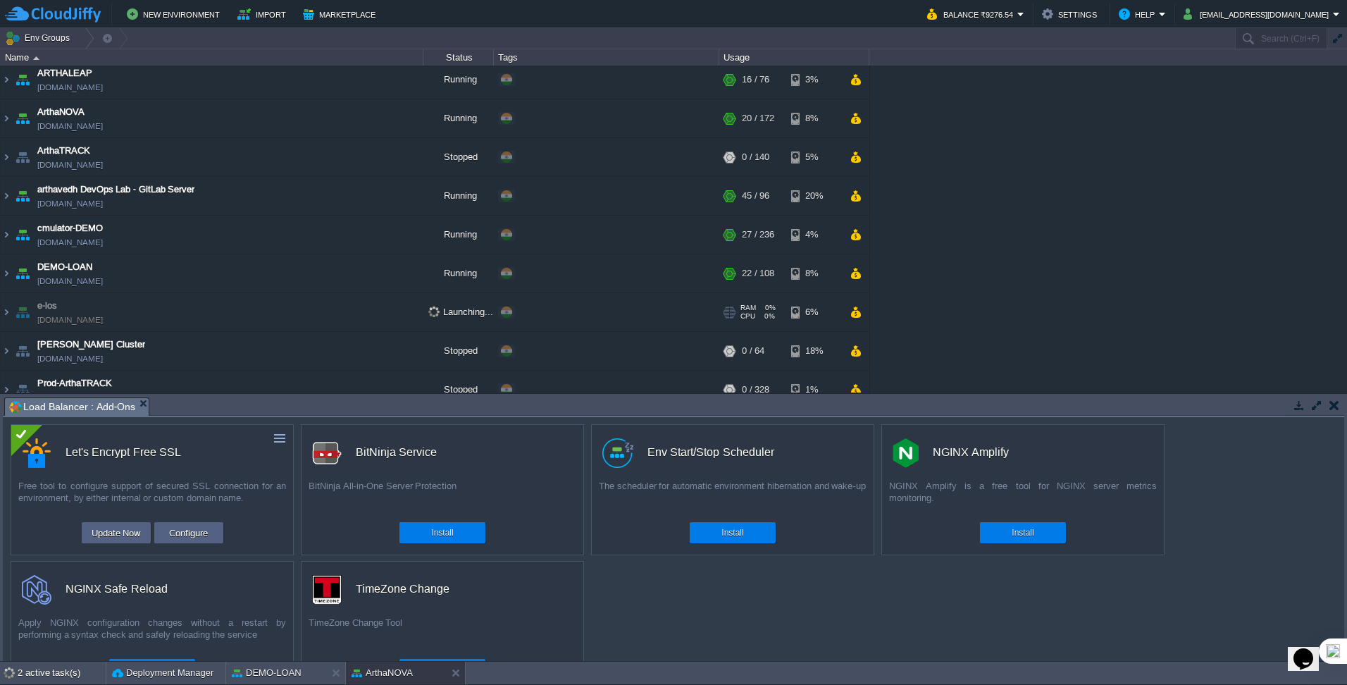
scroll to position [211, 0]
